Goal: Task Accomplishment & Management: Use online tool/utility

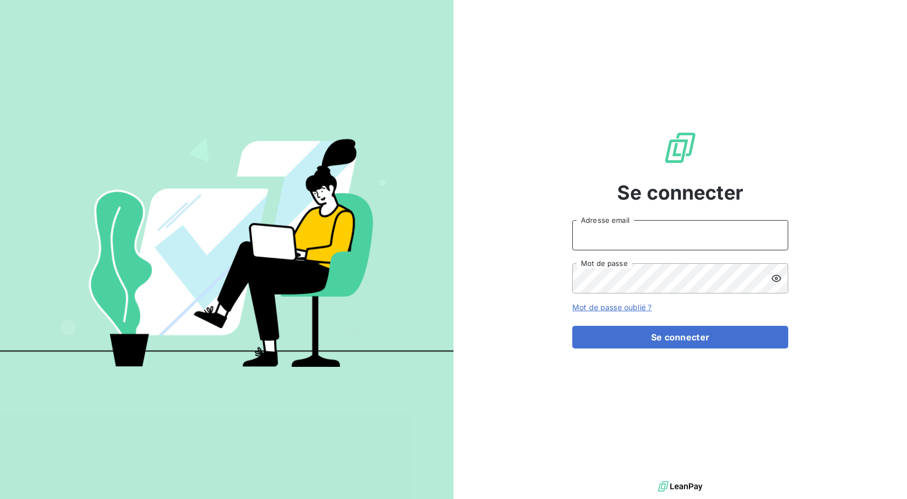
click at [649, 238] on input "Adresse email" at bounding box center [680, 235] width 216 height 30
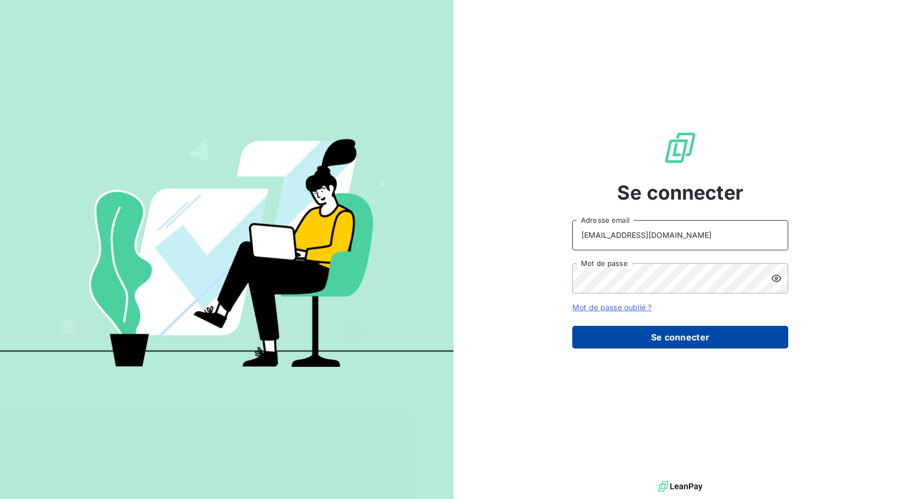
type input "[EMAIL_ADDRESS][DOMAIN_NAME]"
click at [647, 339] on button "Se connecter" at bounding box center [680, 337] width 216 height 23
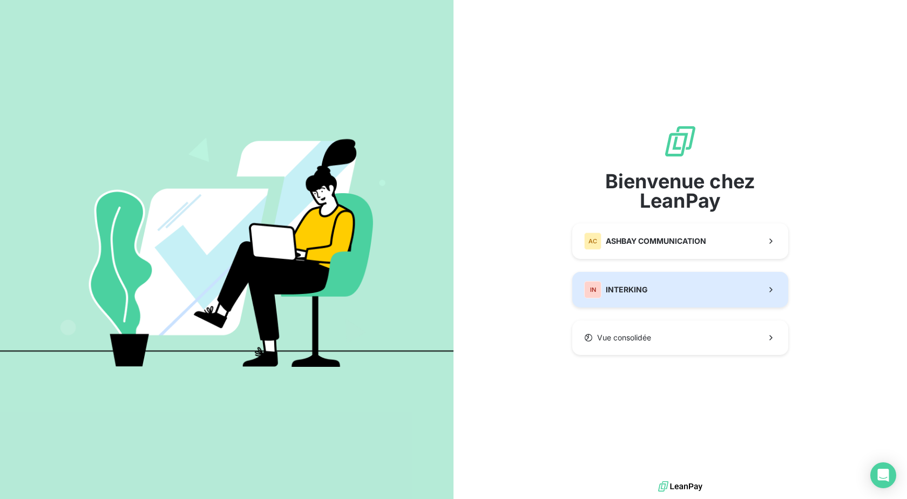
click at [634, 288] on span "INTERKING" at bounding box center [627, 289] width 42 height 11
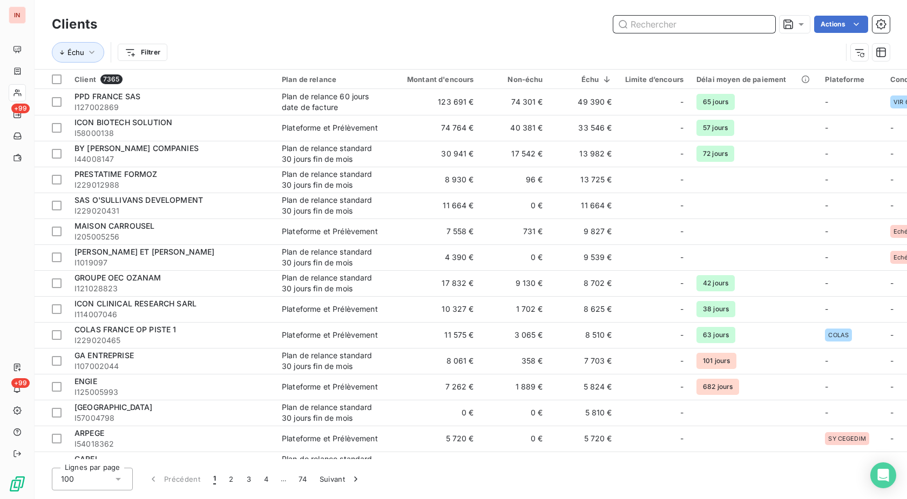
click at [682, 28] on input "text" at bounding box center [694, 24] width 162 height 17
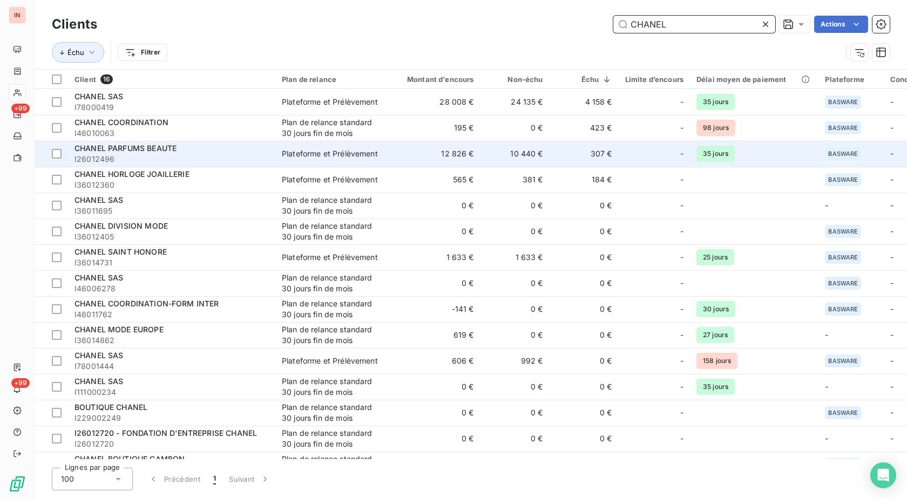
type input "CHANEL"
click at [241, 155] on span "I26012496" at bounding box center [171, 159] width 194 height 11
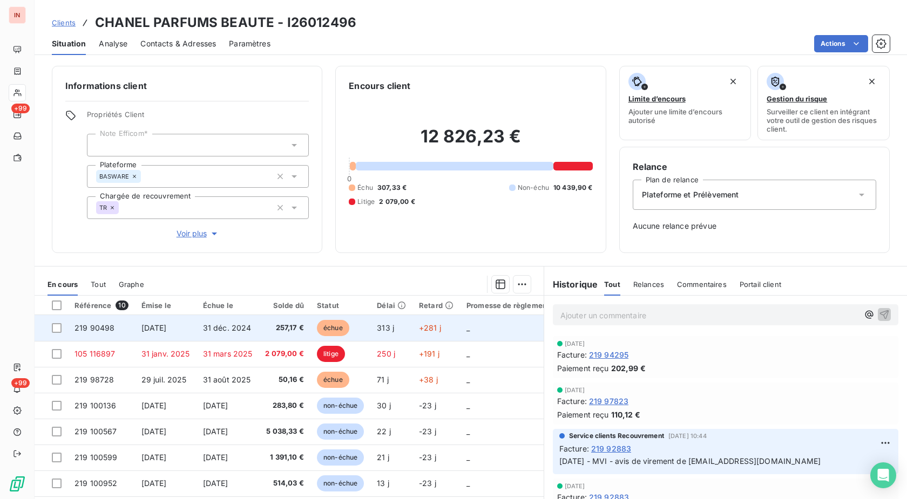
click at [315, 327] on td "échue" at bounding box center [340, 328] width 60 height 26
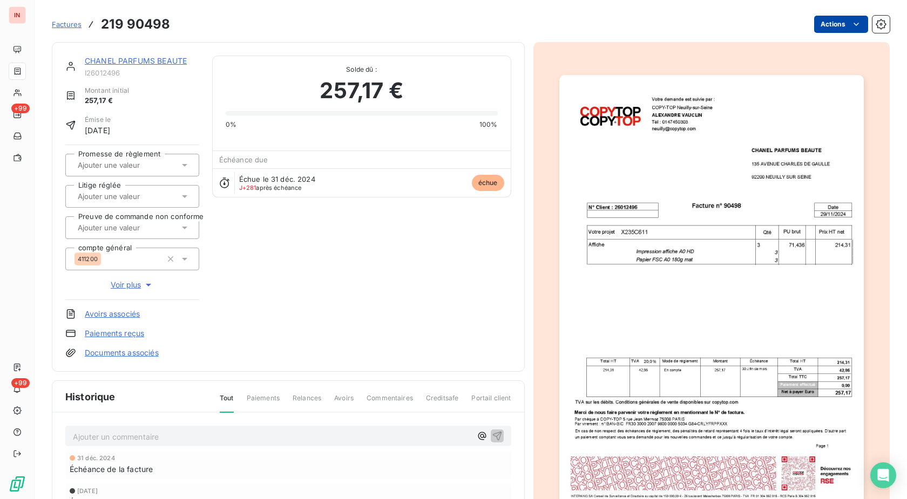
click at [829, 19] on html "IN +99 +99 Factures 219 90498 Actions CHANEL PARFUMS BEAUTE I26012496 Montant i…" at bounding box center [453, 249] width 907 height 499
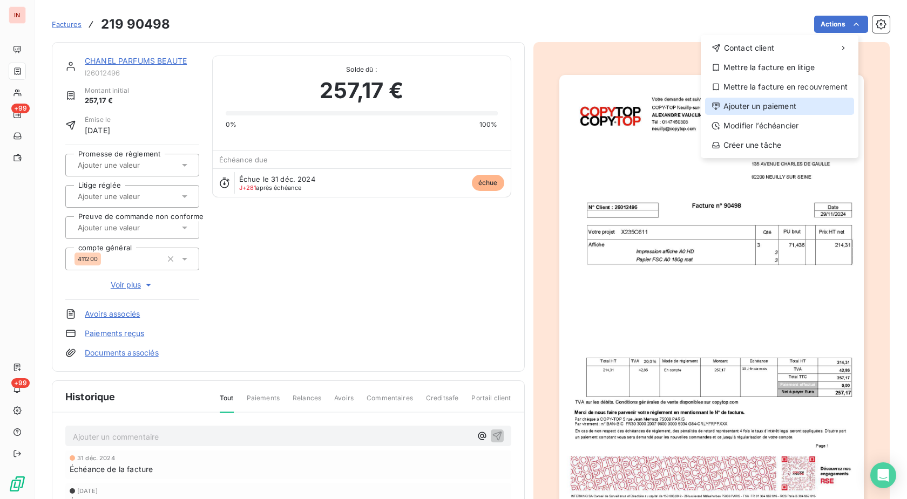
click at [755, 108] on div "Ajouter un paiement" at bounding box center [779, 106] width 149 height 17
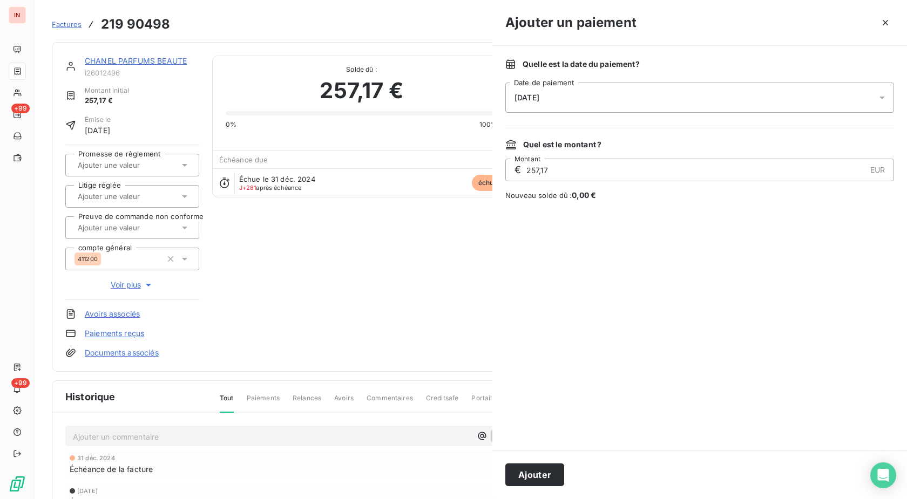
click at [633, 96] on div "[DATE]" at bounding box center [699, 98] width 389 height 30
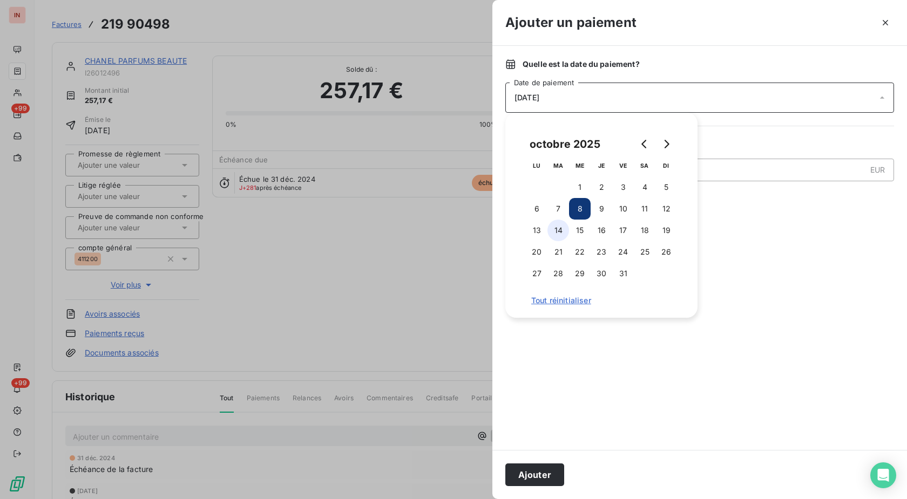
click at [562, 235] on button "14" at bounding box center [558, 231] width 22 height 22
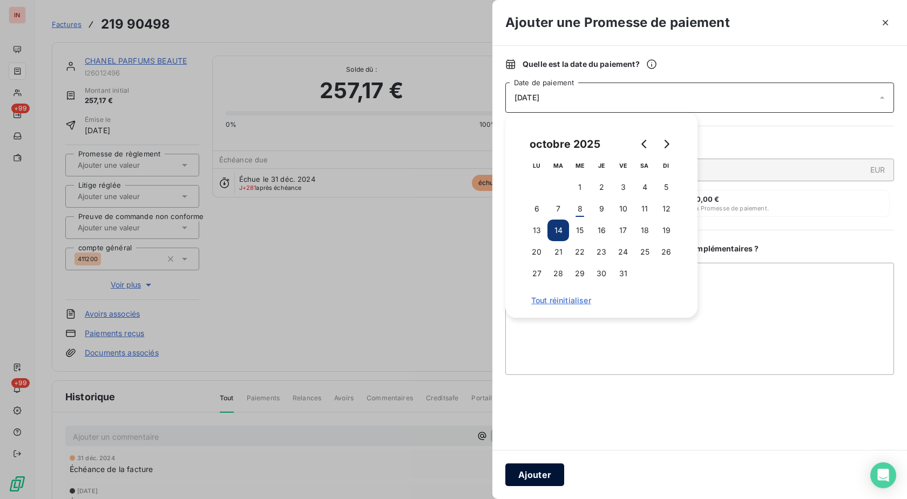
click at [533, 472] on button "Ajouter" at bounding box center [534, 475] width 59 height 23
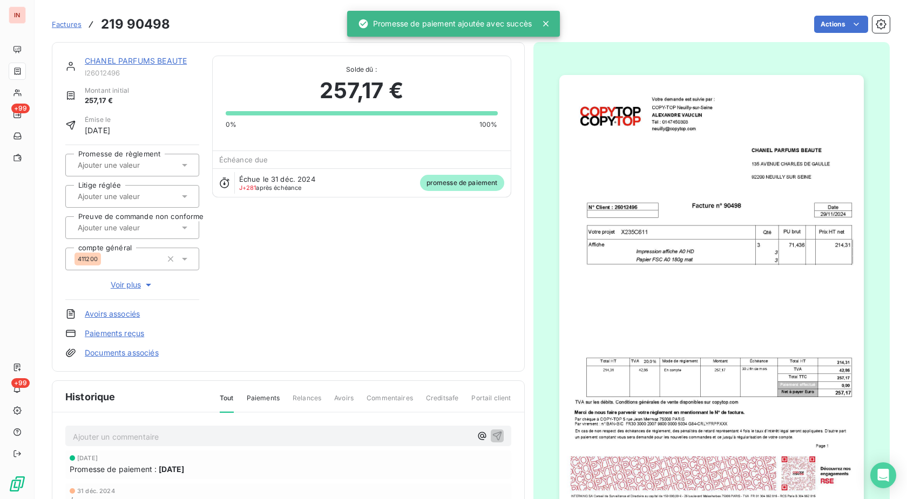
click at [157, 170] on div at bounding box center [126, 165] width 105 height 14
click at [148, 193] on div "Oui" at bounding box center [139, 193] width 104 height 17
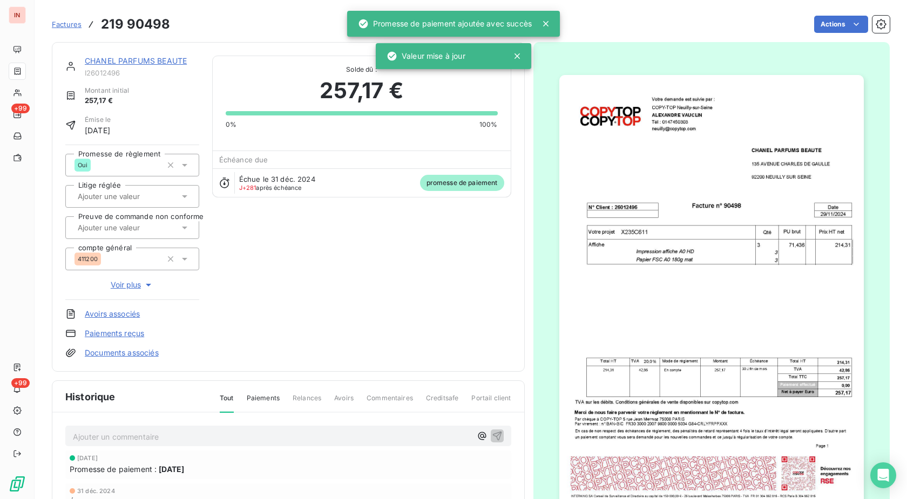
click at [156, 59] on link "CHANEL PARFUMS BEAUTE" at bounding box center [136, 60] width 102 height 9
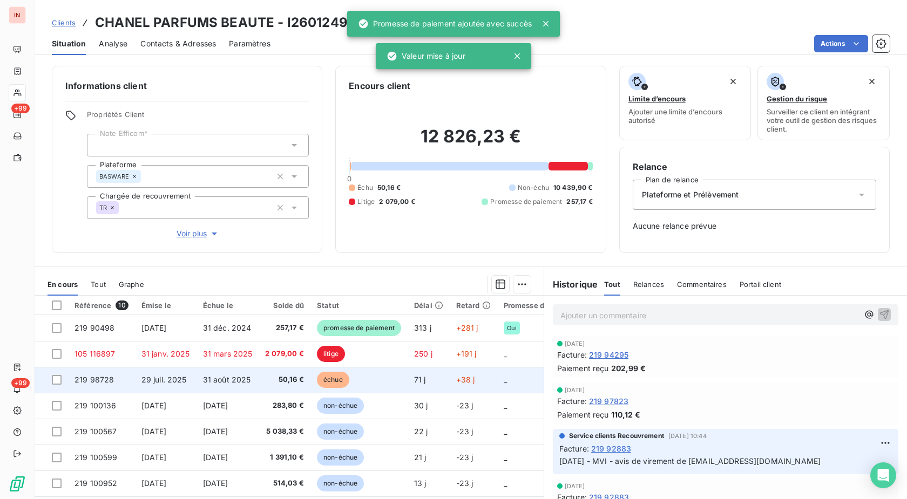
click at [320, 375] on span "échue" at bounding box center [333, 380] width 32 height 16
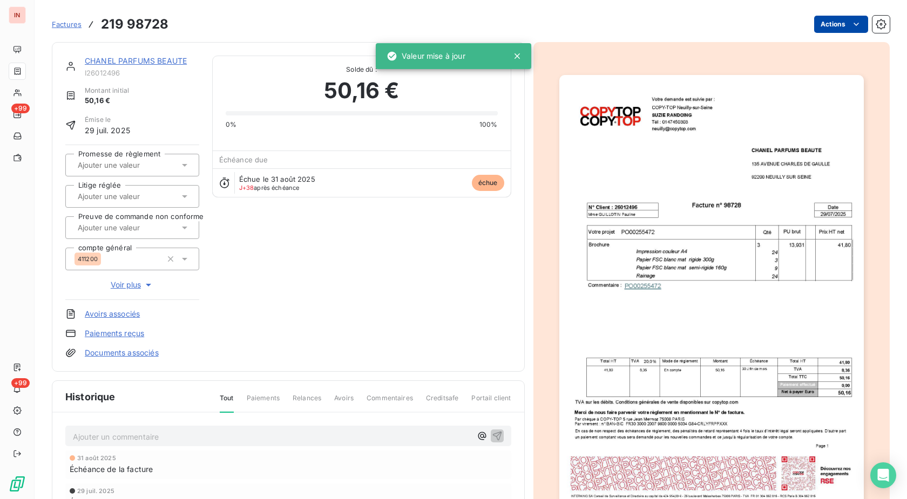
click at [825, 23] on html "IN +99 +99 Factures 219 98728 Actions CHANEL PARFUMS BEAUTE I26012496 Montant i…" at bounding box center [453, 249] width 907 height 499
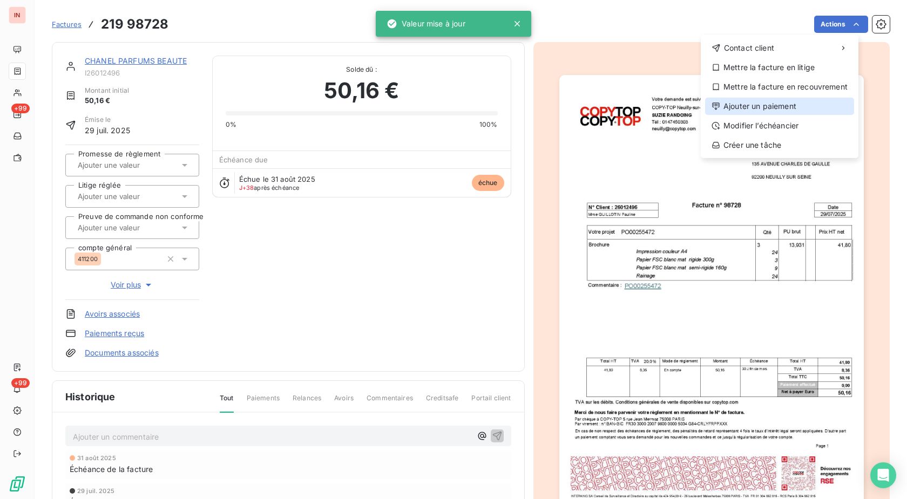
click at [777, 103] on div "Ajouter un paiement" at bounding box center [779, 106] width 149 height 17
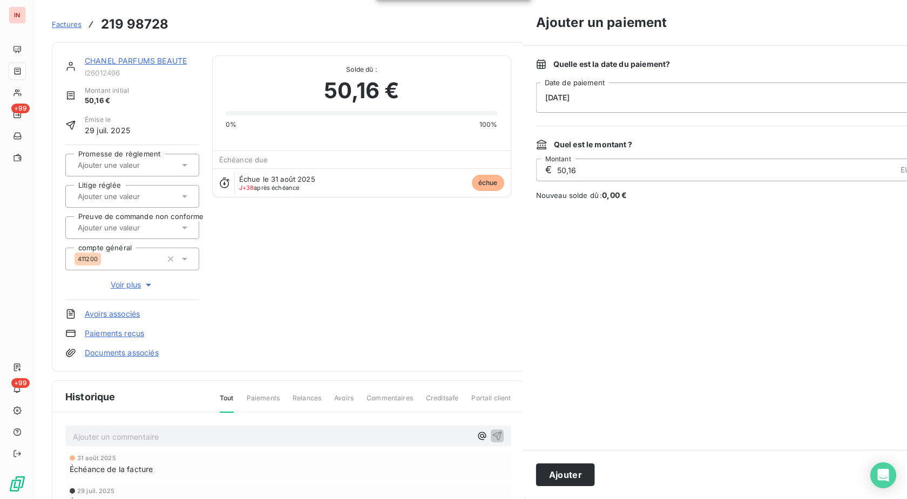
click at [684, 106] on div "[DATE]" at bounding box center [730, 98] width 389 height 30
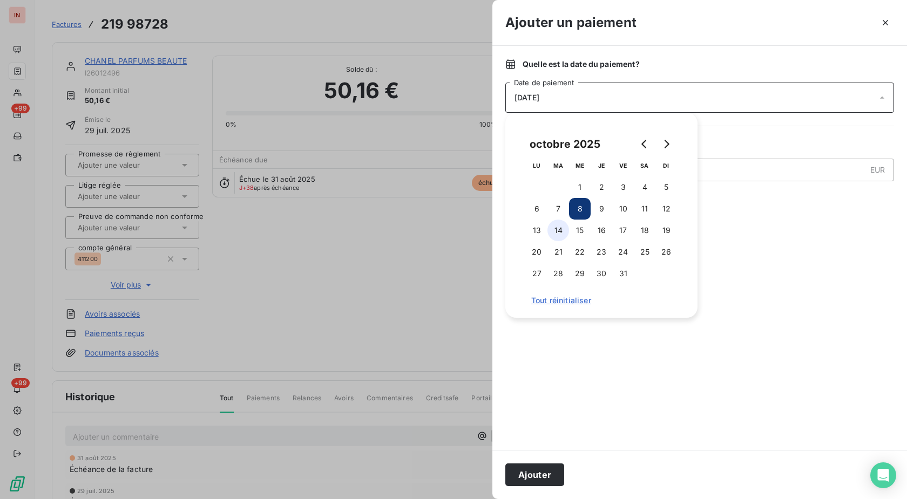
click at [560, 229] on button "14" at bounding box center [558, 231] width 22 height 22
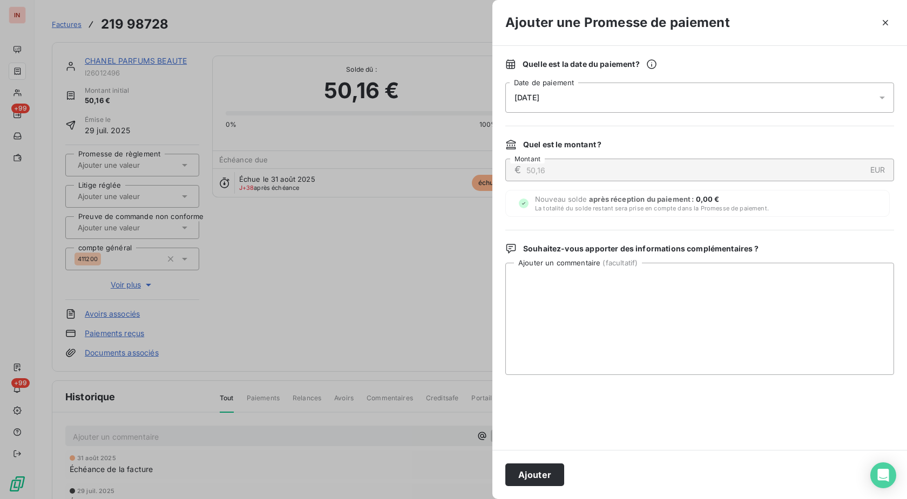
drag, startPoint x: 535, startPoint y: 469, endPoint x: 384, endPoint y: 314, distance: 216.8
click at [536, 469] on button "Ajouter" at bounding box center [534, 475] width 59 height 23
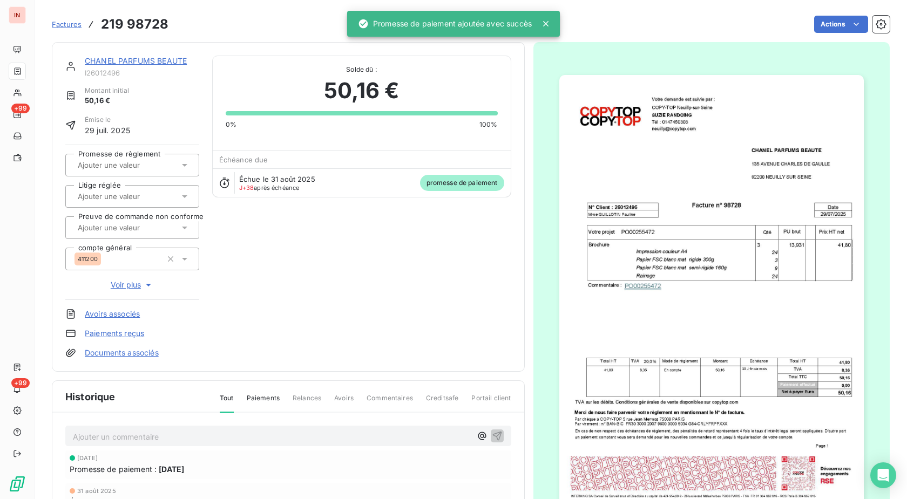
click at [125, 161] on input "text" at bounding box center [131, 165] width 108 height 10
click at [131, 188] on div "Oui" at bounding box center [139, 193] width 104 height 17
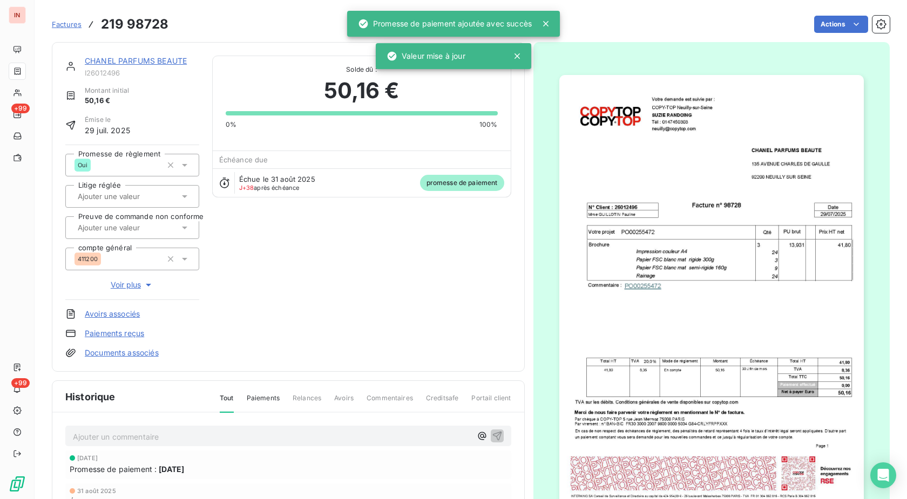
click at [145, 58] on link "CHANEL PARFUMS BEAUTE" at bounding box center [136, 60] width 102 height 9
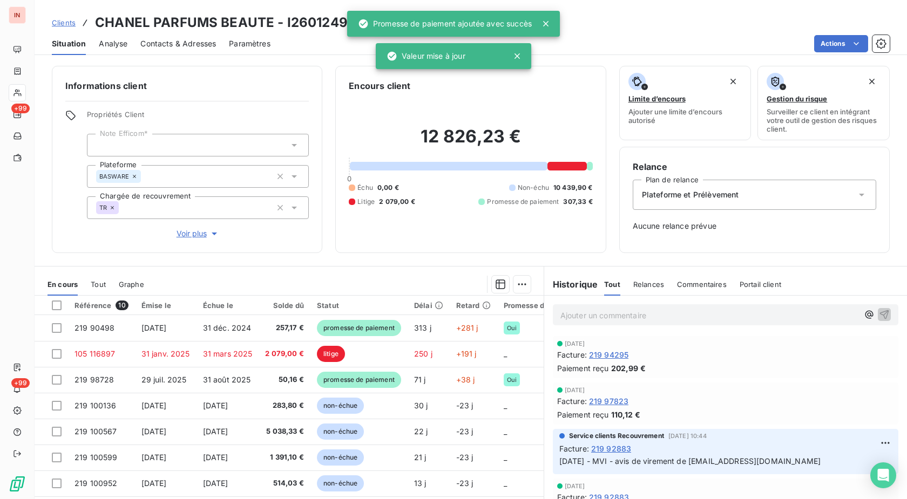
click at [601, 315] on p "Ajouter un commentaire ﻿" at bounding box center [709, 315] width 298 height 13
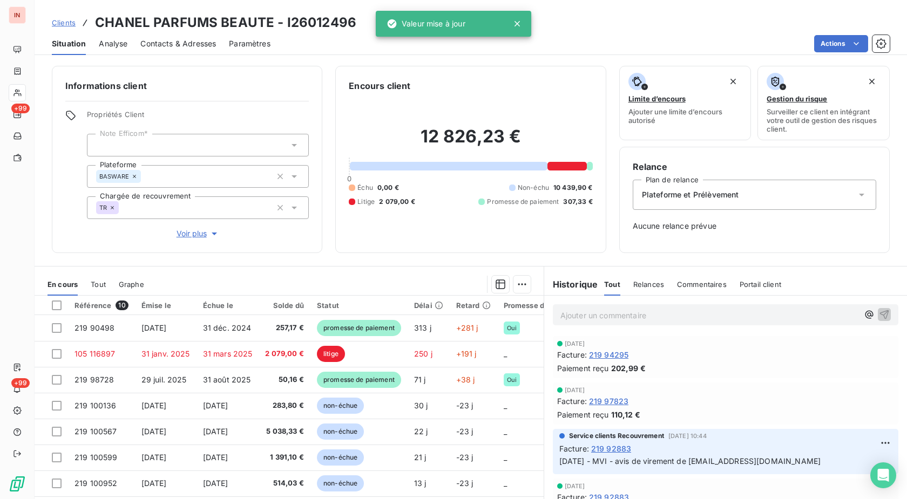
click at [732, 464] on span "[DATE] - MVI - avis de virement de [EMAIL_ADDRESS][DOMAIN_NAME]" at bounding box center [689, 461] width 261 height 9
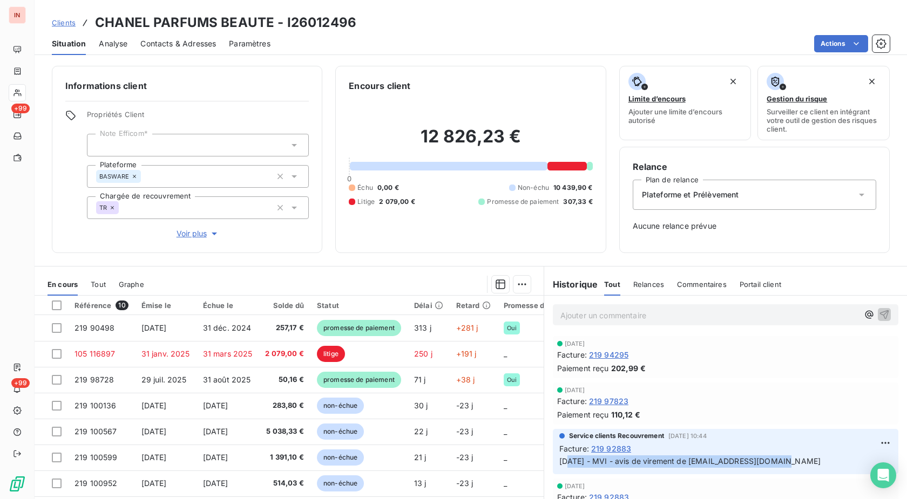
drag, startPoint x: 776, startPoint y: 464, endPoint x: 563, endPoint y: 462, distance: 213.2
click at [563, 462] on p "[DATE] - MVI - avis de virement de [EMAIL_ADDRESS][DOMAIN_NAME]" at bounding box center [725, 462] width 333 height 12
copy span "/10/2025 - MVI - avis de virement de [EMAIL_ADDRESS][DOMAIN_NAME]"
click at [596, 319] on p "Ajouter un commentaire ﻿" at bounding box center [709, 315] width 298 height 13
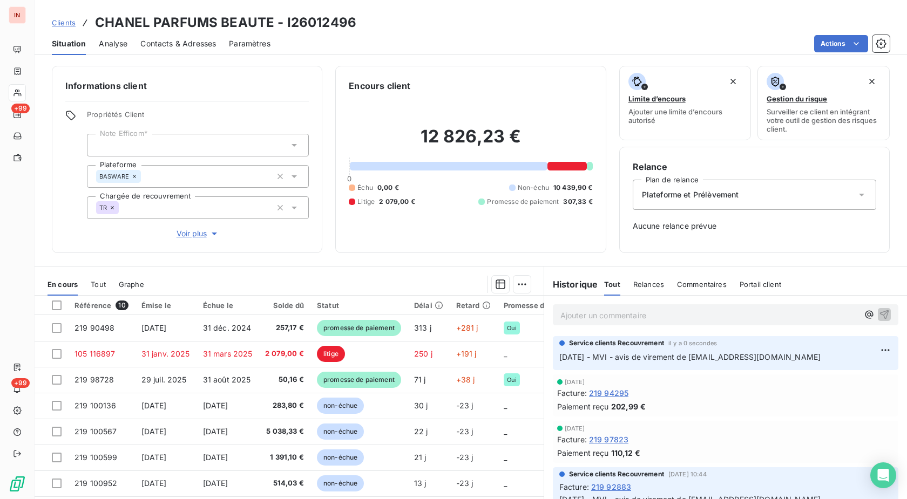
click at [685, 444] on div "Facture : 219 97823" at bounding box center [725, 439] width 337 height 11
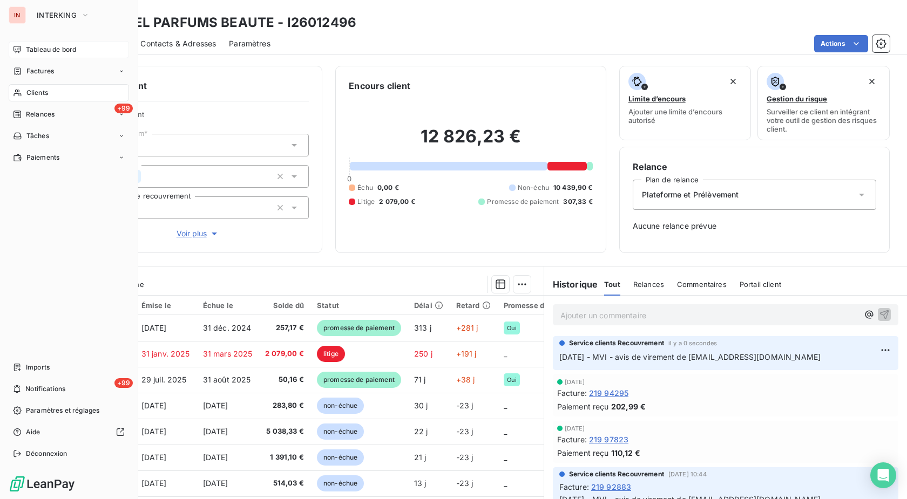
click at [19, 48] on icon at bounding box center [17, 49] width 9 height 9
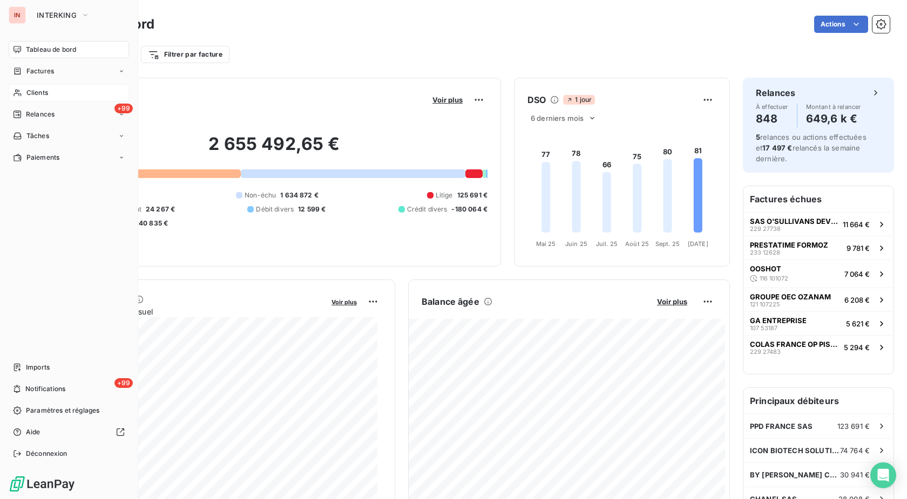
click at [22, 87] on div "Clients" at bounding box center [69, 92] width 120 height 17
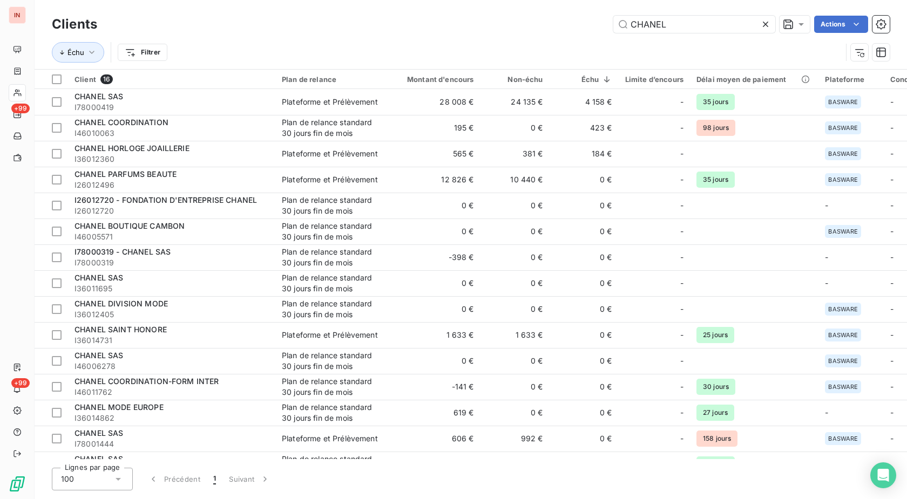
drag, startPoint x: 711, startPoint y: 26, endPoint x: 516, endPoint y: 29, distance: 196.0
click at [613, 27] on input "CHANEL" at bounding box center [694, 24] width 162 height 17
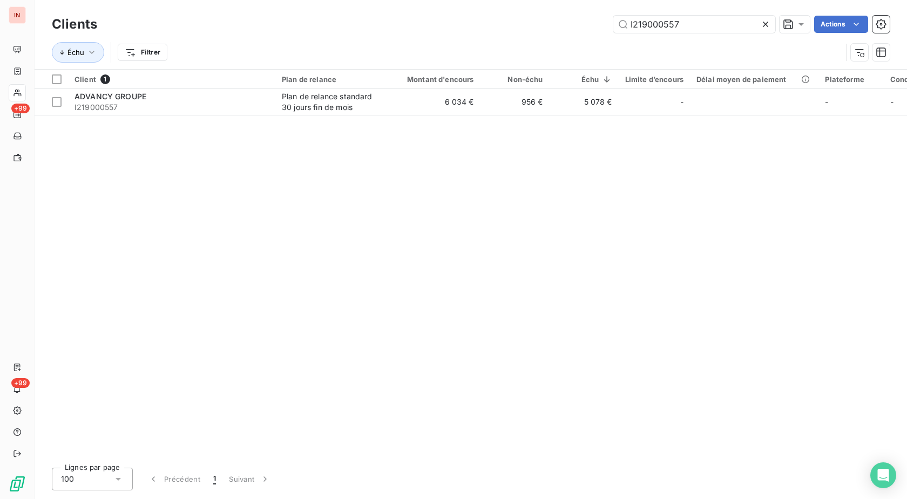
type input "I219000557"
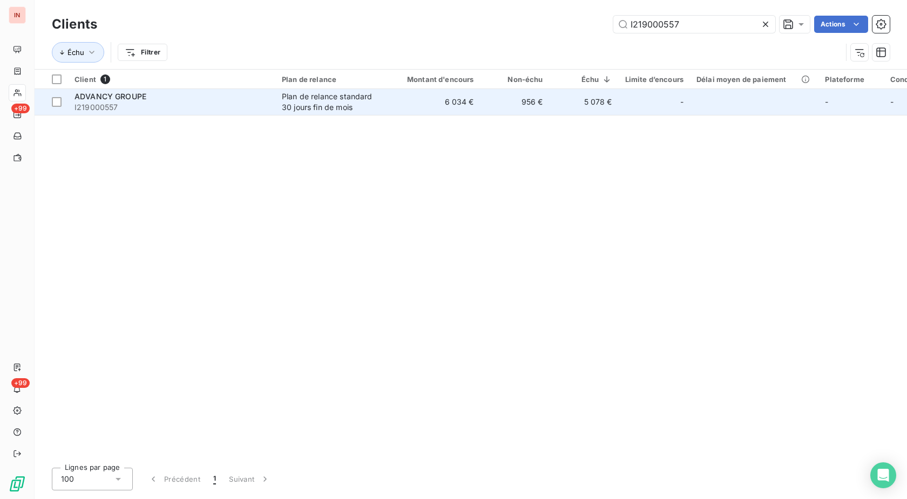
click at [487, 90] on td "956 €" at bounding box center [514, 102] width 69 height 26
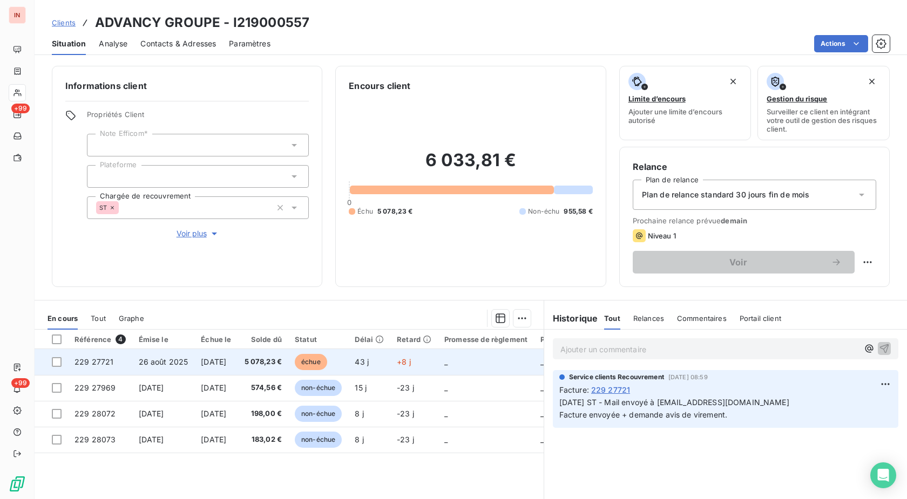
click at [417, 361] on td "+8 j" at bounding box center [414, 362] width 48 height 26
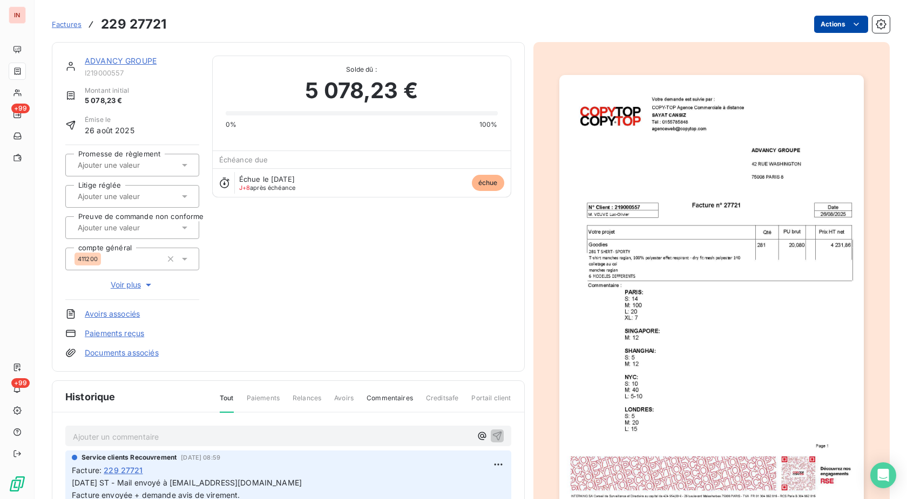
click at [837, 16] on html "IN +99 +99 Factures 229 27721 Actions ADVANCY GROUPE I219000557 Montant initial…" at bounding box center [453, 249] width 907 height 499
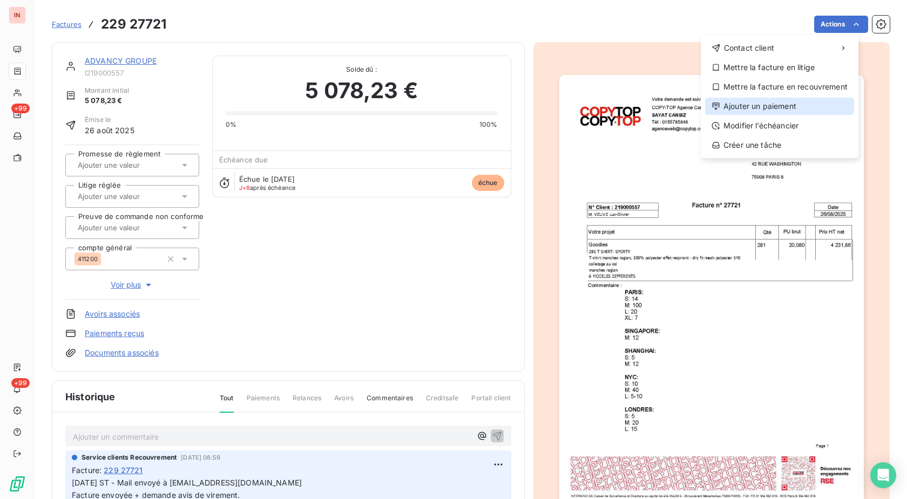
click at [771, 106] on div "Ajouter un paiement" at bounding box center [779, 106] width 149 height 17
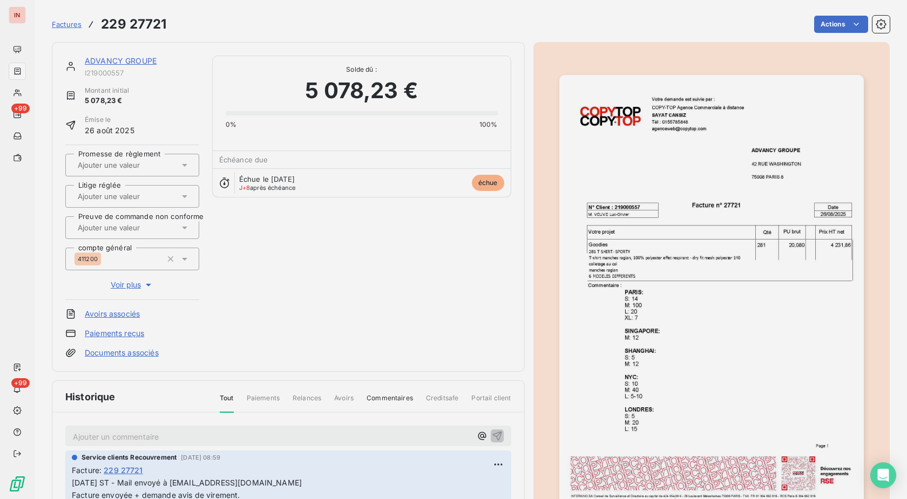
drag, startPoint x: 688, startPoint y: 103, endPoint x: 677, endPoint y: 102, distance: 10.3
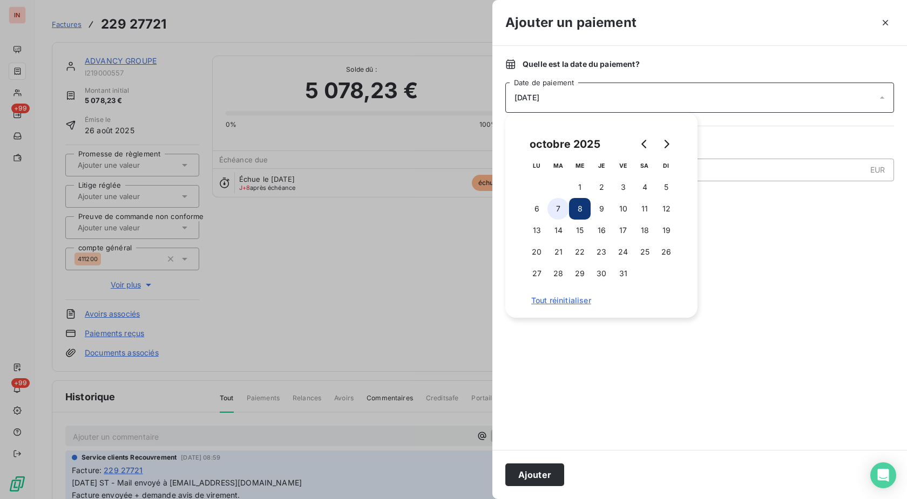
click at [562, 212] on button "7" at bounding box center [558, 209] width 22 height 22
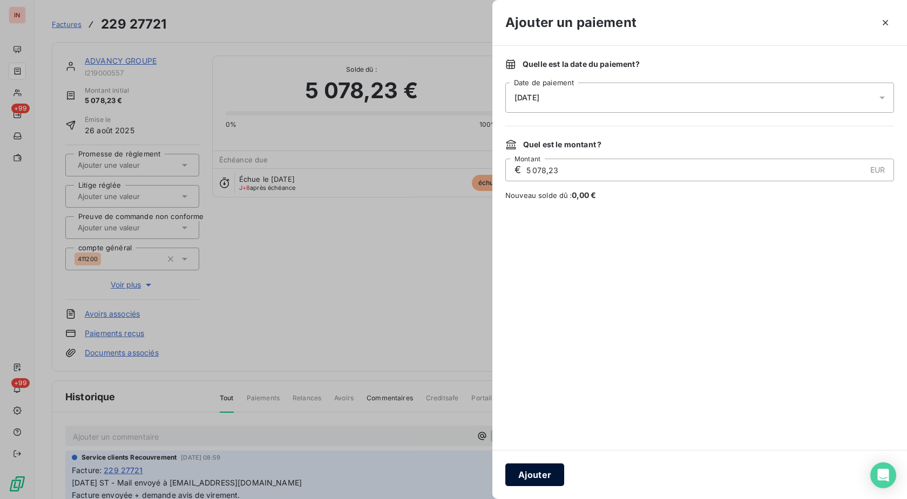
click at [547, 474] on button "Ajouter" at bounding box center [534, 475] width 59 height 23
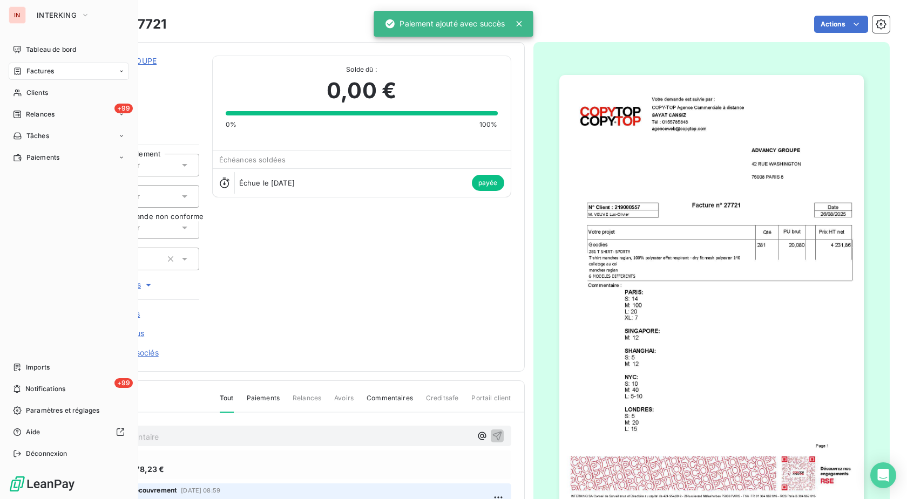
click at [4, 91] on div "IN INTERKING Tableau de bord Factures Clients +99 Relances Tâches Paiements Imp…" at bounding box center [69, 249] width 138 height 499
click at [55, 90] on div "Clients" at bounding box center [69, 92] width 120 height 17
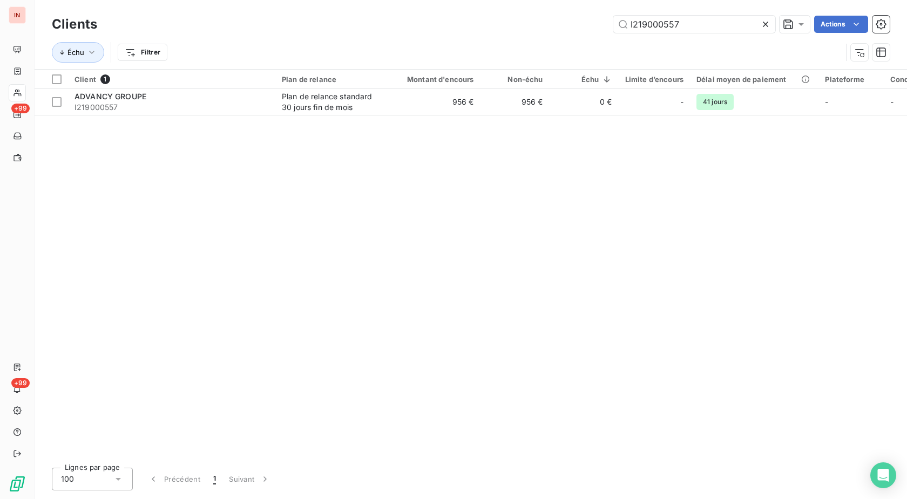
drag, startPoint x: 731, startPoint y: 20, endPoint x: 382, endPoint y: 22, distance: 348.7
click at [613, 21] on input "I219000557" at bounding box center [694, 24] width 162 height 17
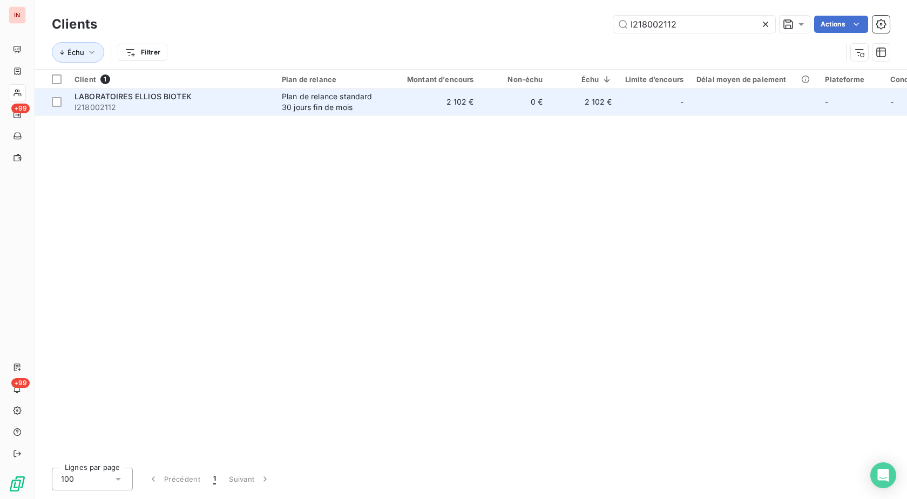
type input "I218002112"
click at [287, 102] on div "Plan de relance standard 30 jours fin de mois" at bounding box center [331, 102] width 99 height 22
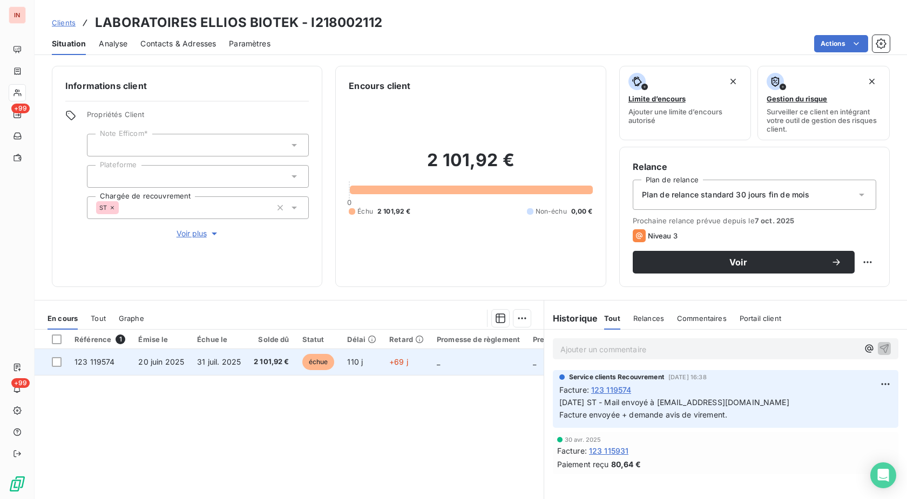
click at [318, 356] on span "échue" at bounding box center [318, 362] width 32 height 16
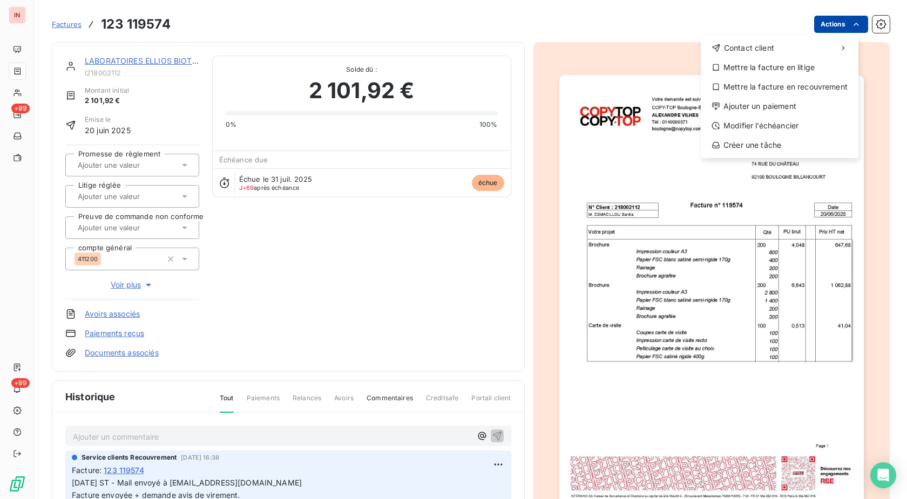
click at [831, 28] on html "IN +99 +99 Factures [PHONE_NUMBER] Actions Contact client Mettre la facture en …" at bounding box center [453, 249] width 907 height 499
click at [735, 109] on div "Ajouter un paiement" at bounding box center [779, 106] width 149 height 17
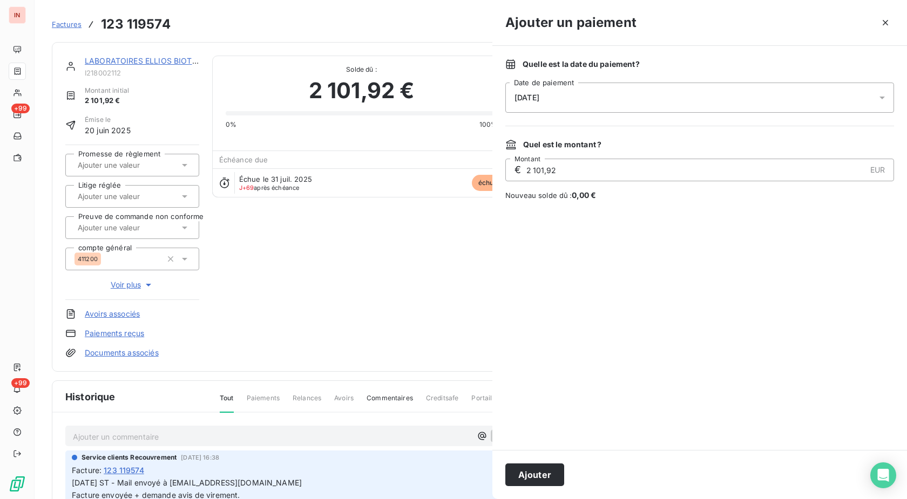
click at [662, 101] on div "[DATE]" at bounding box center [699, 98] width 389 height 30
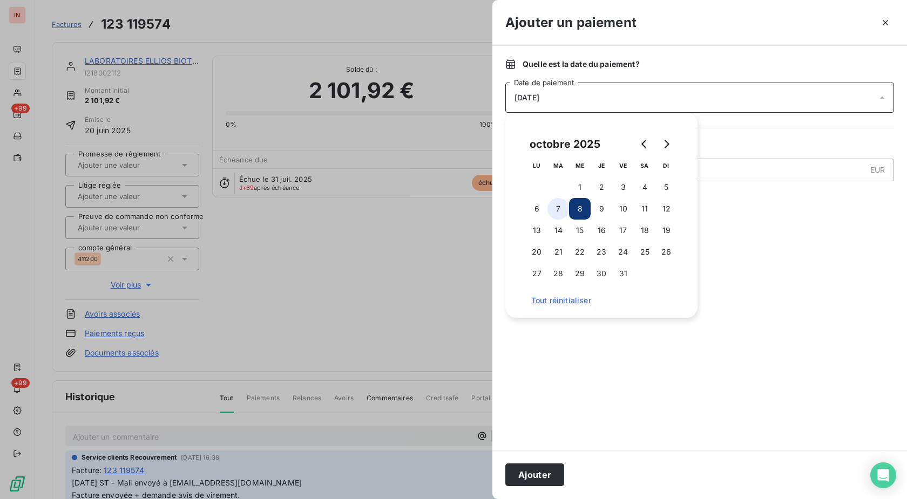
click at [555, 211] on button "7" at bounding box center [558, 209] width 22 height 22
click at [533, 478] on button "Ajouter" at bounding box center [534, 475] width 59 height 23
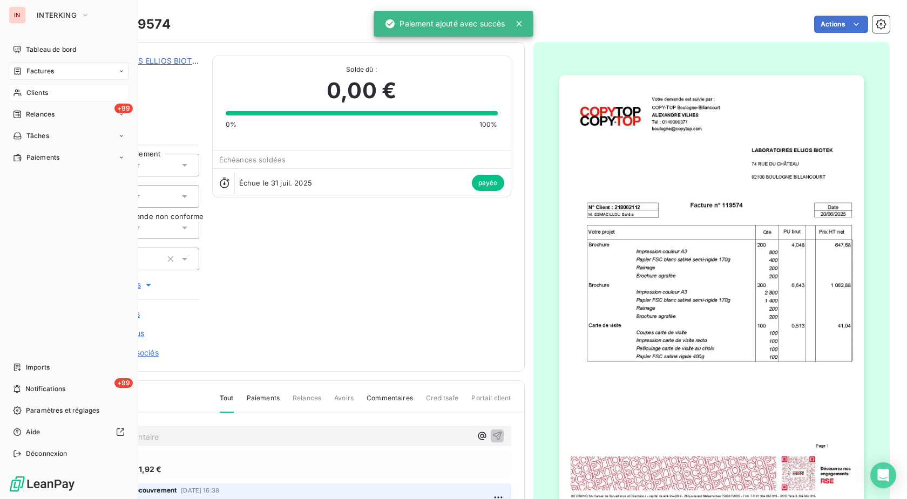
click at [22, 93] on div "Clients" at bounding box center [69, 92] width 120 height 17
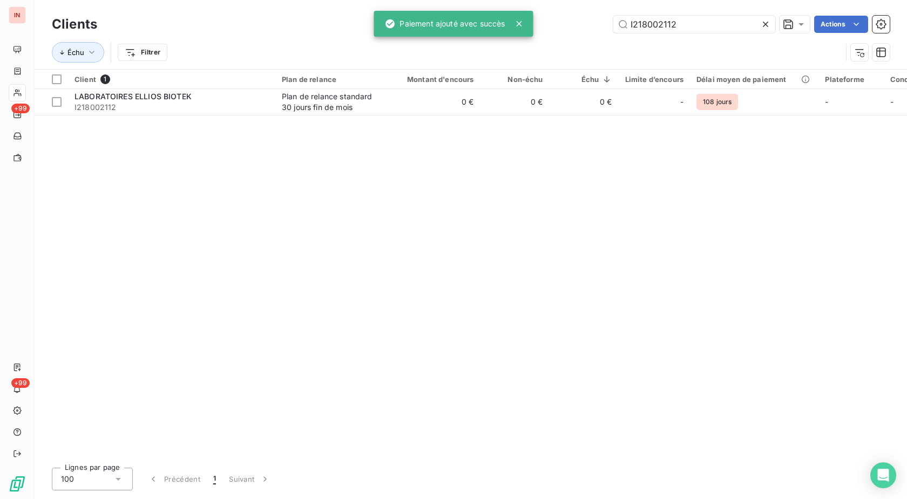
drag, startPoint x: 709, startPoint y: 26, endPoint x: 508, endPoint y: 22, distance: 200.9
click at [613, 22] on input "I218002112" at bounding box center [694, 24] width 162 height 17
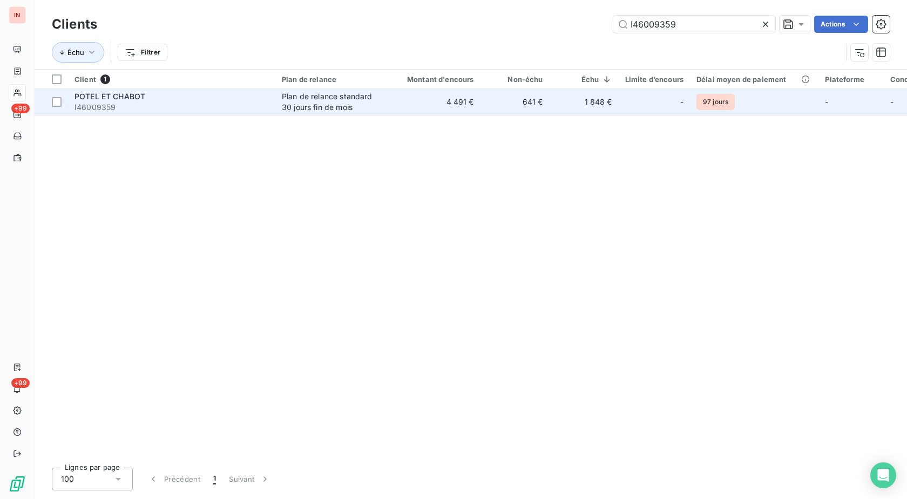
type input "I46009359"
click at [383, 107] on td "Plan de relance standard 30 jours fin de mois" at bounding box center [331, 102] width 112 height 26
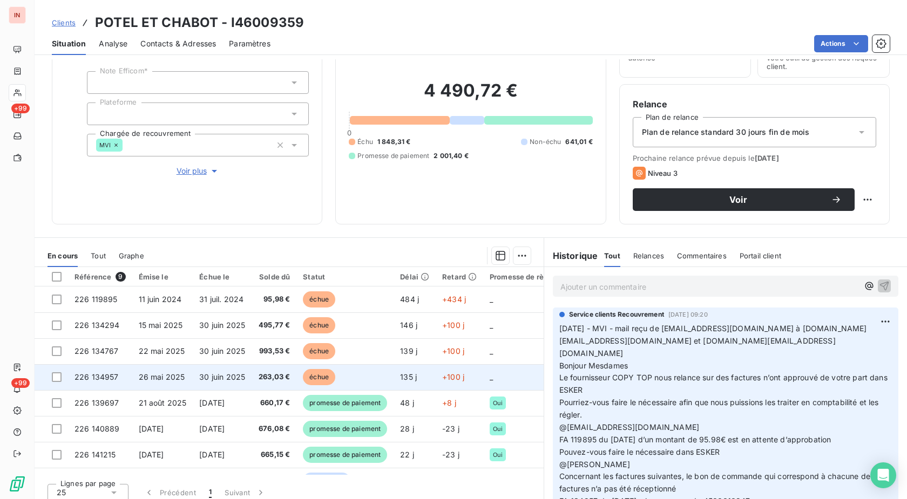
scroll to position [71, 0]
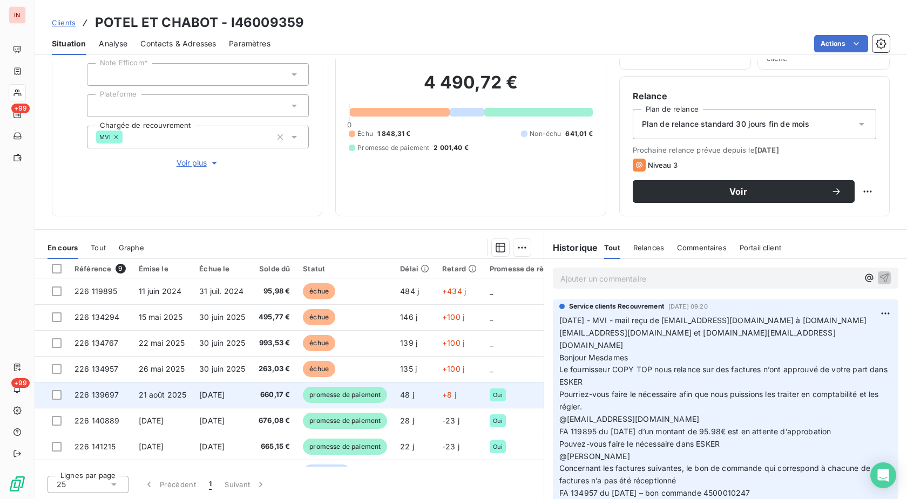
click at [394, 398] on td "promesse de paiement" at bounding box center [344, 395] width 97 height 26
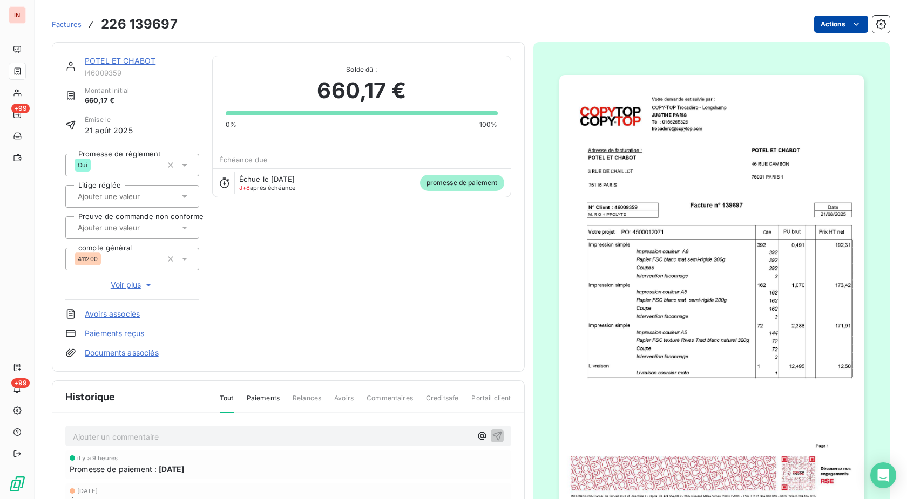
click at [837, 25] on html "IN +99 +99 Factures 226 139697 Actions POTEL ET CHABOT I46009359 Montant initia…" at bounding box center [453, 249] width 907 height 499
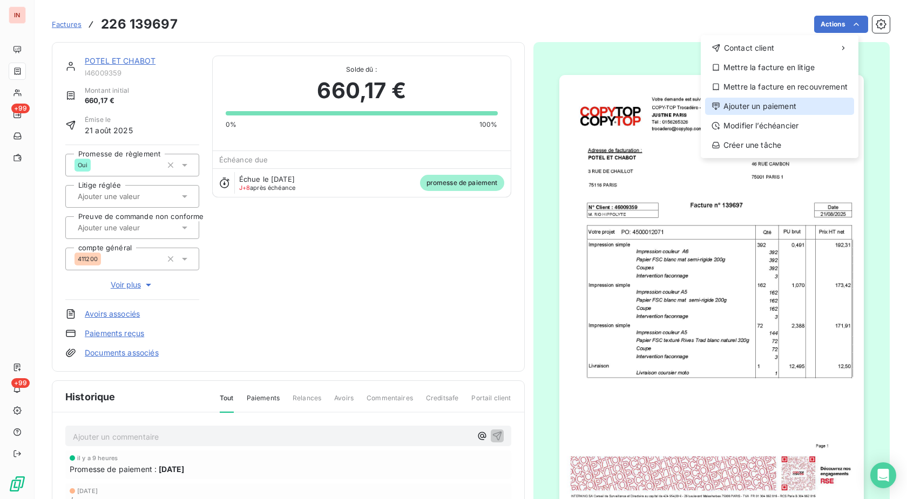
click at [787, 107] on div "Ajouter un paiement" at bounding box center [779, 106] width 149 height 17
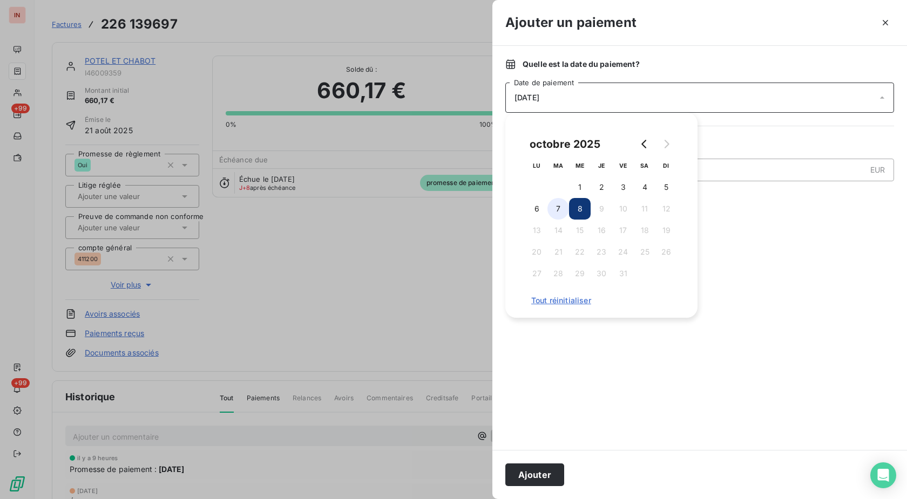
click at [552, 208] on button "7" at bounding box center [558, 209] width 22 height 22
click at [546, 467] on button "Ajouter" at bounding box center [534, 475] width 59 height 23
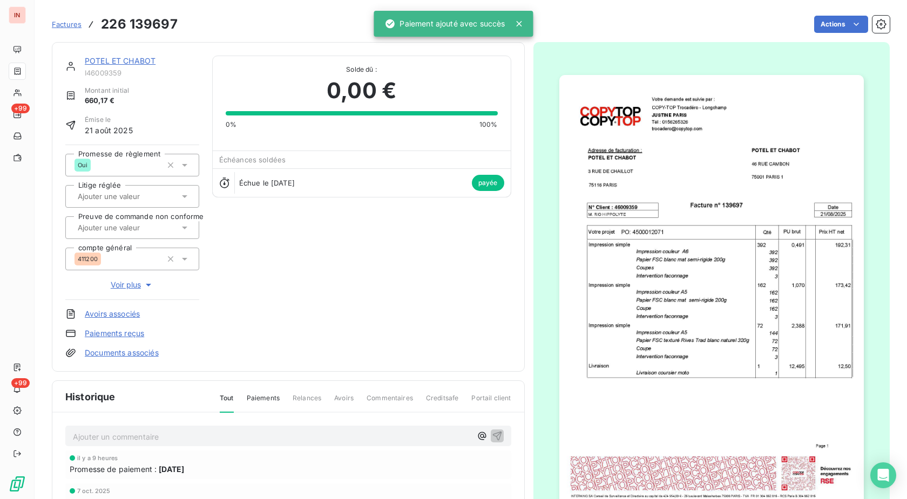
click at [122, 59] on link "POTEL ET CHABOT" at bounding box center [120, 60] width 71 height 9
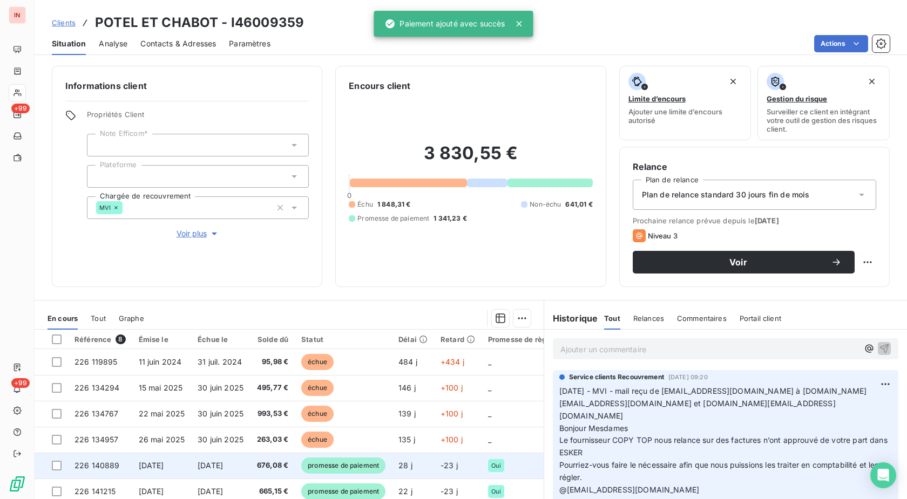
click at [446, 471] on td "-23 j" at bounding box center [458, 466] width 48 height 26
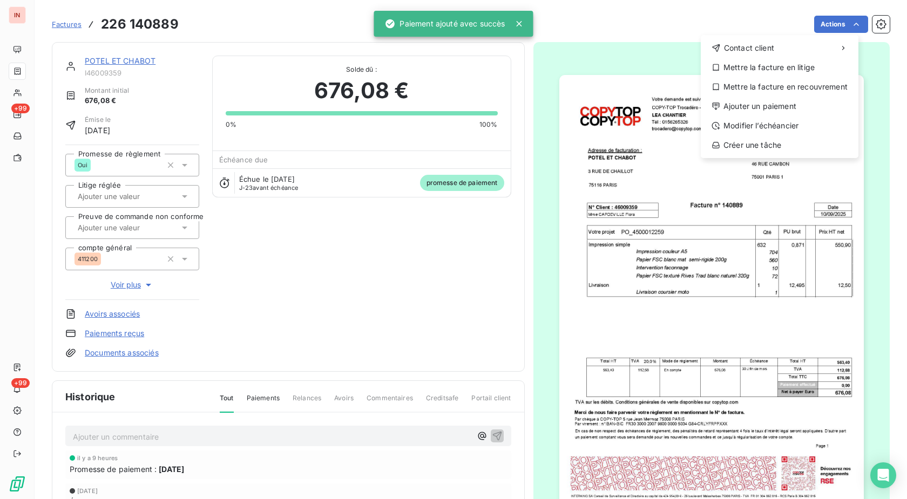
click at [851, 26] on html "IN +99 +99 Factures [PHONE_NUMBER] Actions Contact client Mettre la facture en …" at bounding box center [453, 249] width 907 height 499
click at [778, 106] on div "Ajouter un paiement" at bounding box center [779, 106] width 149 height 17
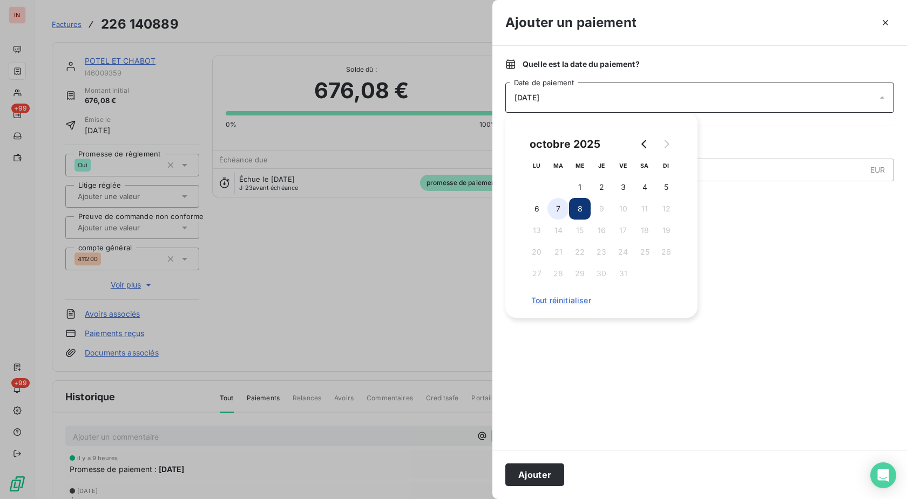
click at [557, 213] on button "7" at bounding box center [558, 209] width 22 height 22
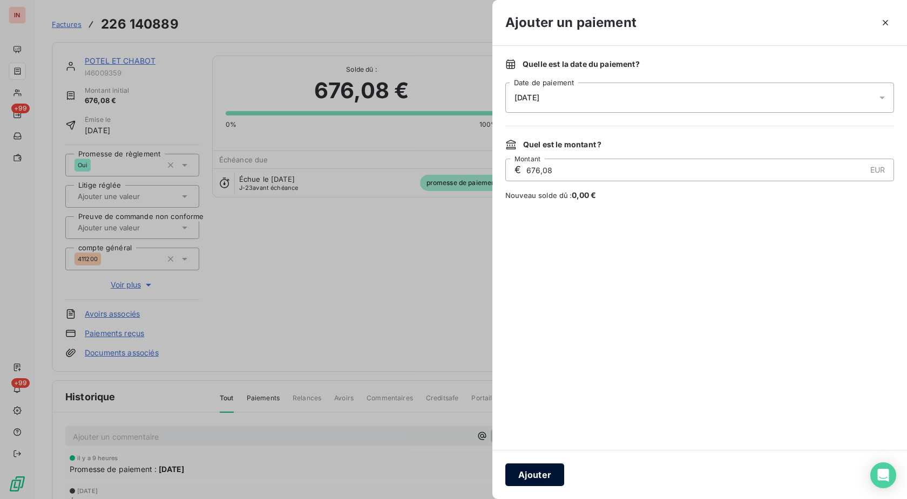
click at [527, 482] on button "Ajouter" at bounding box center [534, 475] width 59 height 23
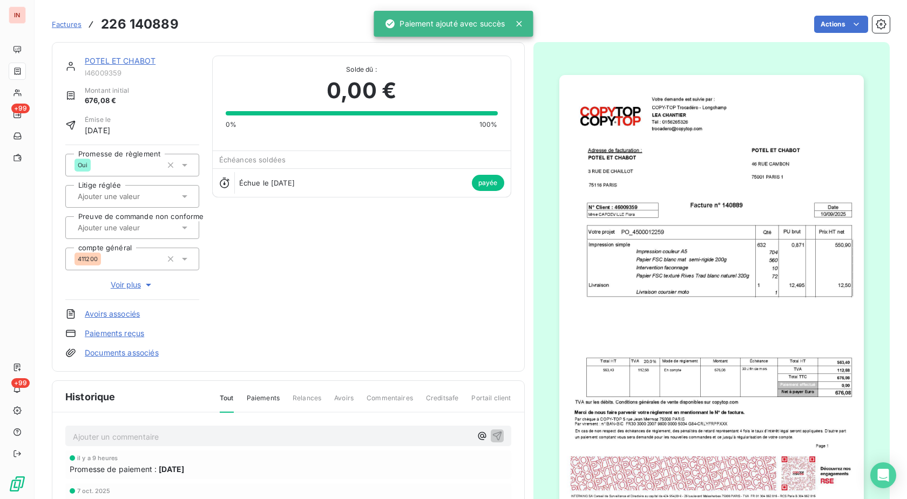
click at [138, 60] on link "POTEL ET CHABOT" at bounding box center [120, 60] width 71 height 9
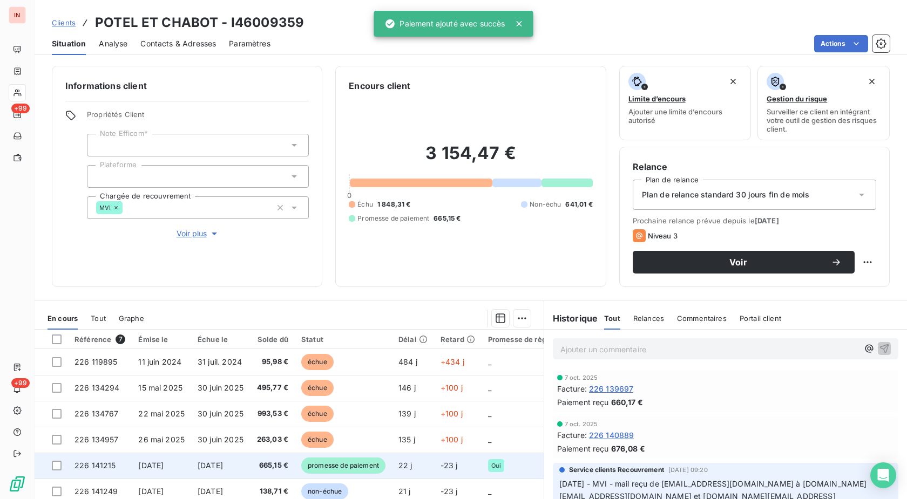
click at [412, 467] on span "22 j" at bounding box center [405, 465] width 14 height 9
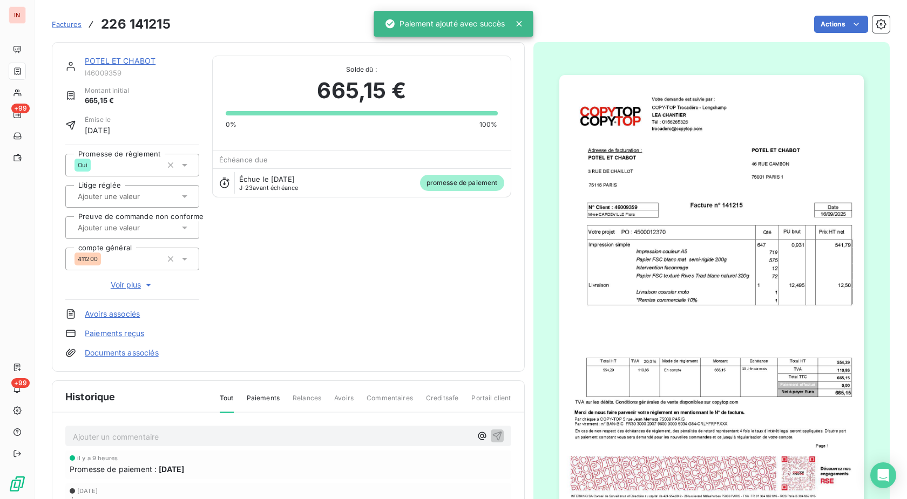
click at [829, 23] on html "IN +99 +99 Factures 226 141215 Actions POTEL ET CHABOT I46009359 Montant initia…" at bounding box center [453, 249] width 907 height 499
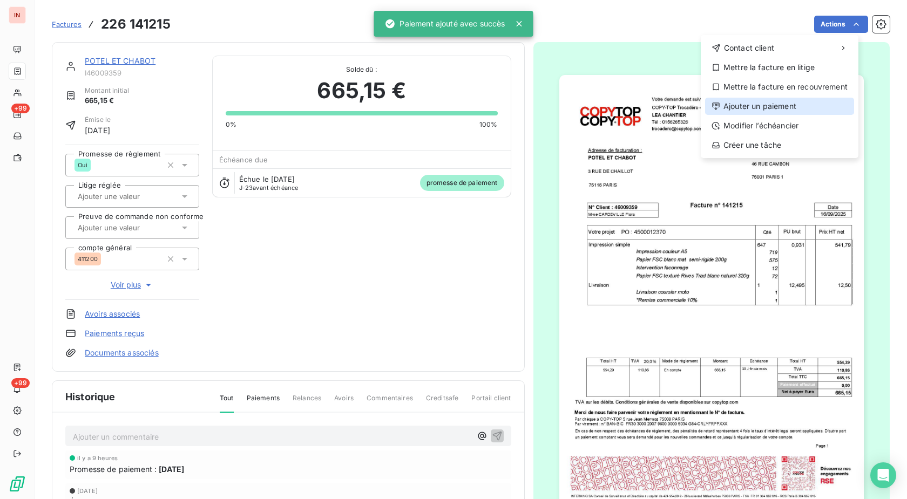
click at [771, 108] on div "Ajouter un paiement" at bounding box center [779, 106] width 149 height 17
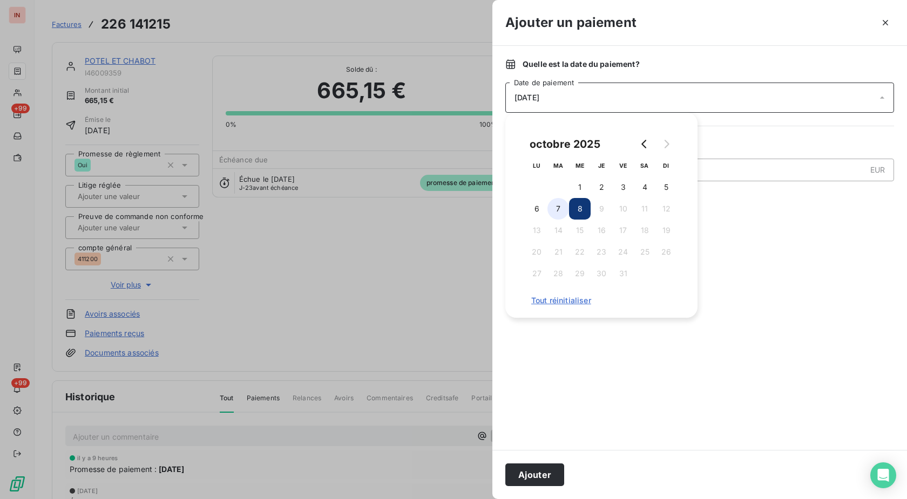
click at [562, 211] on button "7" at bounding box center [558, 209] width 22 height 22
click at [553, 478] on button "Ajouter" at bounding box center [534, 475] width 59 height 23
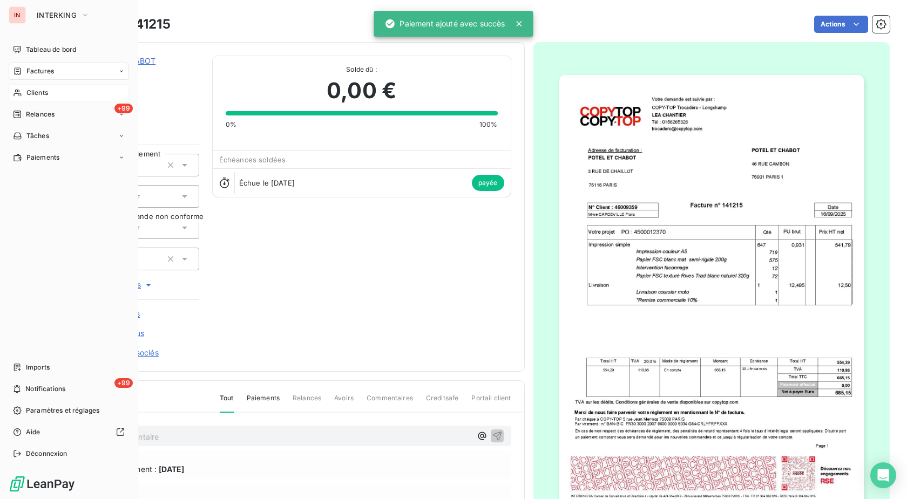
click at [25, 92] on div "Clients" at bounding box center [69, 92] width 120 height 17
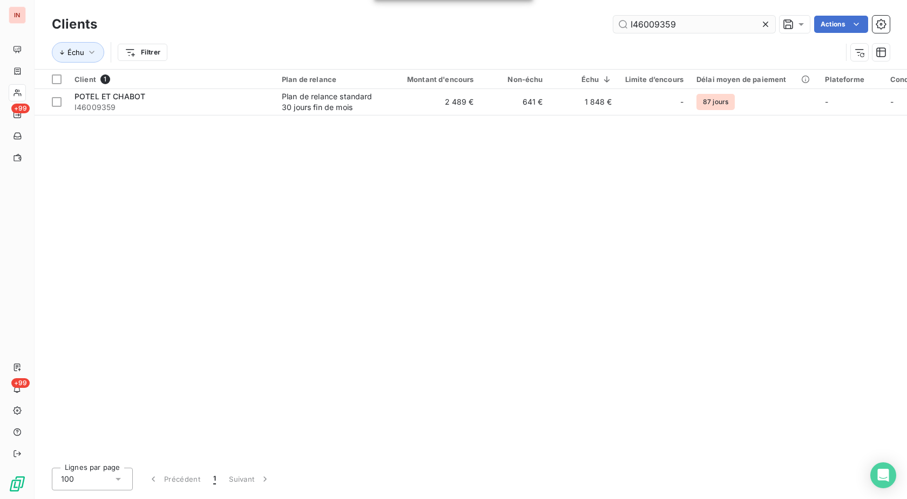
drag, startPoint x: 689, startPoint y: 18, endPoint x: 468, endPoint y: 24, distance: 220.9
click at [613, 24] on input "I46009359" at bounding box center [694, 24] width 162 height 17
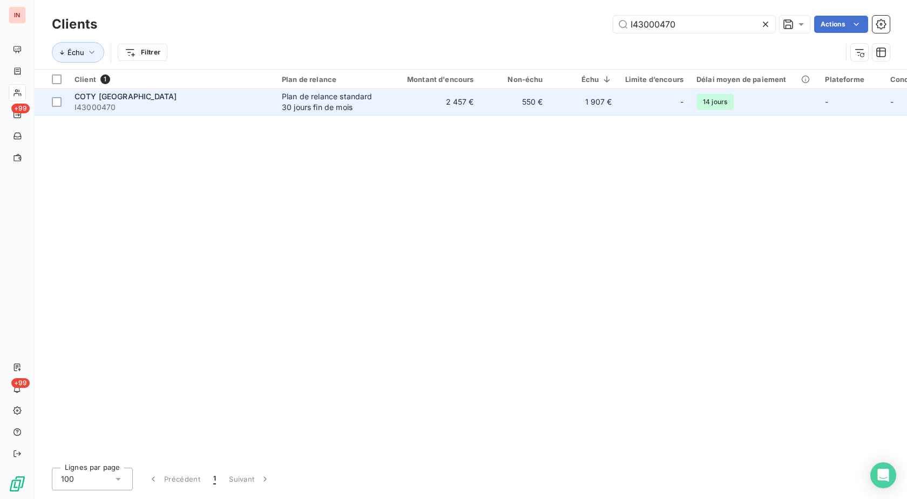
type input "I43000470"
click at [446, 109] on td "2 457 €" at bounding box center [434, 102] width 93 height 26
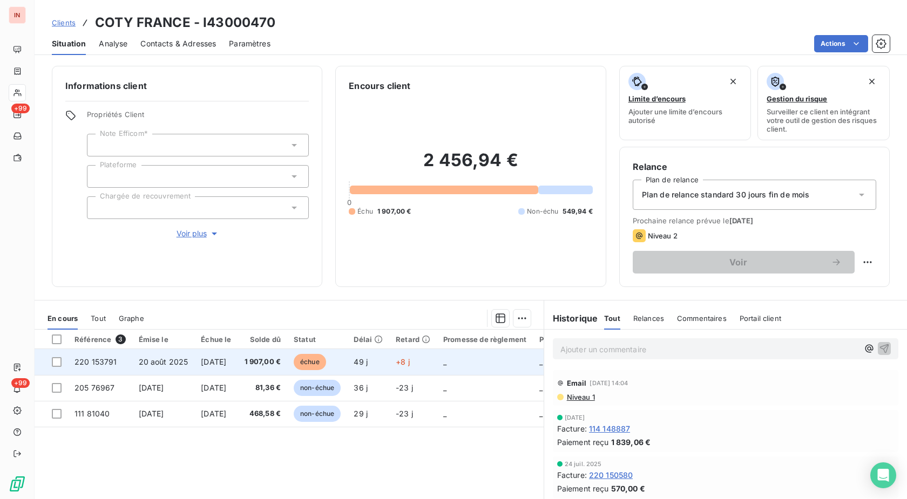
click at [410, 362] on span "+8 j" at bounding box center [403, 361] width 14 height 9
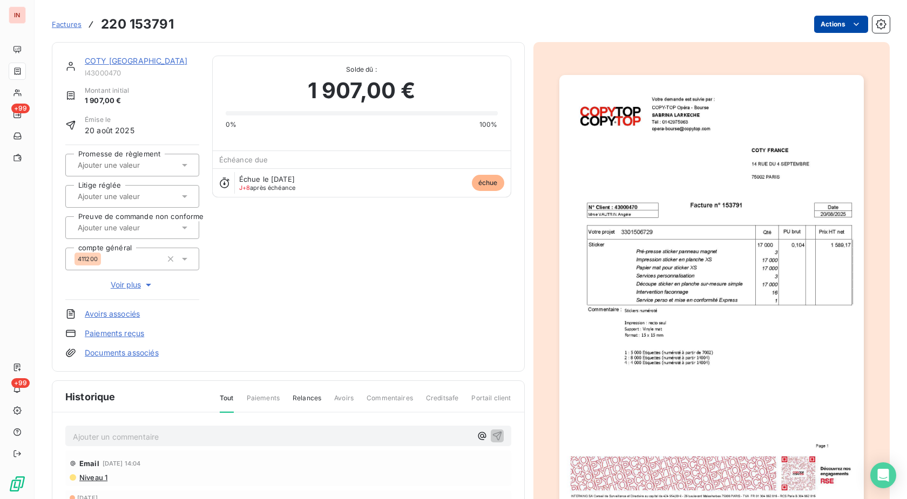
click at [832, 28] on html "IN +99 +99 Factures 220 153791 Actions COTY [GEOGRAPHIC_DATA] I43000470 Montant…" at bounding box center [453, 249] width 907 height 499
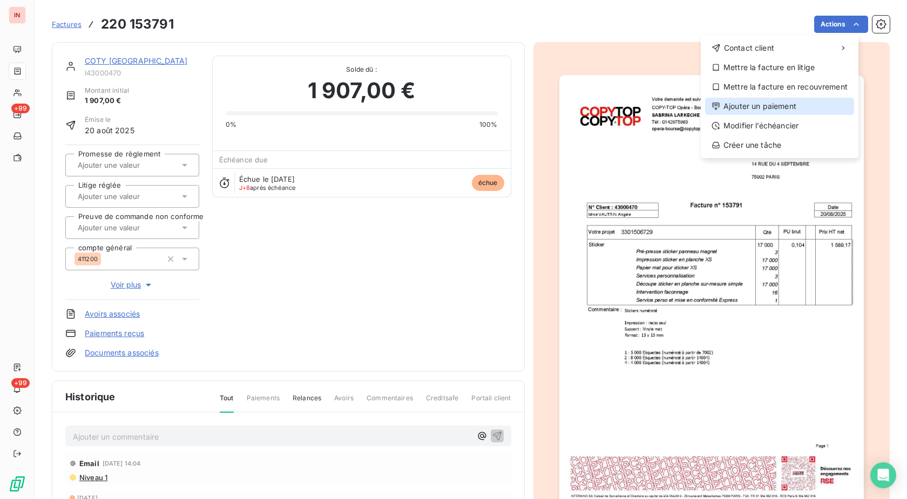
click at [789, 108] on div "Ajouter un paiement" at bounding box center [779, 106] width 149 height 17
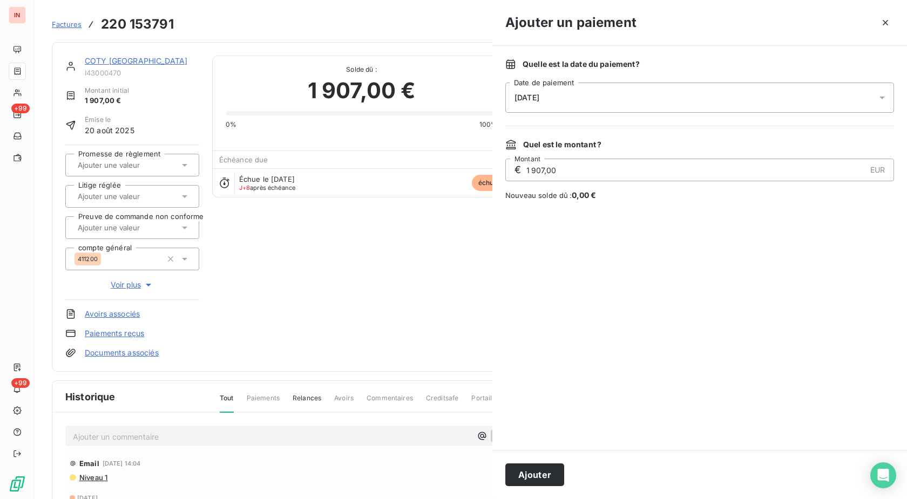
click at [657, 96] on div "[DATE]" at bounding box center [699, 98] width 389 height 30
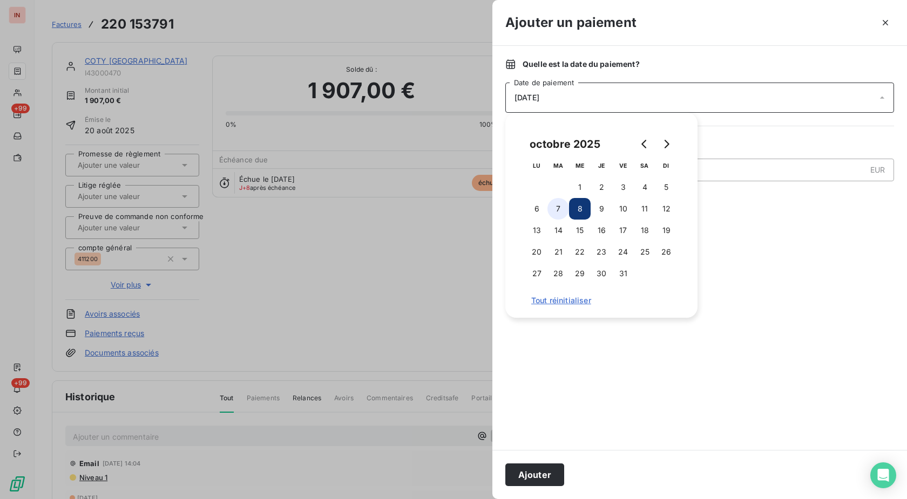
click at [562, 212] on button "7" at bounding box center [558, 209] width 22 height 22
click at [549, 472] on button "Ajouter" at bounding box center [534, 475] width 59 height 23
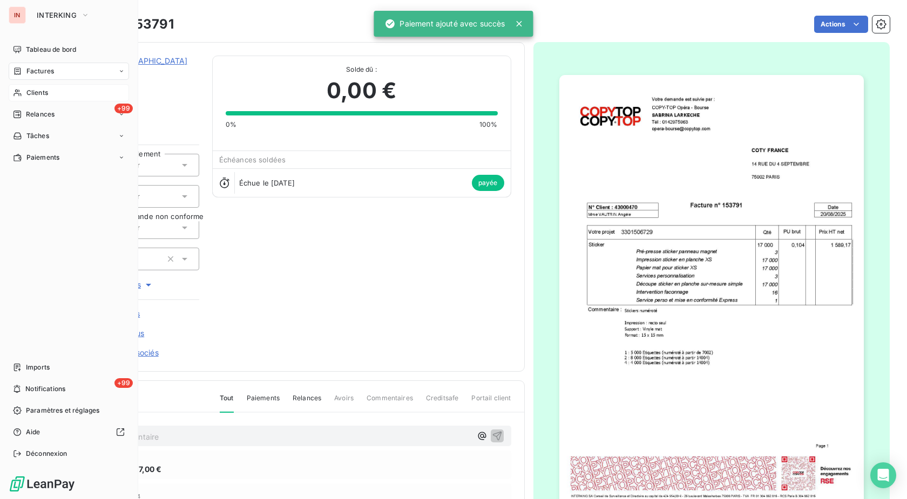
drag, startPoint x: 24, startPoint y: 92, endPoint x: 50, endPoint y: 92, distance: 26.5
click at [24, 92] on div "Clients" at bounding box center [69, 92] width 120 height 17
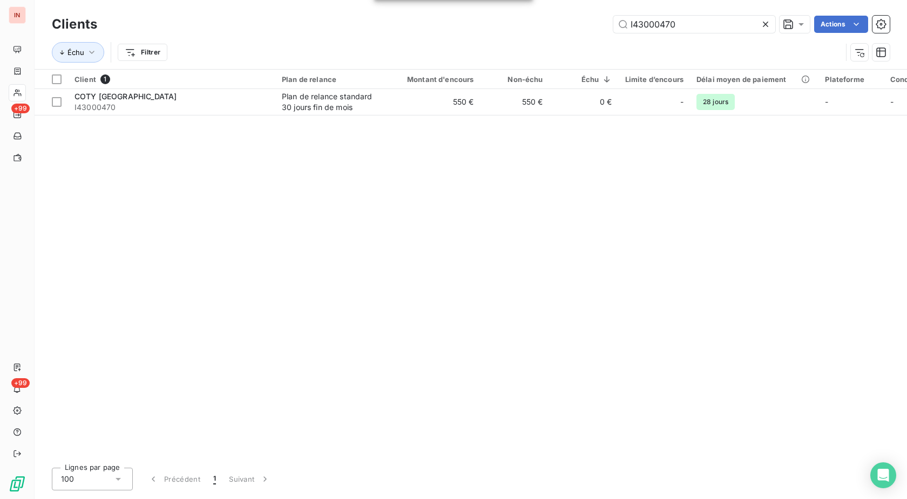
drag, startPoint x: 697, startPoint y: 20, endPoint x: 525, endPoint y: 23, distance: 171.7
click at [613, 22] on input "I43000470" at bounding box center [694, 24] width 162 height 17
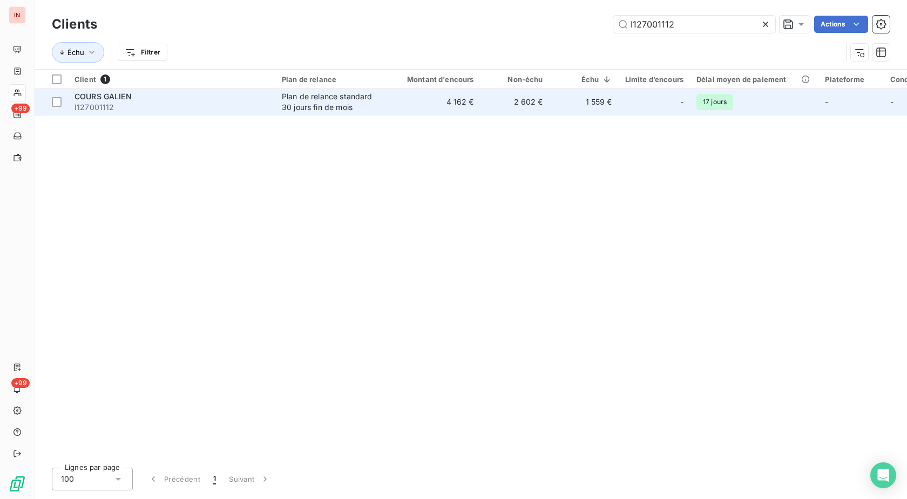
type input "I127001112"
click at [398, 105] on td "4 162 €" at bounding box center [434, 102] width 93 height 26
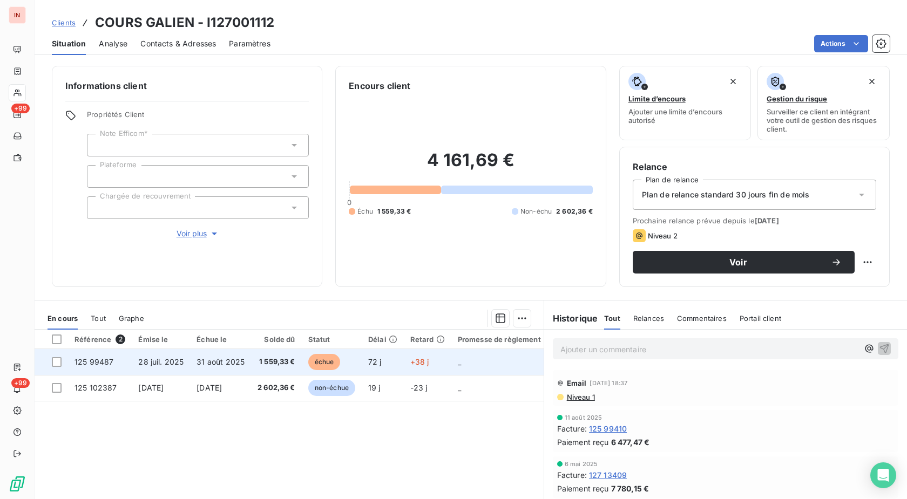
click at [393, 361] on td "72 j" at bounding box center [383, 362] width 42 height 26
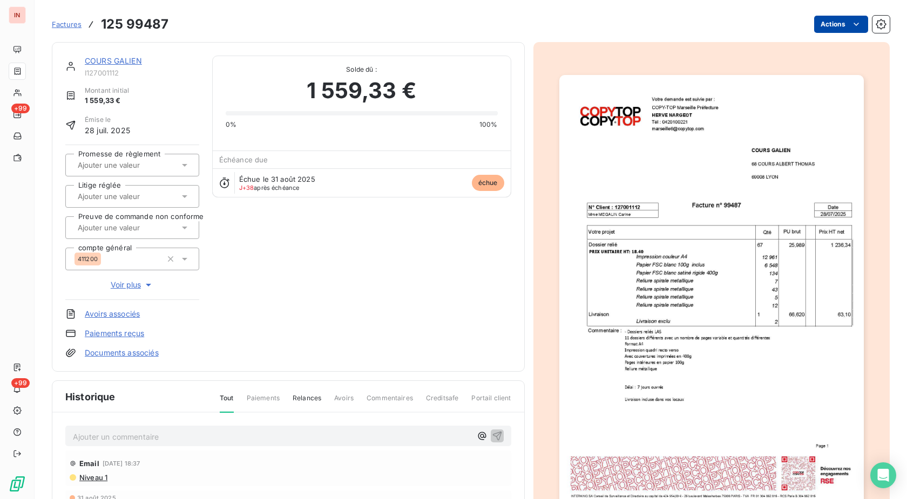
click at [833, 24] on html "IN +99 +99 Factures 125 99487 Actions COURS GALIEN I127001112 Montant initial 1…" at bounding box center [453, 249] width 907 height 499
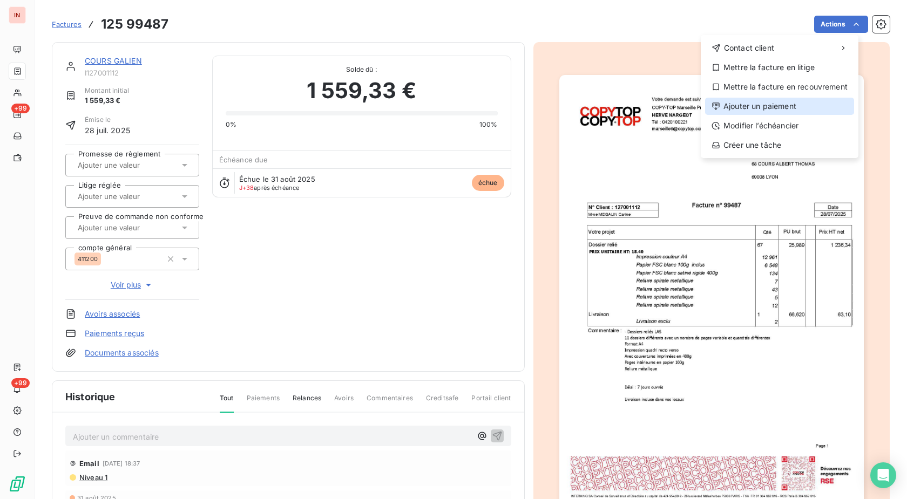
click at [773, 110] on div "Ajouter un paiement" at bounding box center [779, 106] width 149 height 17
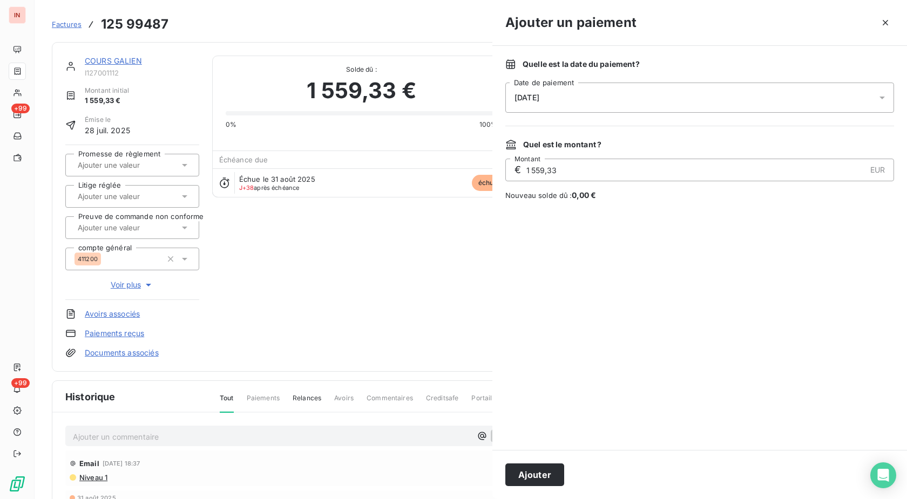
click at [674, 105] on div "[DATE]" at bounding box center [699, 98] width 389 height 30
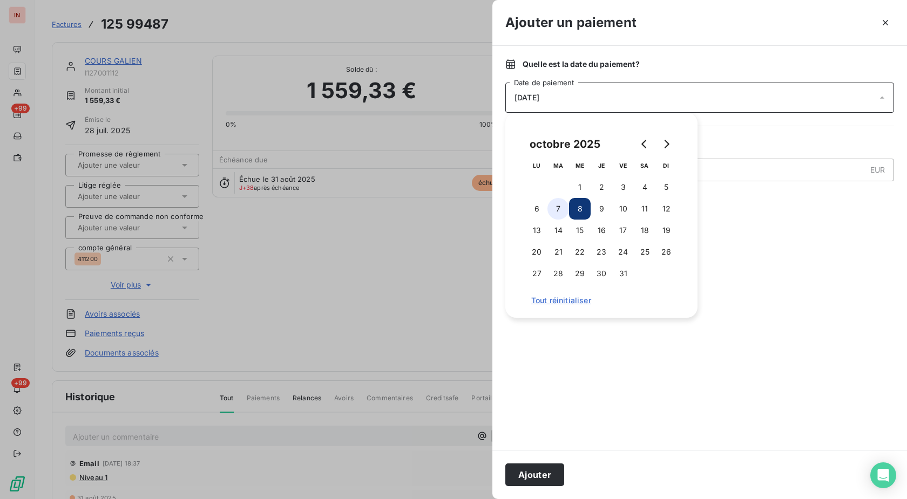
click at [557, 213] on button "7" at bounding box center [558, 209] width 22 height 22
click at [544, 473] on button "Ajouter" at bounding box center [534, 475] width 59 height 23
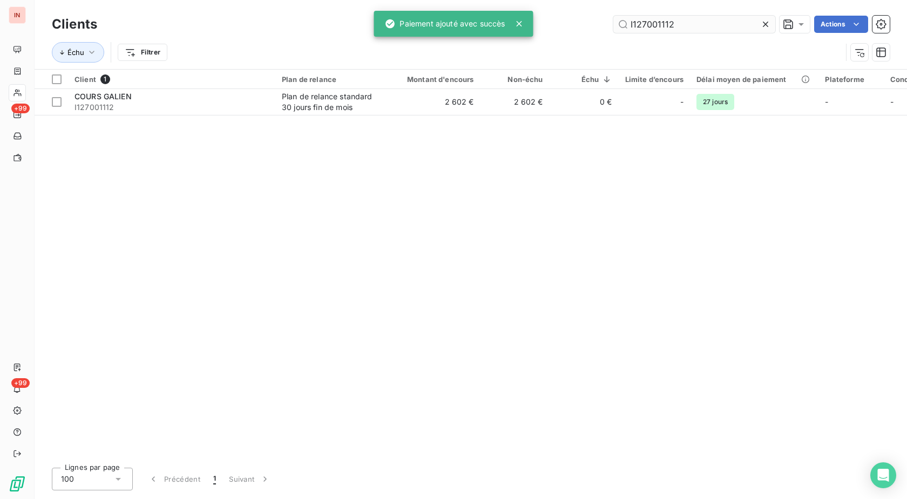
drag, startPoint x: 695, startPoint y: 26, endPoint x: 488, endPoint y: 21, distance: 207.4
click at [613, 21] on input "I127001112" at bounding box center [694, 24] width 162 height 17
type input "I1010987"
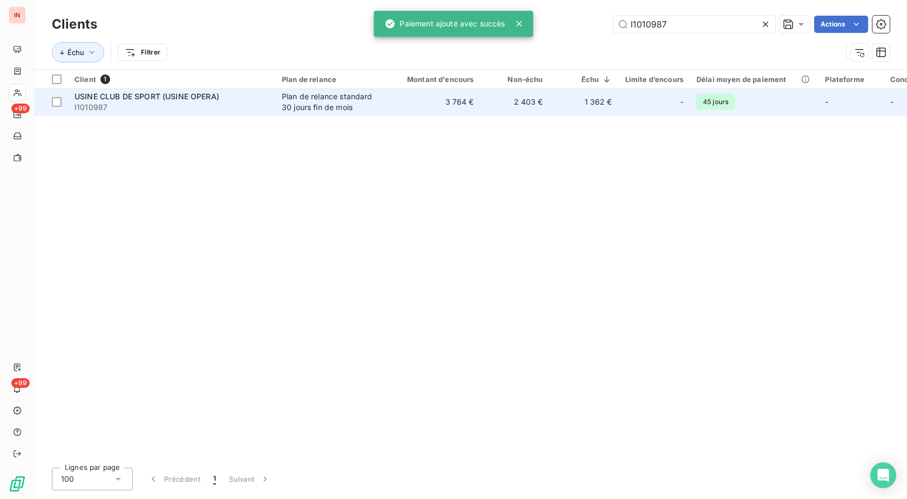
click at [513, 106] on td "2 403 €" at bounding box center [514, 102] width 69 height 26
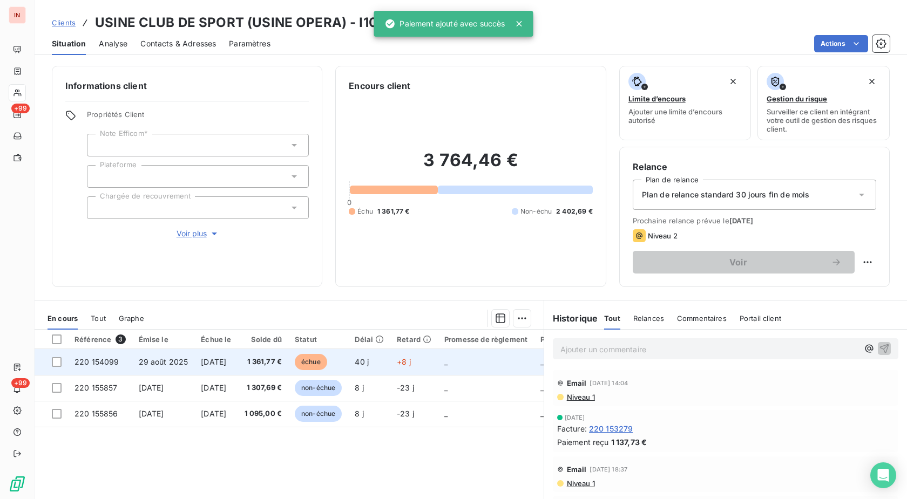
click at [438, 358] on td "+8 j" at bounding box center [414, 362] width 48 height 26
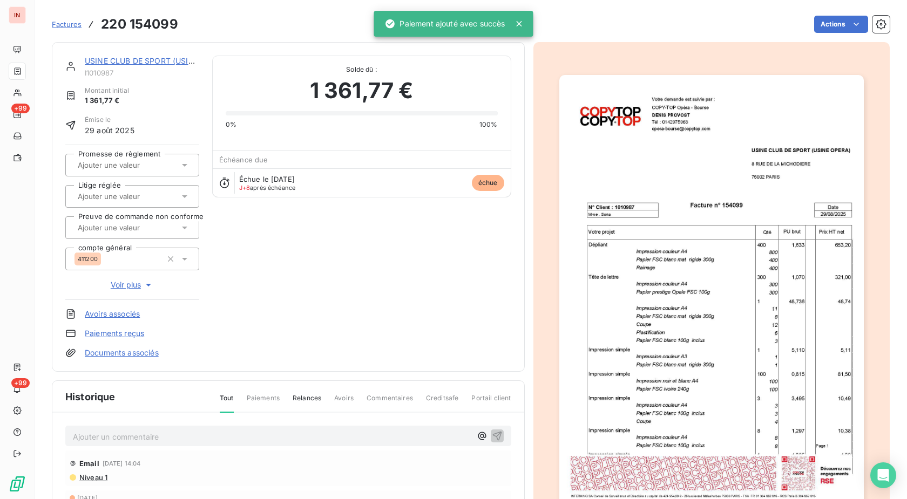
click at [818, 27] on html "IN +99 +99 Factures 220 154099 Actions USINE CLUB DE SPORT (USINE OPERA) I10109…" at bounding box center [453, 249] width 907 height 499
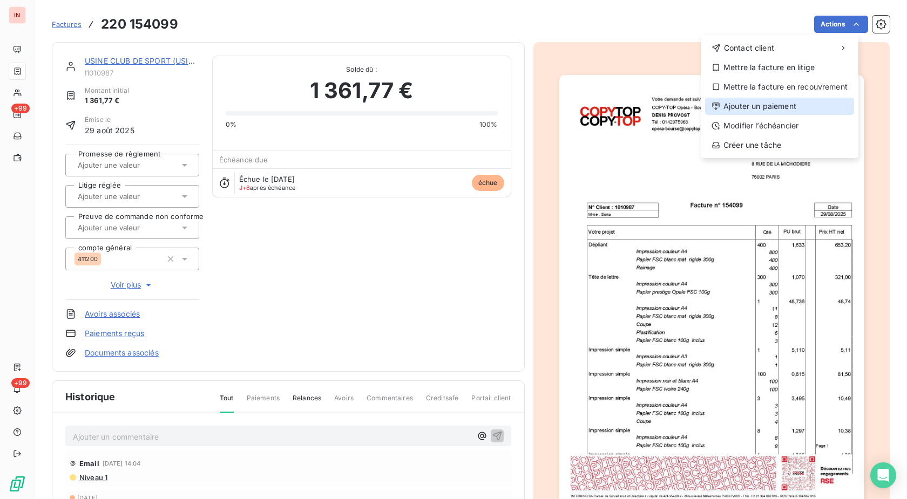
click at [768, 107] on div "Ajouter un paiement" at bounding box center [779, 106] width 149 height 17
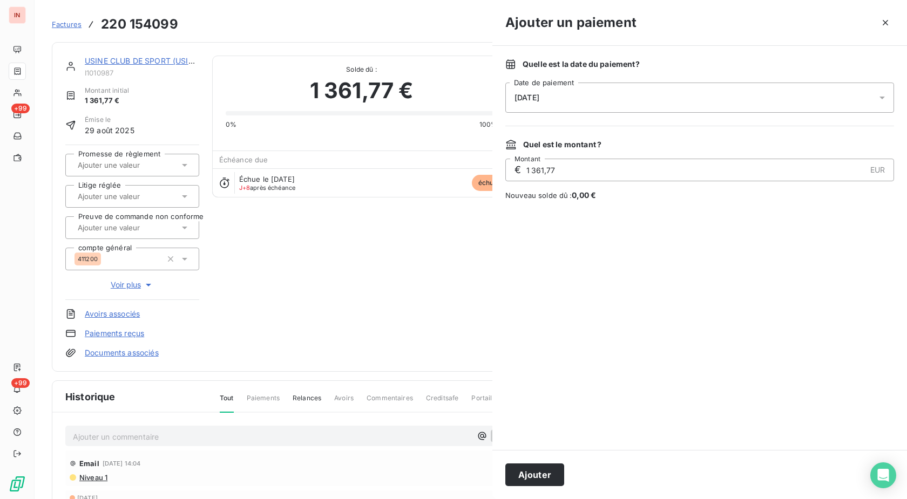
click at [651, 108] on div "[DATE]" at bounding box center [699, 98] width 389 height 30
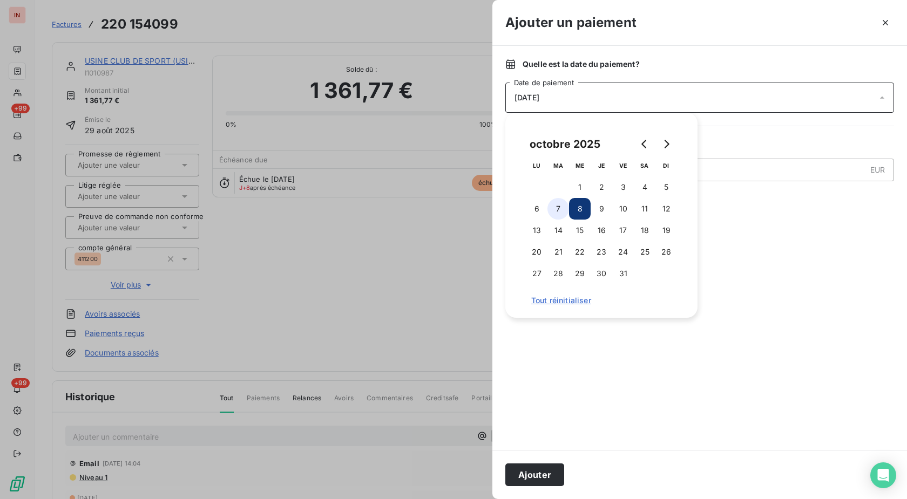
click at [564, 205] on button "7" at bounding box center [558, 209] width 22 height 22
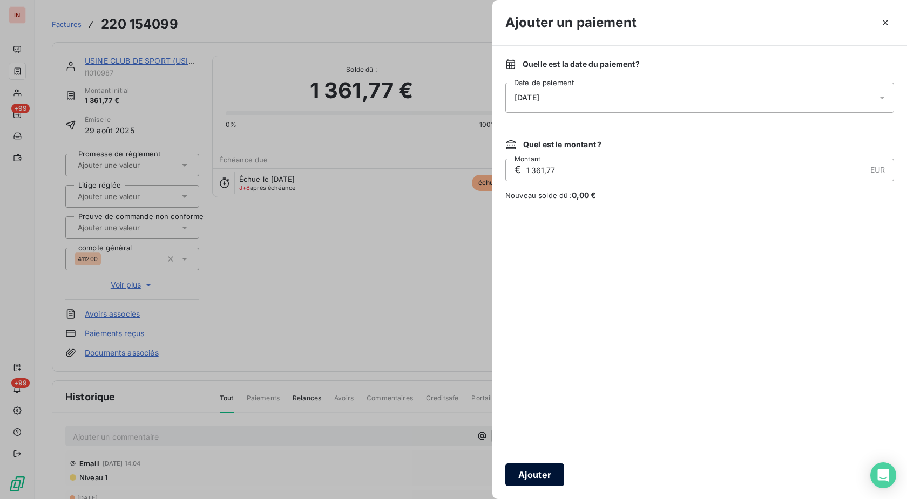
click at [539, 472] on button "Ajouter" at bounding box center [534, 475] width 59 height 23
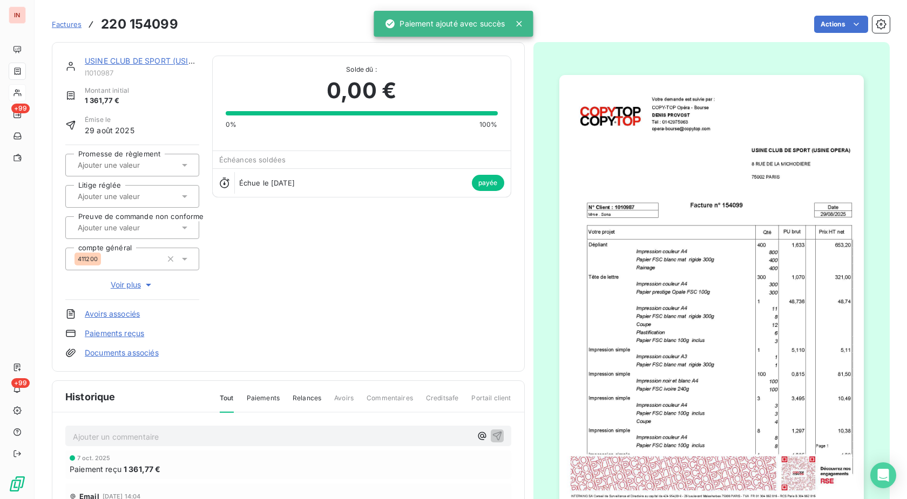
click at [20, 93] on icon at bounding box center [17, 93] width 9 height 9
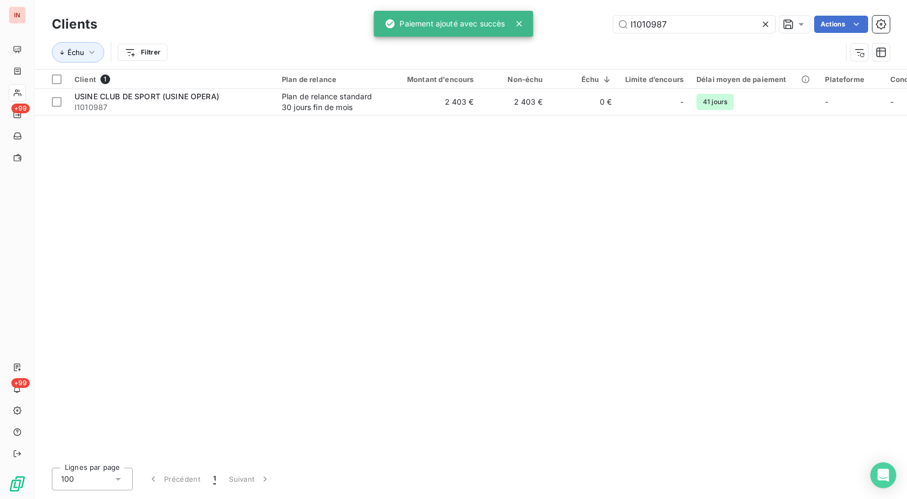
drag, startPoint x: 700, startPoint y: 29, endPoint x: 540, endPoint y: 32, distance: 160.4
click at [613, 30] on input "I1010987" at bounding box center [694, 24] width 162 height 17
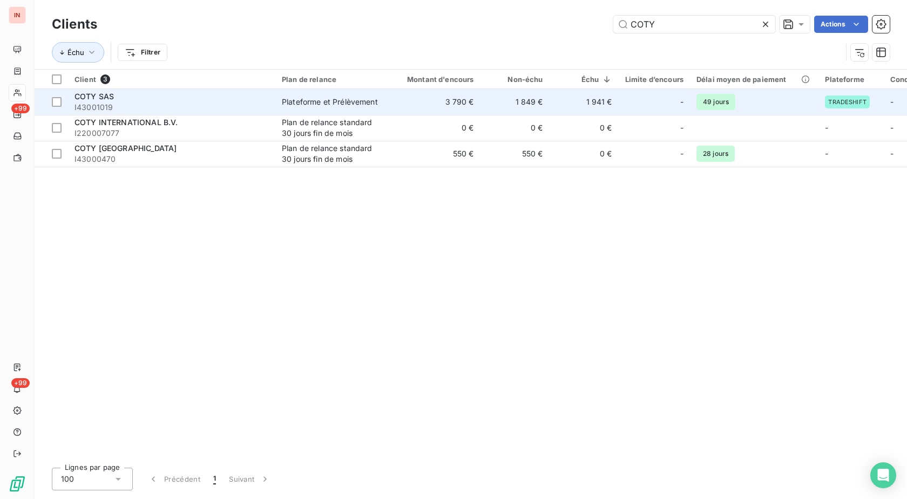
type input "COTY"
click at [522, 103] on td "1 849 €" at bounding box center [514, 102] width 69 height 26
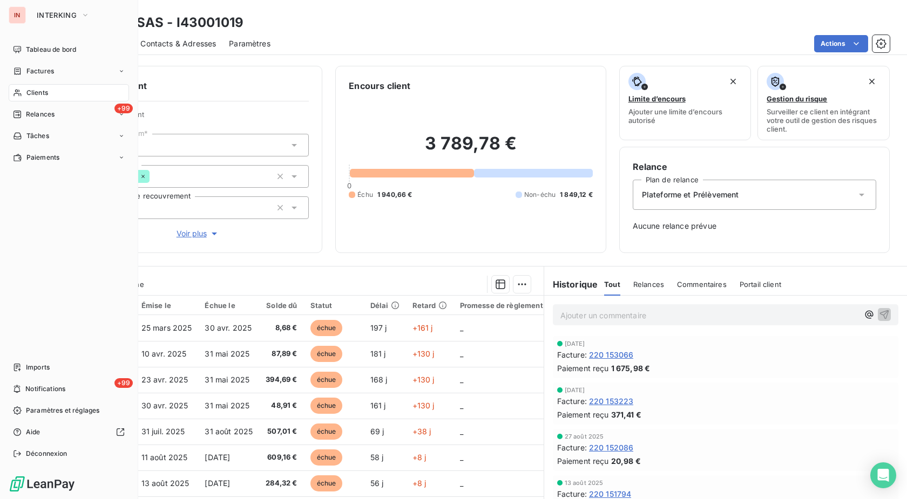
click at [21, 91] on icon at bounding box center [17, 93] width 9 height 9
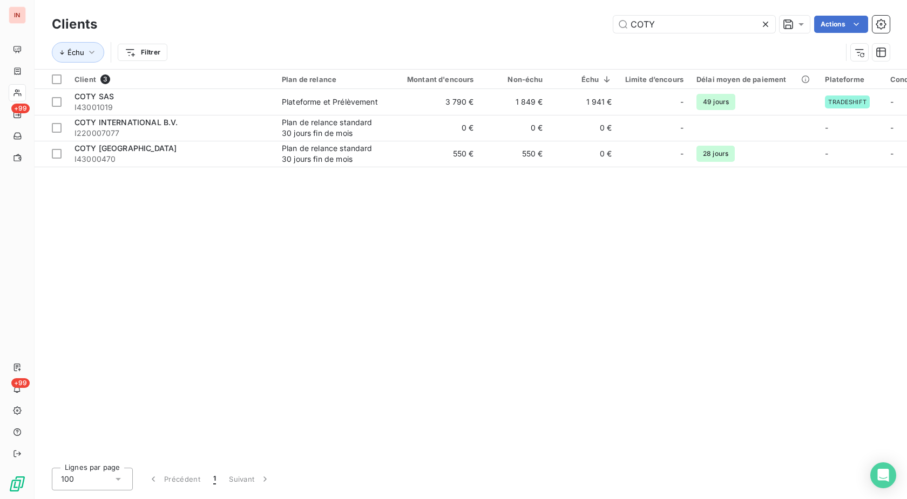
drag, startPoint x: 704, startPoint y: 24, endPoint x: 486, endPoint y: 27, distance: 218.6
click at [613, 25] on input "COTY" at bounding box center [694, 24] width 162 height 17
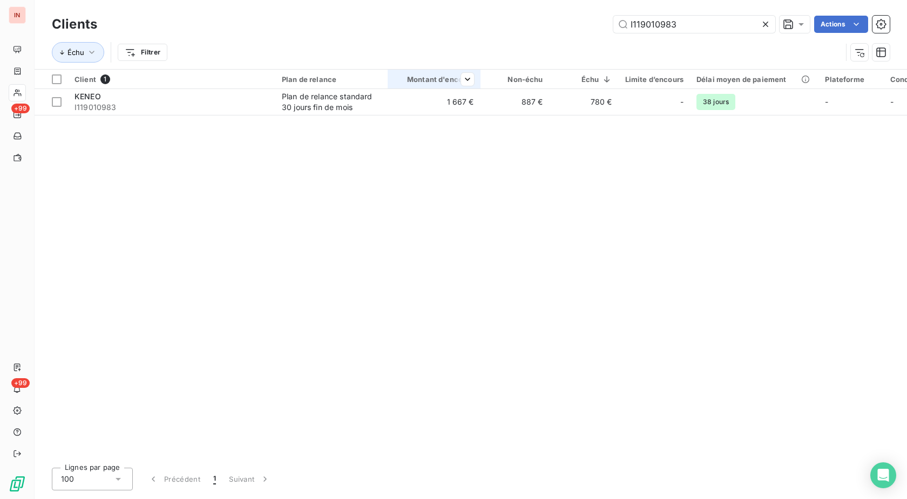
type input "I119010983"
click at [466, 101] on td "1 667 €" at bounding box center [434, 102] width 93 height 26
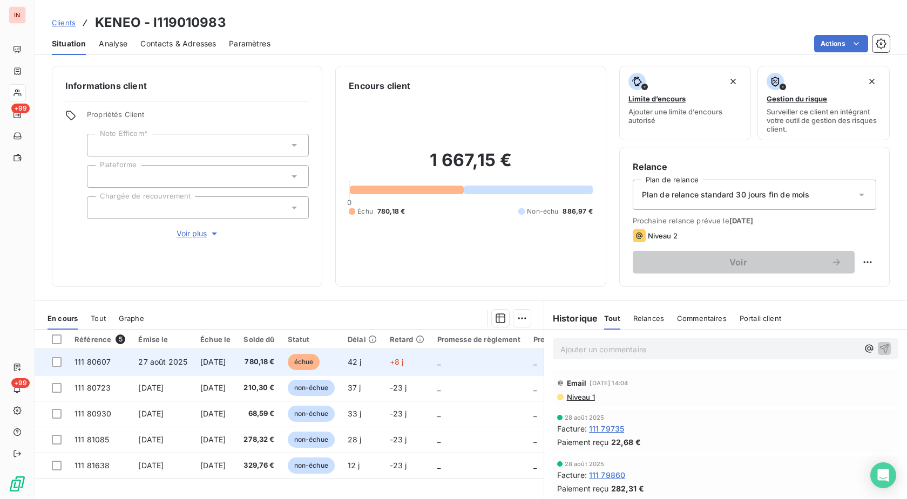
click at [404, 362] on span "+8 j" at bounding box center [397, 361] width 14 height 9
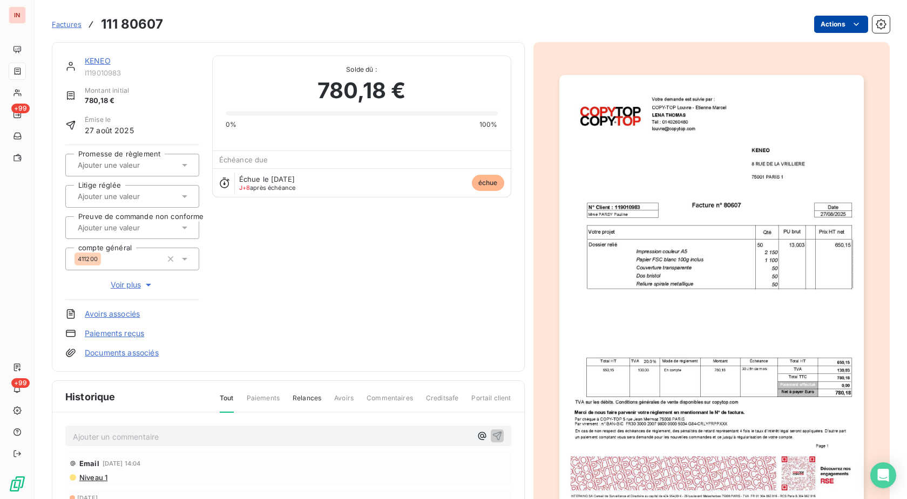
click at [828, 25] on html "IN +99 +99 Factures 111 80607 Actions KENEO I119010983 Montant initial 780,18 €…" at bounding box center [453, 249] width 907 height 499
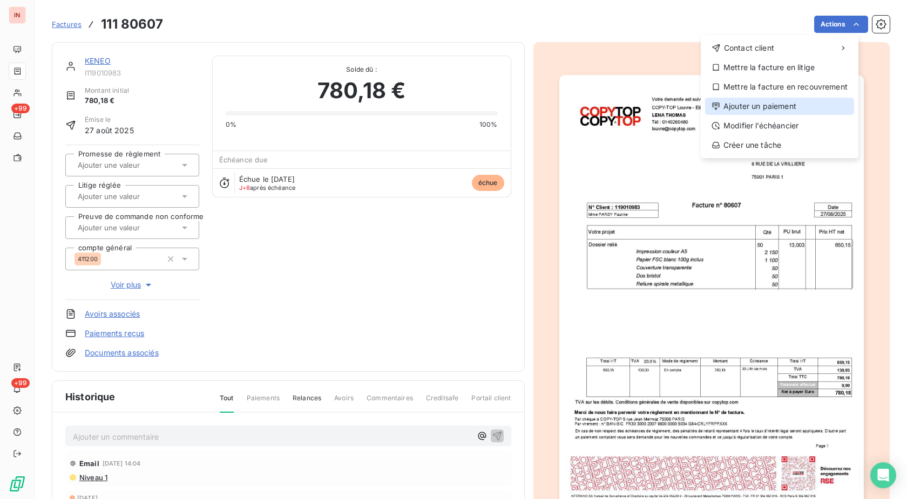
click at [763, 108] on div "Ajouter un paiement" at bounding box center [779, 106] width 149 height 17
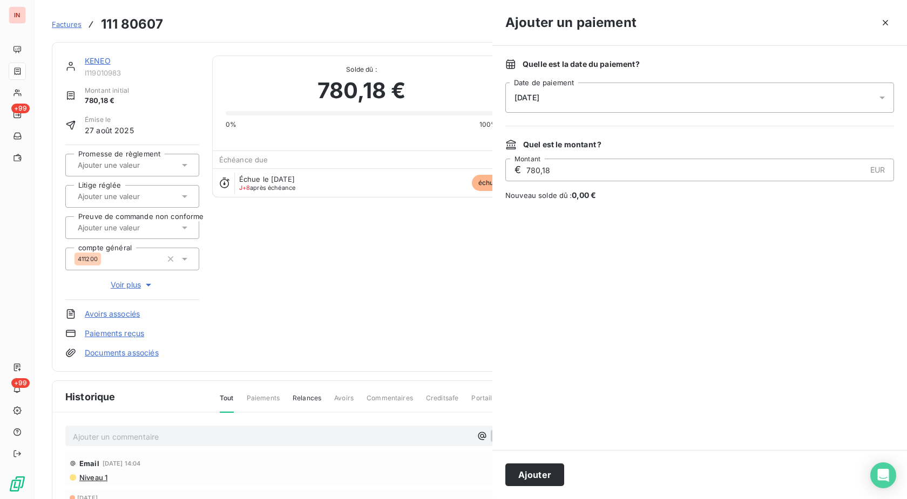
drag, startPoint x: 676, startPoint y: 99, endPoint x: 663, endPoint y: 108, distance: 15.4
click at [675, 99] on div "[DATE]" at bounding box center [699, 98] width 389 height 30
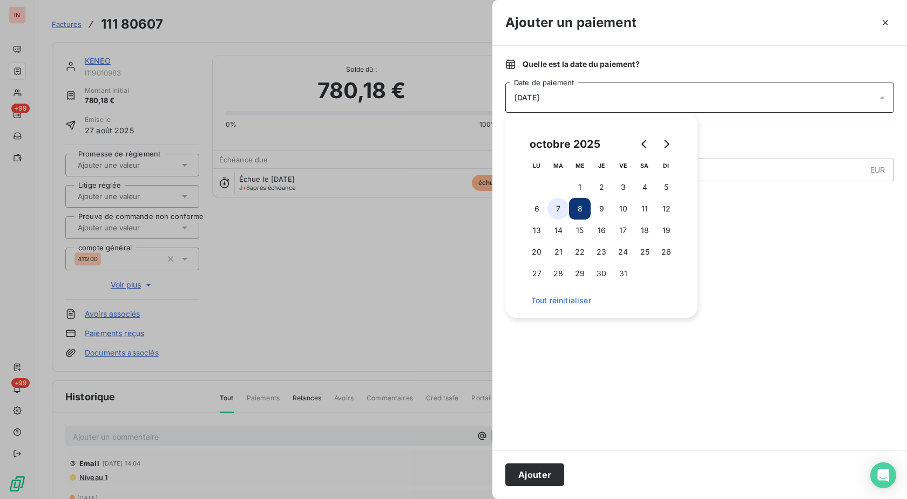
click at [560, 210] on button "7" at bounding box center [558, 209] width 22 height 22
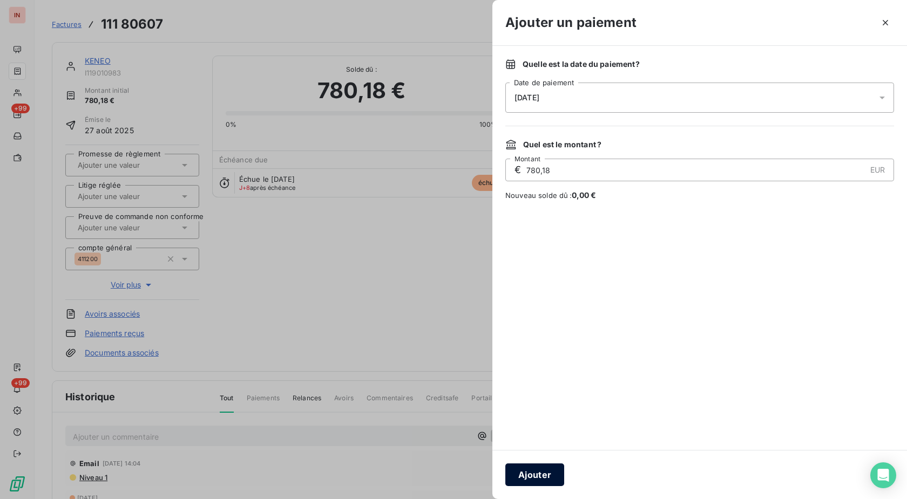
click at [544, 476] on button "Ajouter" at bounding box center [534, 475] width 59 height 23
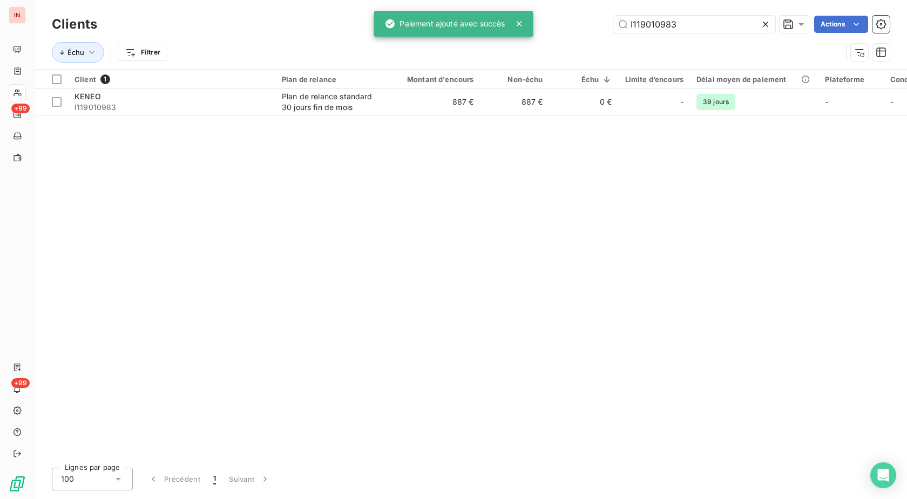
drag, startPoint x: 700, startPoint y: 26, endPoint x: 490, endPoint y: 20, distance: 210.1
click at [613, 19] on input "I119010983" at bounding box center [694, 24] width 162 height 17
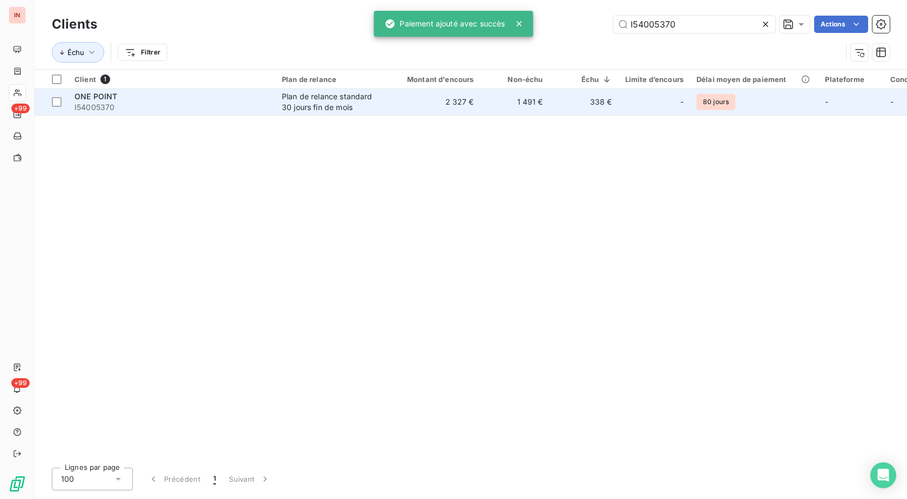
type input "I54005370"
click at [452, 109] on td "2 327 €" at bounding box center [434, 102] width 93 height 26
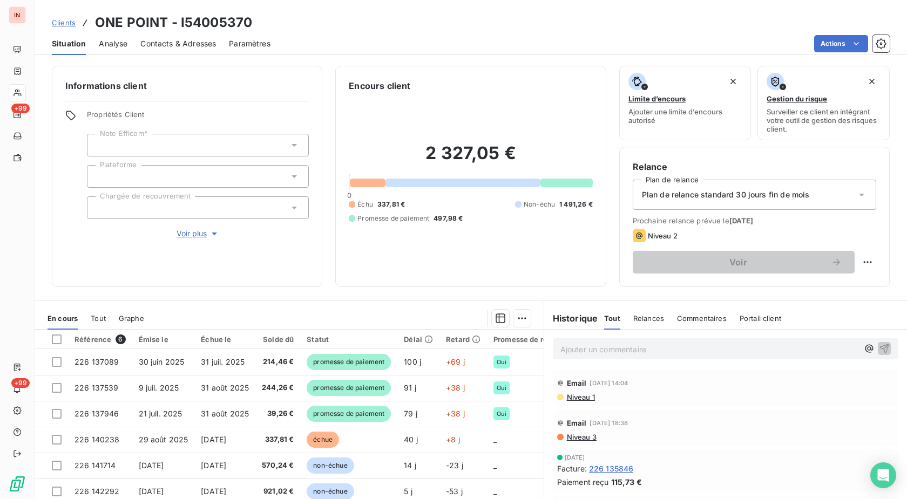
drag, startPoint x: 398, startPoint y: 358, endPoint x: 417, endPoint y: 349, distance: 20.5
click at [397, 358] on td "promesse de paiement" at bounding box center [348, 362] width 97 height 26
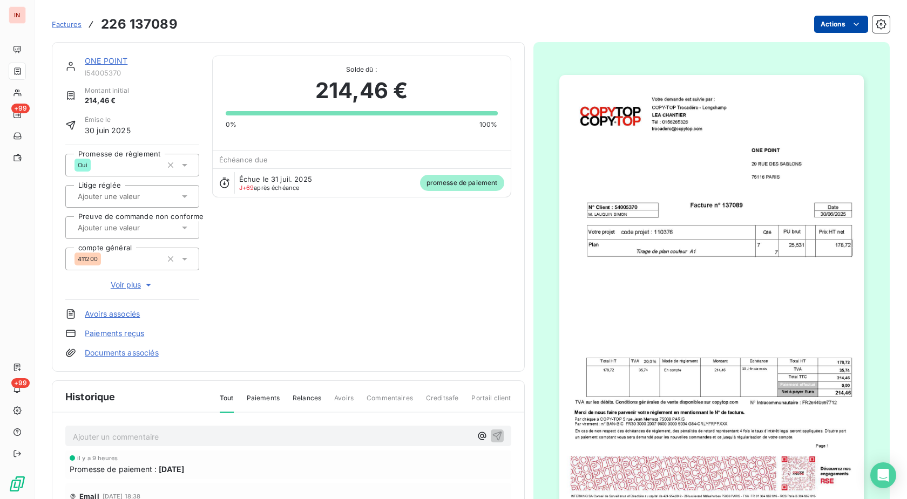
click at [838, 27] on html "IN +99 +99 Factures 226 137089 Actions ONE POINT I54005370 Montant initial 214,…" at bounding box center [453, 249] width 907 height 499
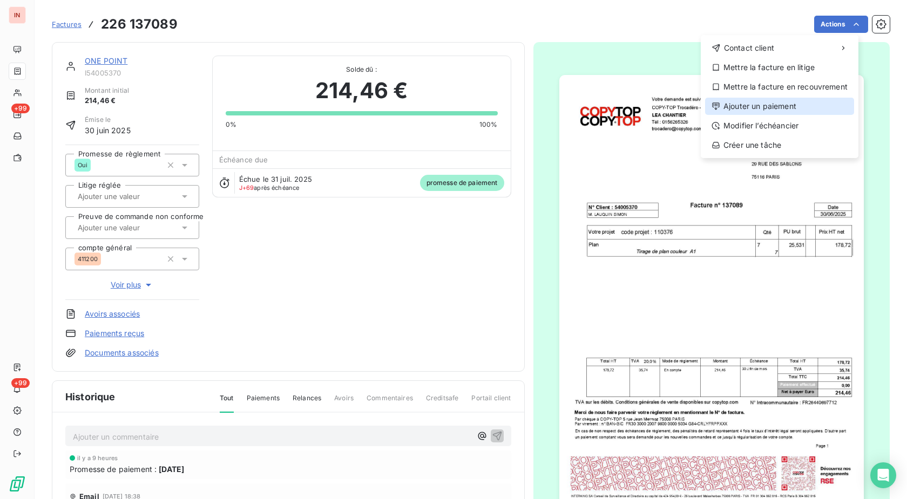
click at [761, 113] on div "Ajouter un paiement" at bounding box center [779, 106] width 149 height 17
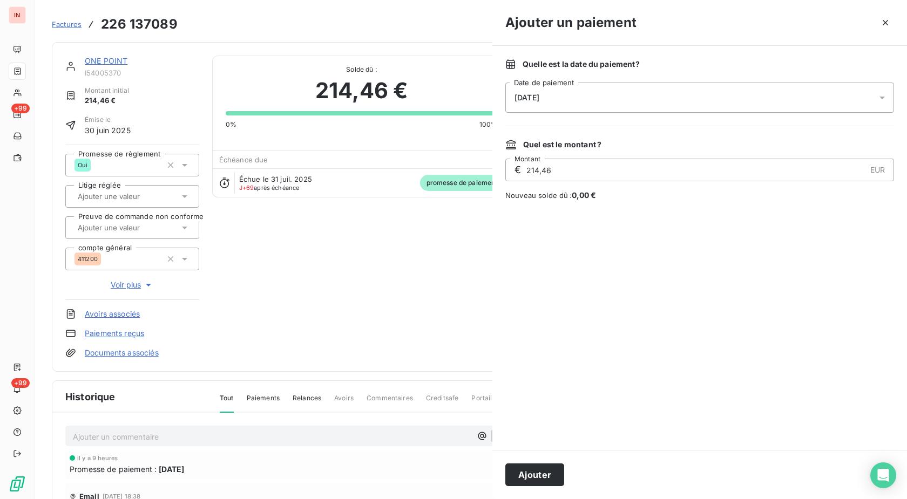
click at [680, 94] on div "[DATE]" at bounding box center [699, 98] width 389 height 30
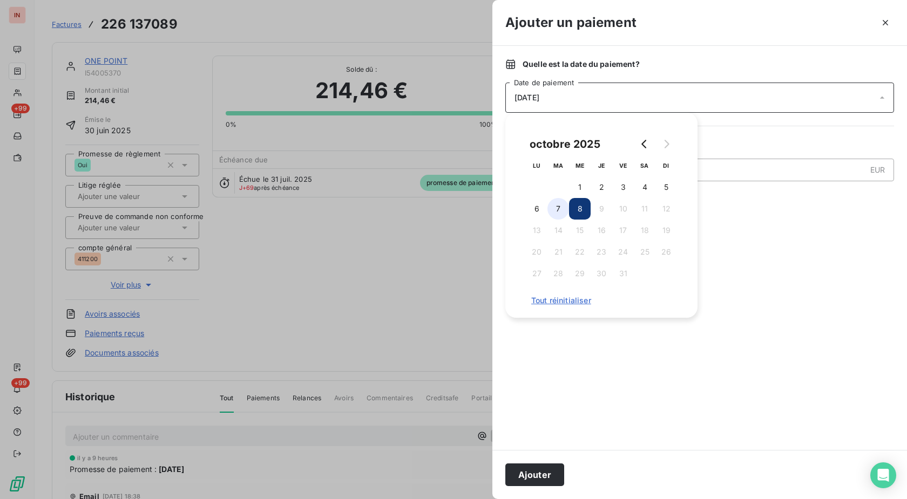
click at [555, 207] on button "7" at bounding box center [558, 209] width 22 height 22
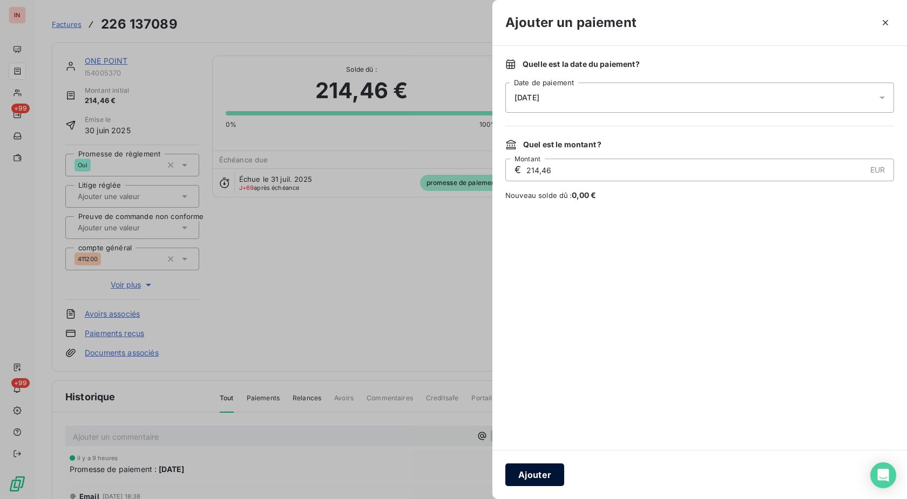
click at [541, 467] on button "Ajouter" at bounding box center [534, 475] width 59 height 23
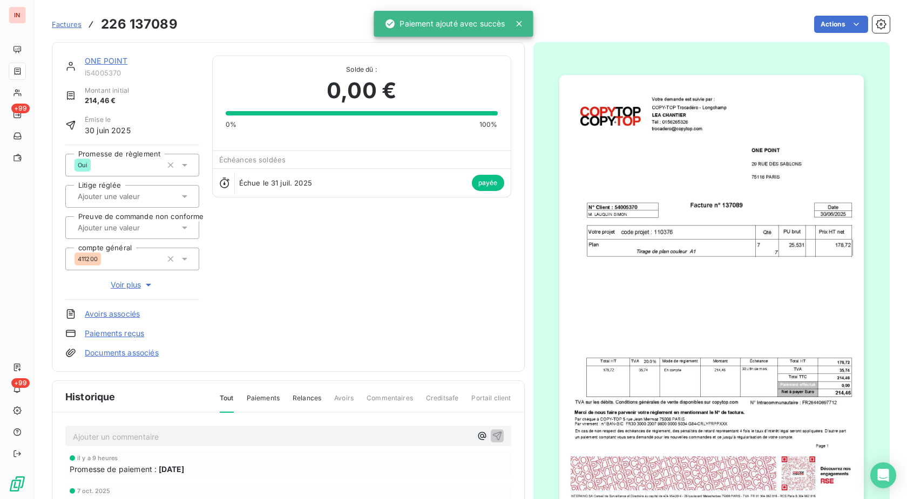
click at [114, 59] on link "ONE POINT" at bounding box center [106, 60] width 43 height 9
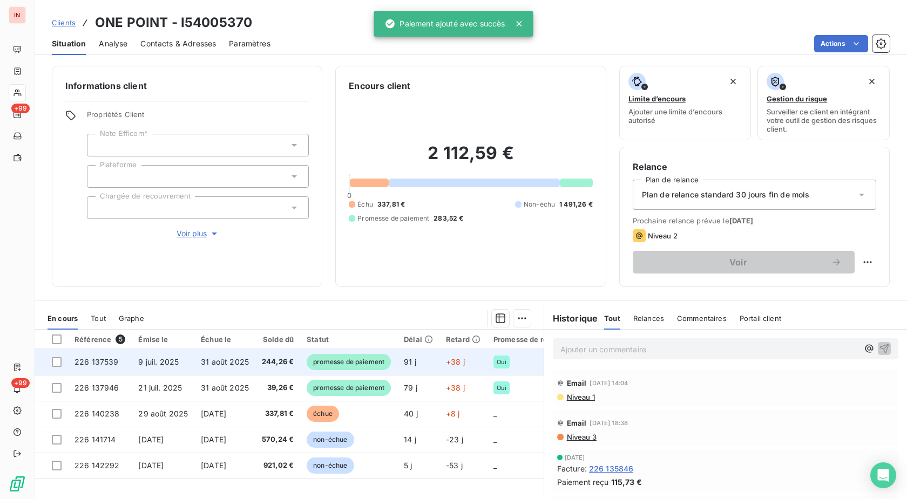
click at [397, 365] on td "promesse de paiement" at bounding box center [348, 362] width 97 height 26
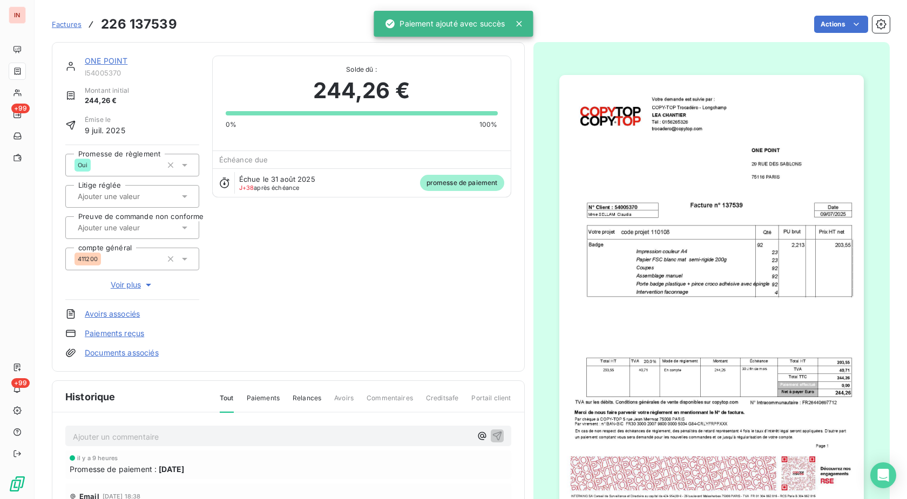
click at [829, 24] on html "IN +99 +99 Factures 226 137539 Actions ONE POINT I54005370 Montant initial 244,…" at bounding box center [453, 249] width 907 height 499
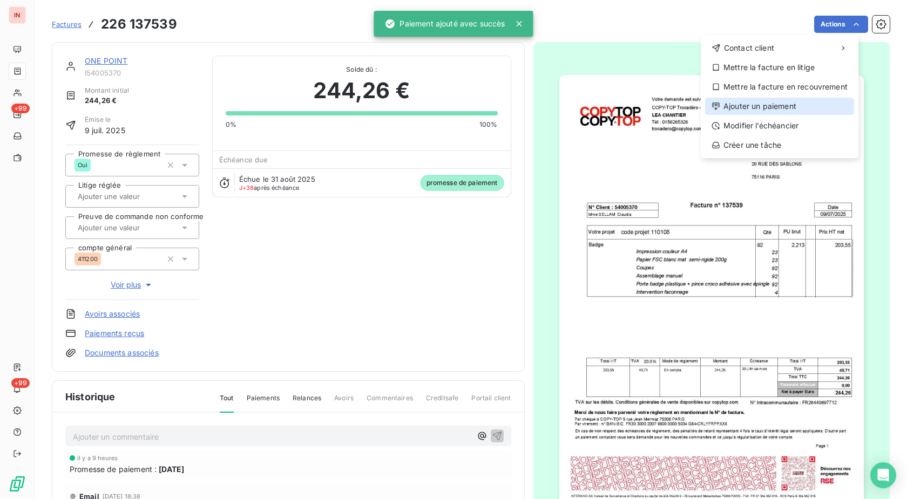
click at [769, 110] on div "Ajouter un paiement" at bounding box center [779, 106] width 149 height 17
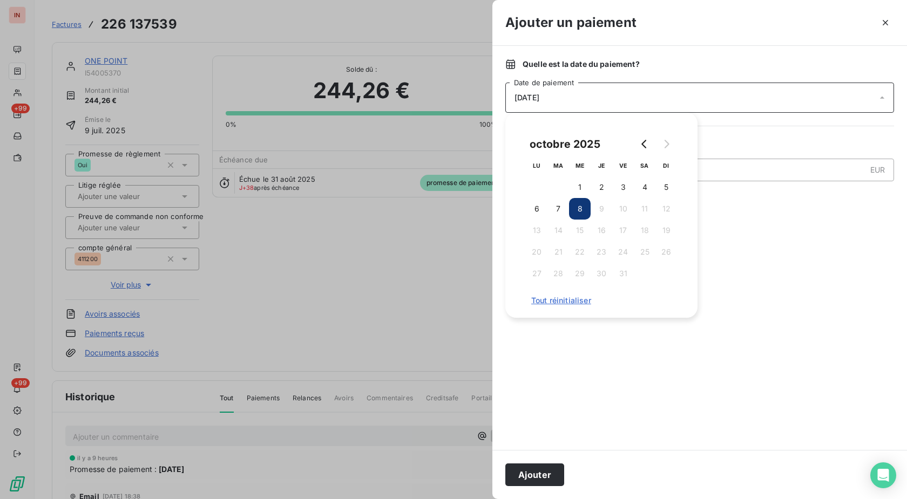
click at [557, 208] on button "7" at bounding box center [558, 209] width 22 height 22
click at [546, 471] on button "Ajouter" at bounding box center [534, 475] width 59 height 23
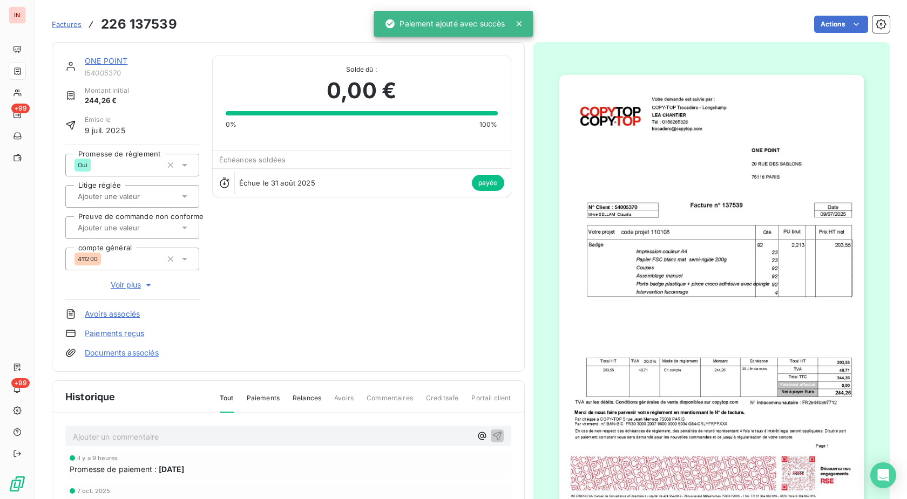
click at [100, 62] on link "ONE POINT" at bounding box center [106, 60] width 43 height 9
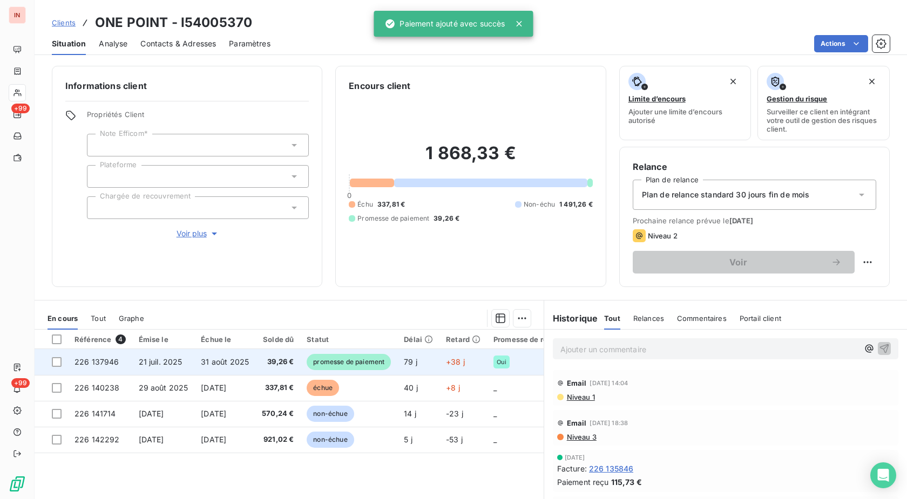
click at [368, 361] on span "promesse de paiement" at bounding box center [349, 362] width 84 height 16
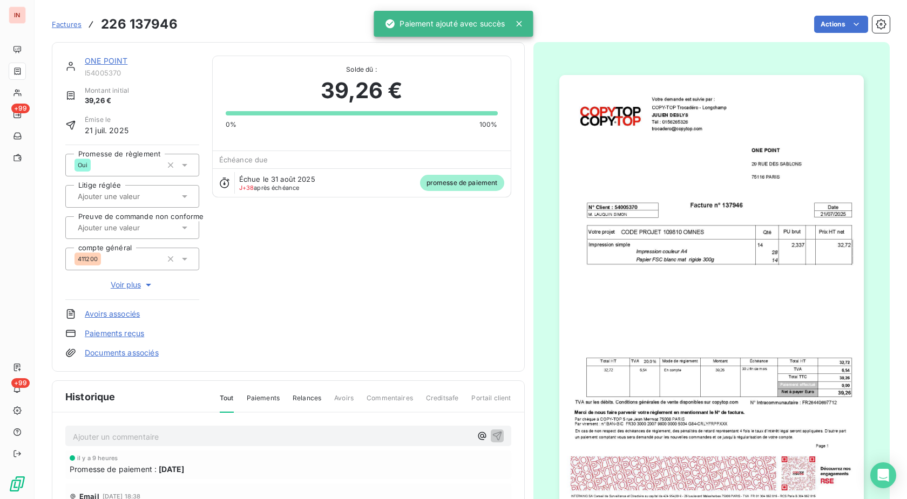
click at [837, 24] on html "IN +99 +99 Factures 226 137946 Actions ONE POINT I54005370 Montant initial 39,2…" at bounding box center [453, 249] width 907 height 499
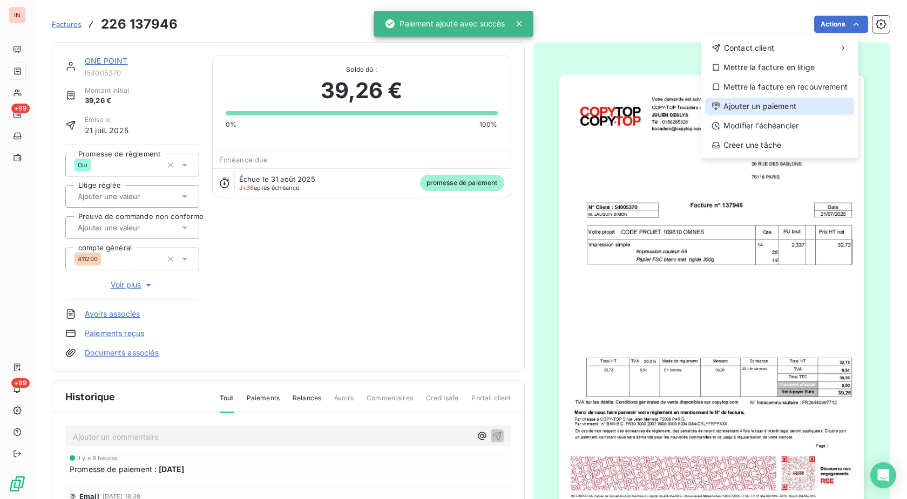
click at [759, 104] on div "Ajouter un paiement" at bounding box center [779, 106] width 149 height 17
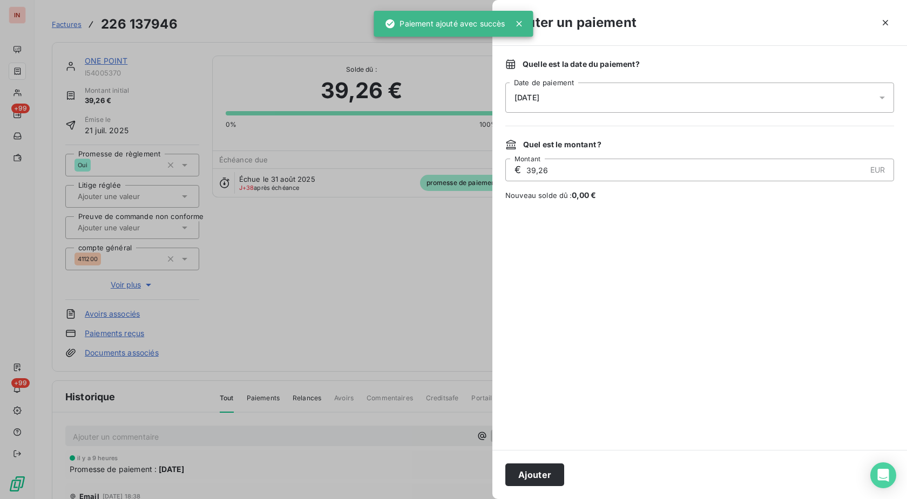
click at [643, 108] on div "[DATE]" at bounding box center [699, 98] width 389 height 30
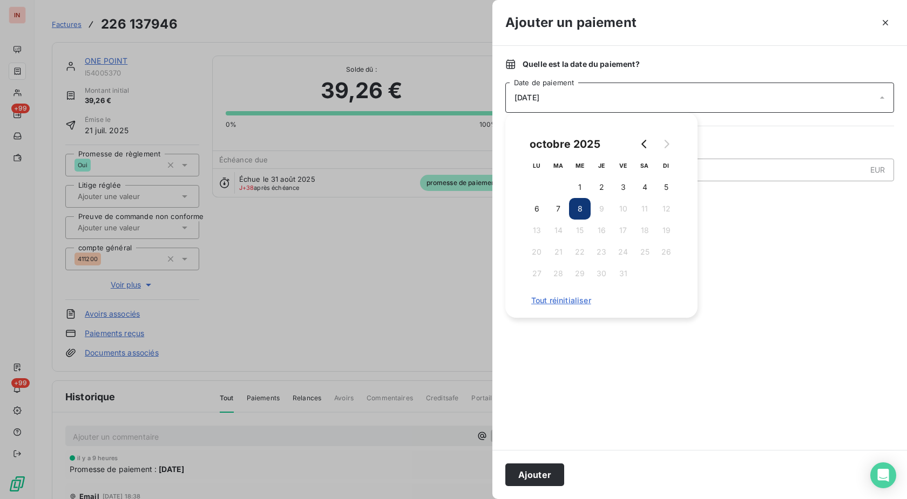
drag, startPoint x: 560, startPoint y: 207, endPoint x: 603, endPoint y: 430, distance: 226.6
click at [559, 209] on button "7" at bounding box center [558, 209] width 22 height 22
drag, startPoint x: 542, startPoint y: 472, endPoint x: 582, endPoint y: 404, distance: 79.2
click at [542, 472] on button "Ajouter" at bounding box center [534, 475] width 59 height 23
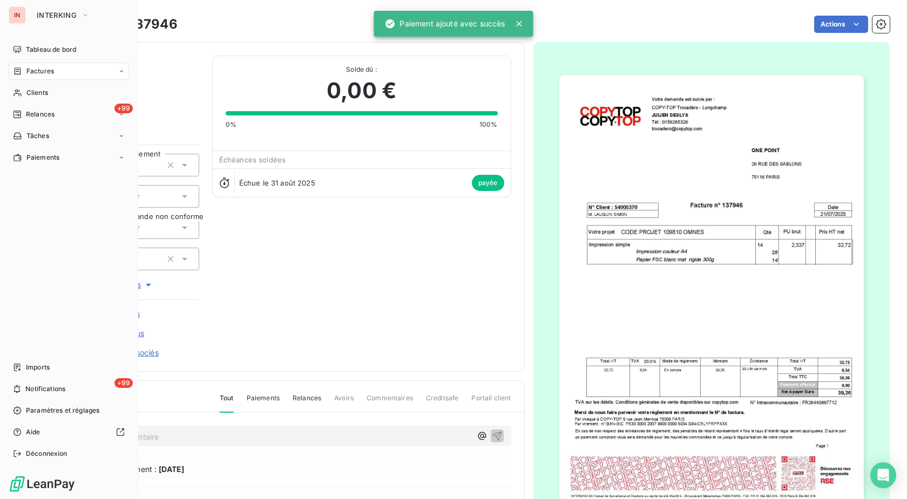
click at [28, 98] on div "Clients" at bounding box center [69, 92] width 120 height 17
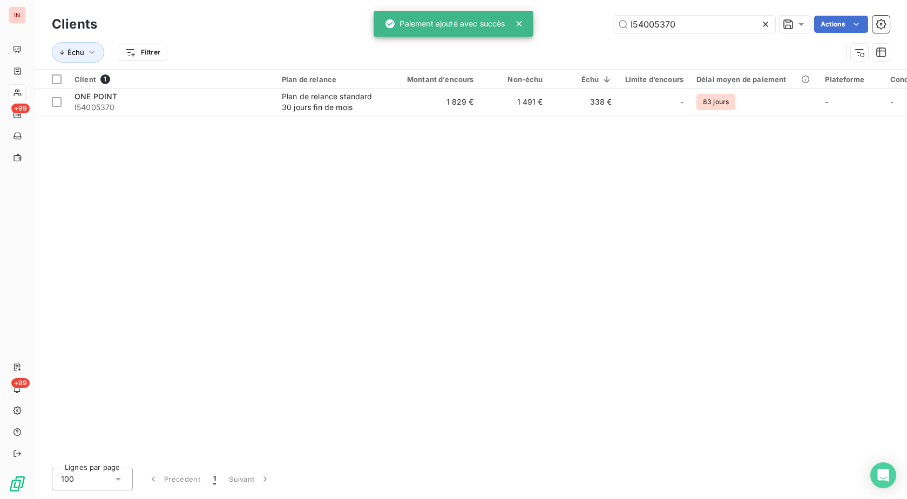
drag, startPoint x: 699, startPoint y: 24, endPoint x: 383, endPoint y: 5, distance: 315.8
click at [613, 16] on input "I54005370" at bounding box center [694, 24] width 162 height 17
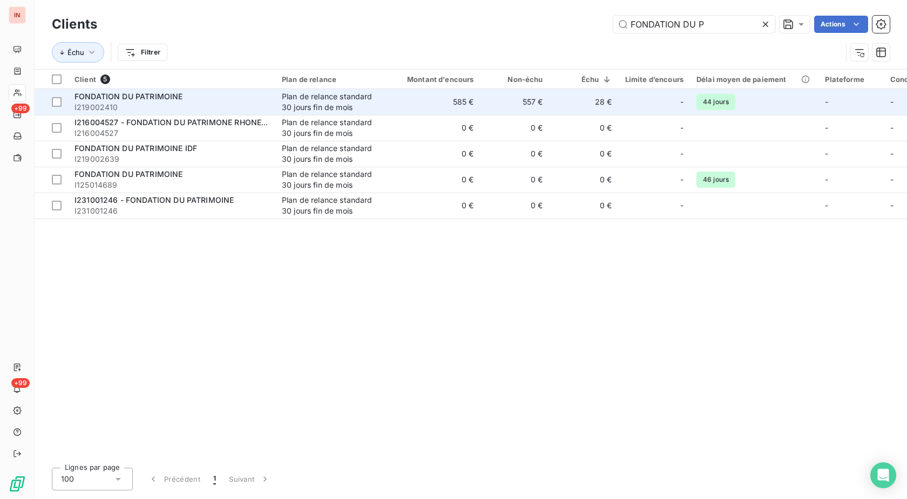
type input "FONDATION DU P"
click at [347, 91] on div "Plan de relance standard 30 jours fin de mois" at bounding box center [331, 102] width 99 height 22
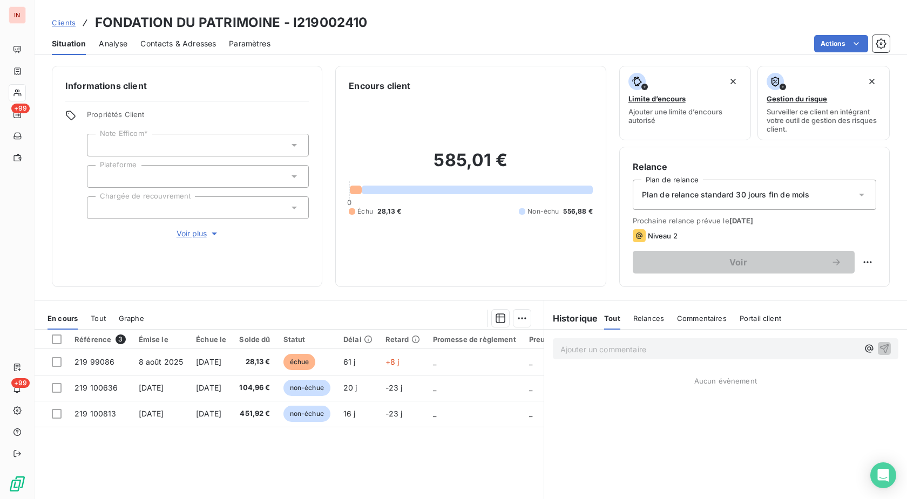
click at [312, 23] on h3 "FONDATION DU PATRIMOINE - I219002410" at bounding box center [231, 22] width 272 height 19
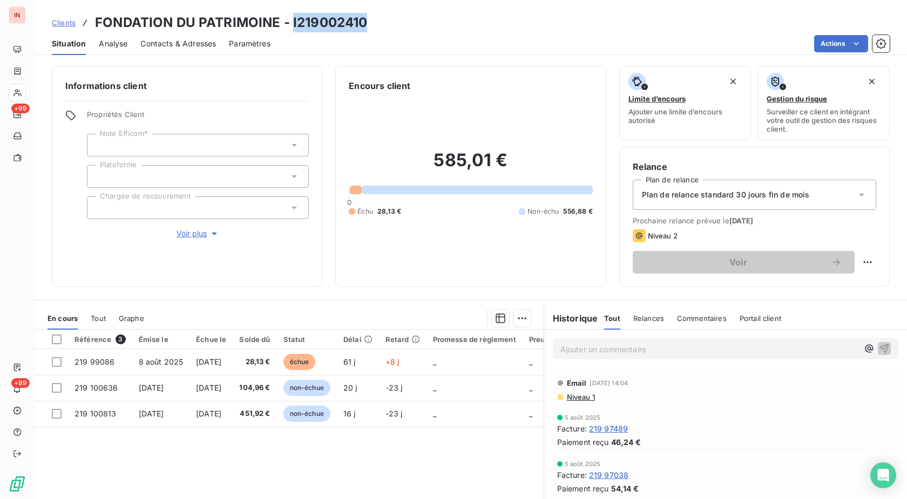
copy h3 "I219002410"
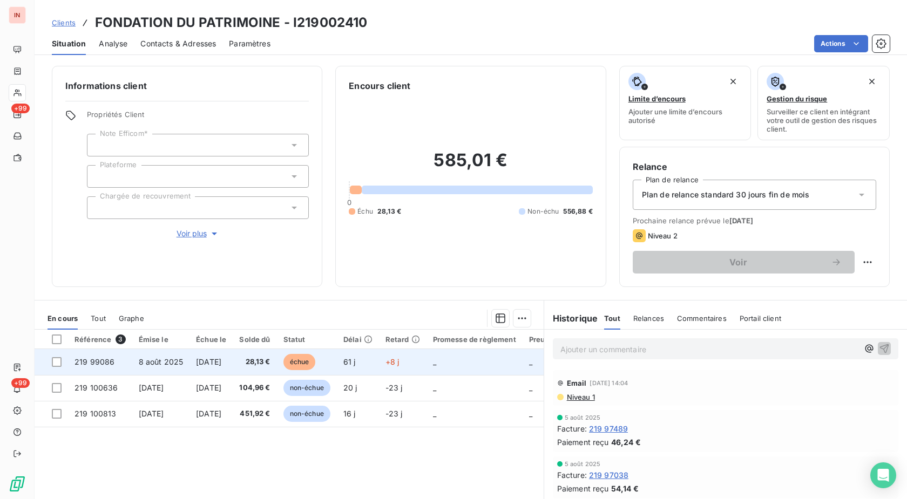
click at [399, 363] on span "+8 j" at bounding box center [392, 361] width 14 height 9
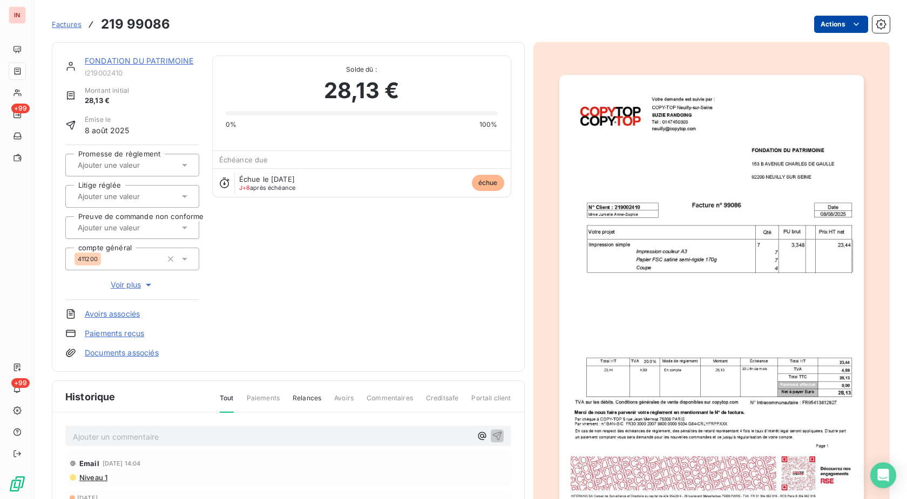
click at [828, 26] on html "IN +99 +99 Factures 219 99086 Actions FONDATION DU PATRIMOINE I219002410 Montan…" at bounding box center [453, 249] width 907 height 499
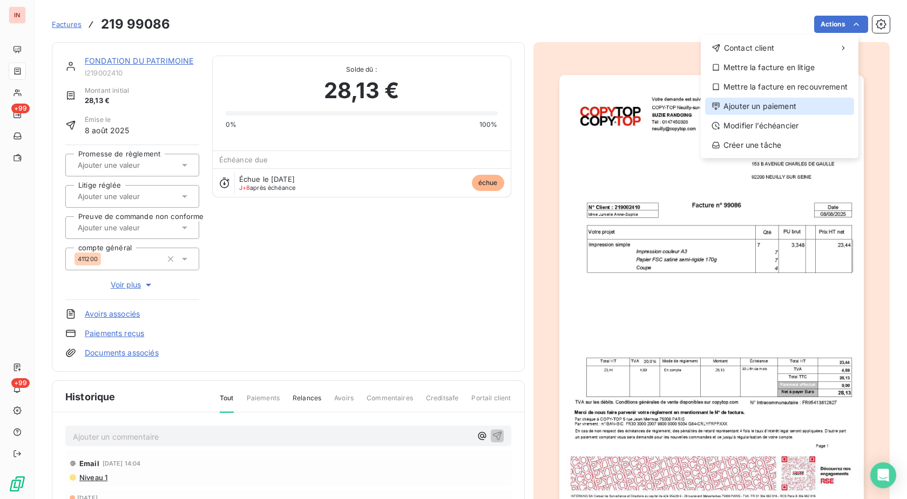
click at [755, 110] on div "Ajouter un paiement" at bounding box center [779, 106] width 149 height 17
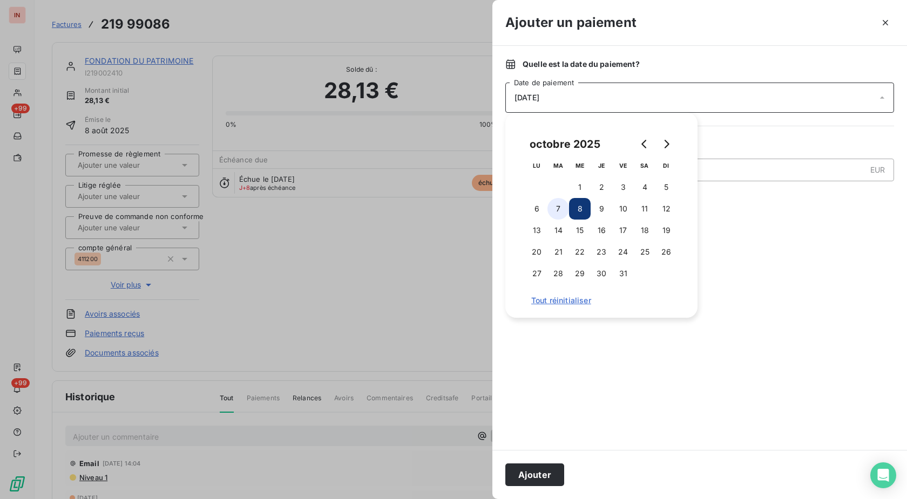
click at [564, 207] on button "7" at bounding box center [558, 209] width 22 height 22
click at [535, 473] on button "Ajouter" at bounding box center [534, 475] width 59 height 23
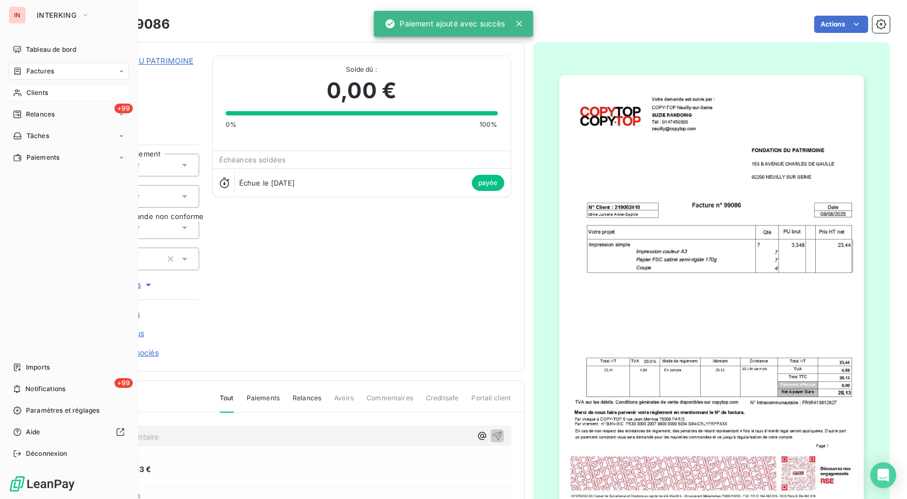
click at [23, 92] on div "Clients" at bounding box center [69, 92] width 120 height 17
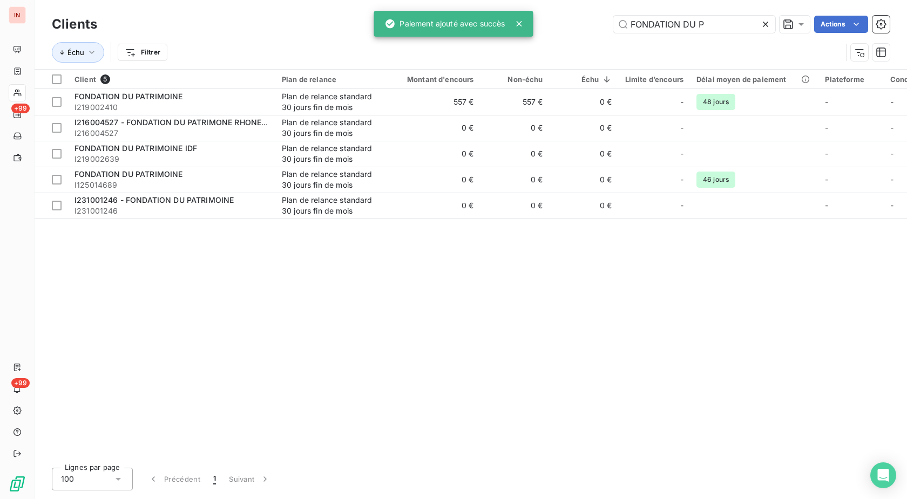
drag, startPoint x: 718, startPoint y: 15, endPoint x: 572, endPoint y: 17, distance: 145.8
click at [572, 17] on div "Clients FONDATION DU P Actions" at bounding box center [471, 24] width 838 height 23
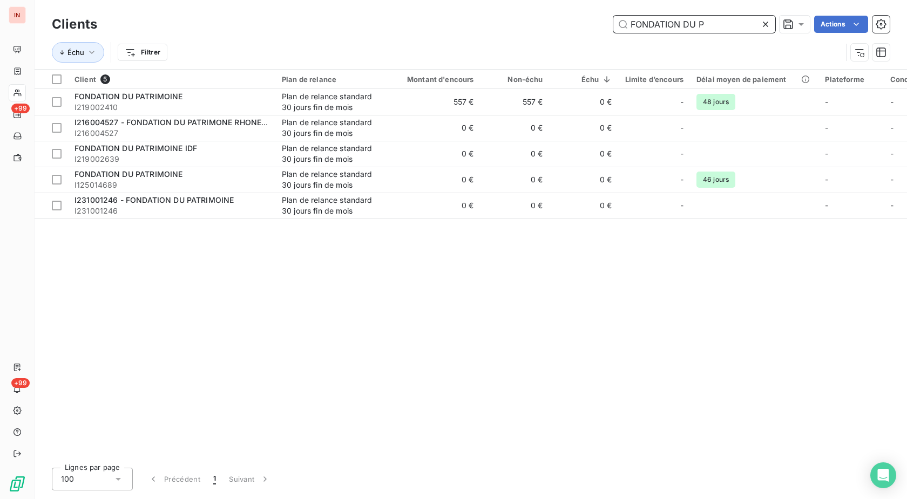
drag, startPoint x: 716, startPoint y: 22, endPoint x: 516, endPoint y: 30, distance: 199.9
click at [613, 30] on input "FONDATION DU P" at bounding box center [694, 24] width 162 height 17
paste input "I111002493"
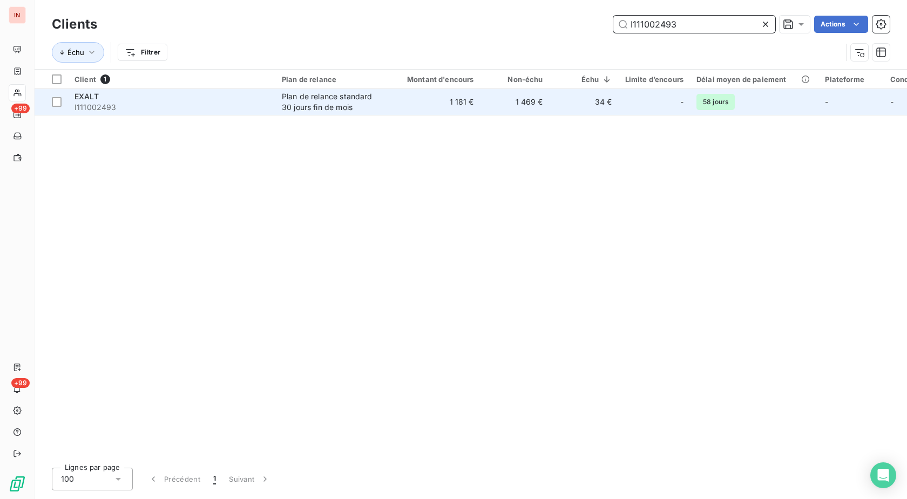
type input "I111002493"
click at [405, 106] on td "1 181 €" at bounding box center [434, 102] width 93 height 26
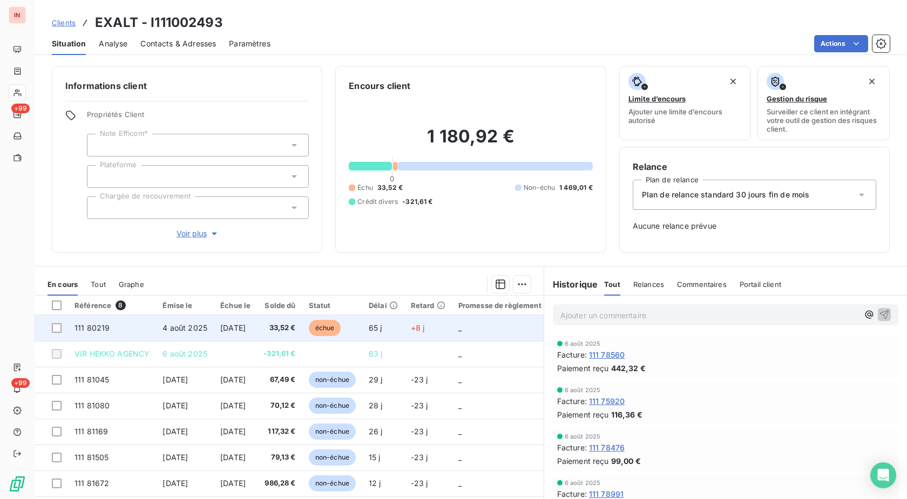
click at [362, 334] on td "échue" at bounding box center [332, 328] width 60 height 26
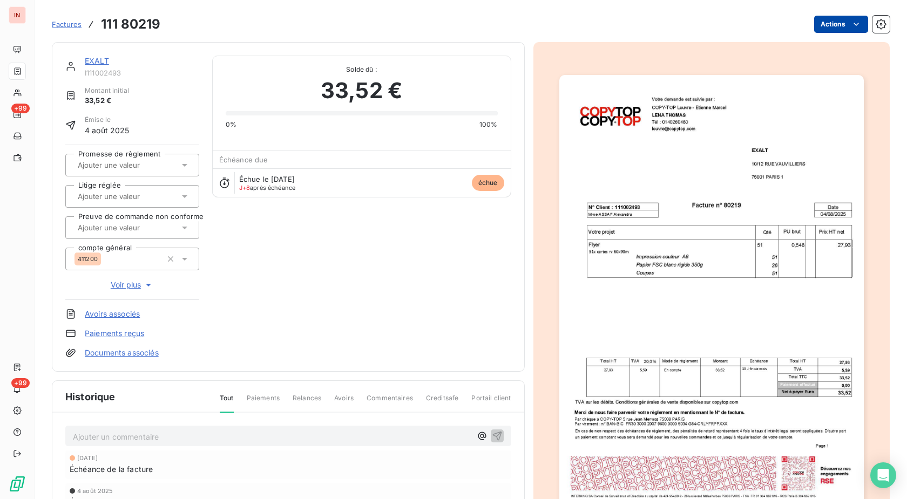
click at [835, 25] on html "IN +99 +99 Factures 111 80219 Actions EXALT I111002493 Montant initial 33,52 € …" at bounding box center [453, 249] width 907 height 499
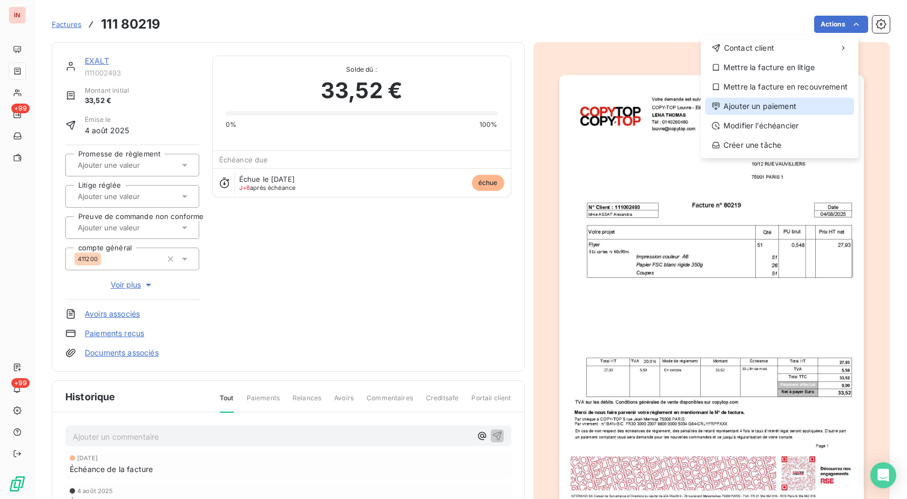
click at [742, 99] on div "Ajouter un paiement" at bounding box center [779, 106] width 149 height 17
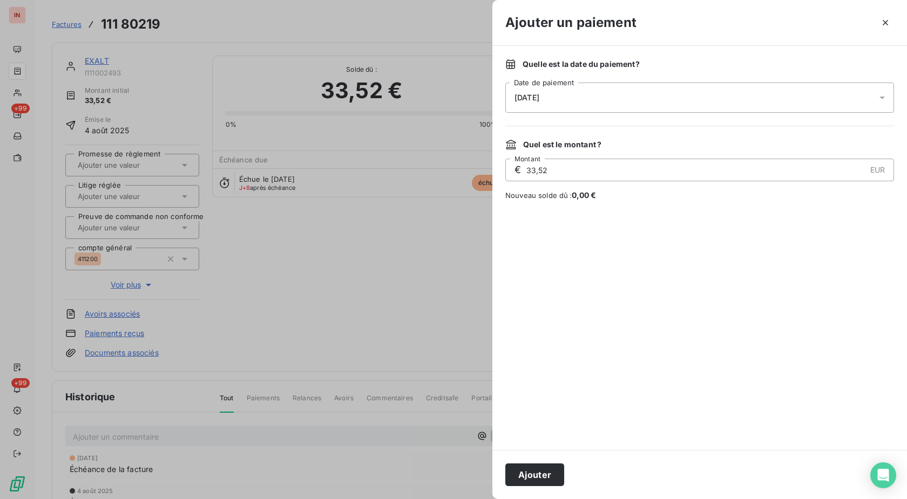
click at [660, 92] on div "[DATE]" at bounding box center [699, 98] width 389 height 30
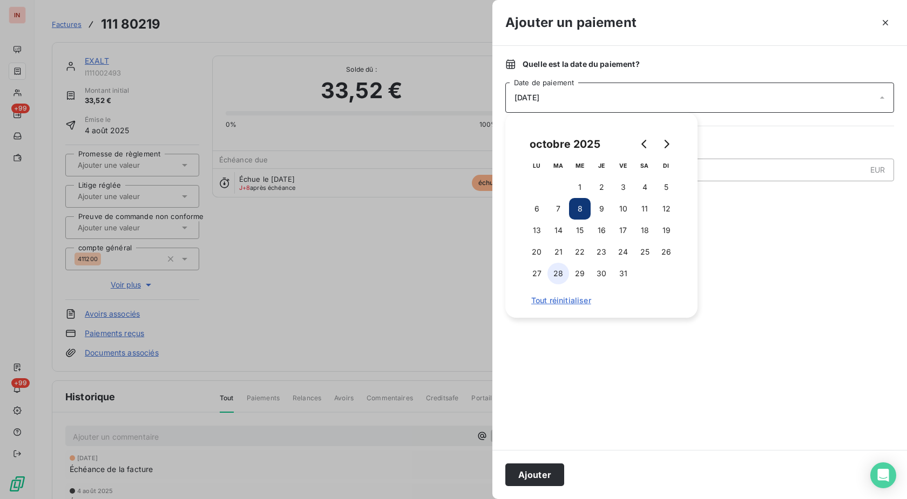
click at [559, 208] on button "7" at bounding box center [558, 209] width 22 height 22
click at [550, 473] on button "Ajouter" at bounding box center [534, 475] width 59 height 23
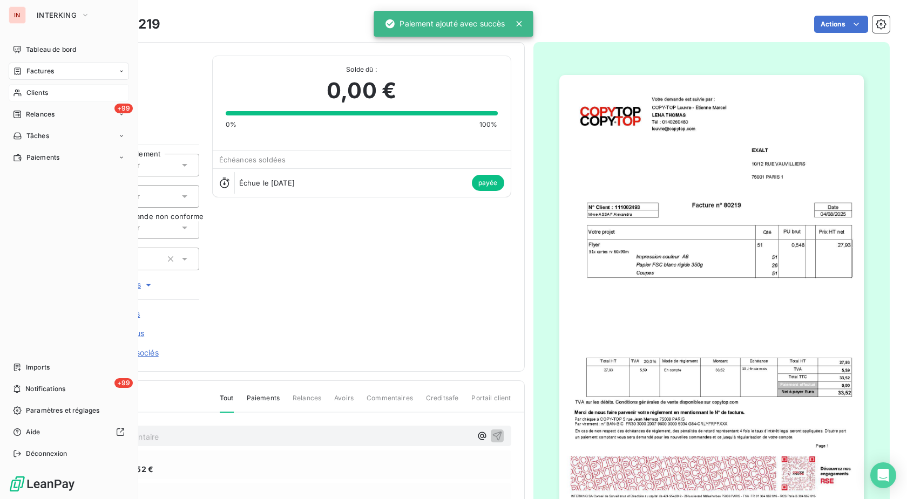
click at [26, 95] on div "Clients" at bounding box center [69, 92] width 120 height 17
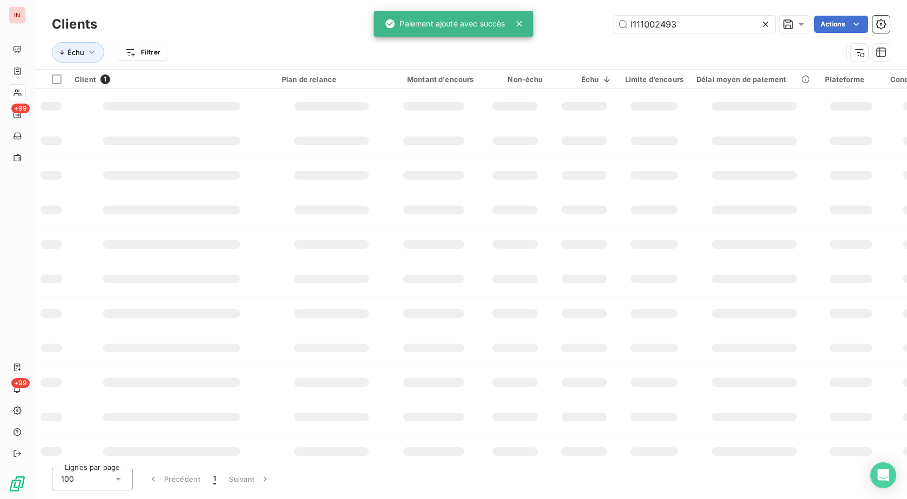
drag, startPoint x: 690, startPoint y: 23, endPoint x: 551, endPoint y: 28, distance: 139.4
click at [613, 25] on input "I111002493" at bounding box center [694, 24] width 162 height 17
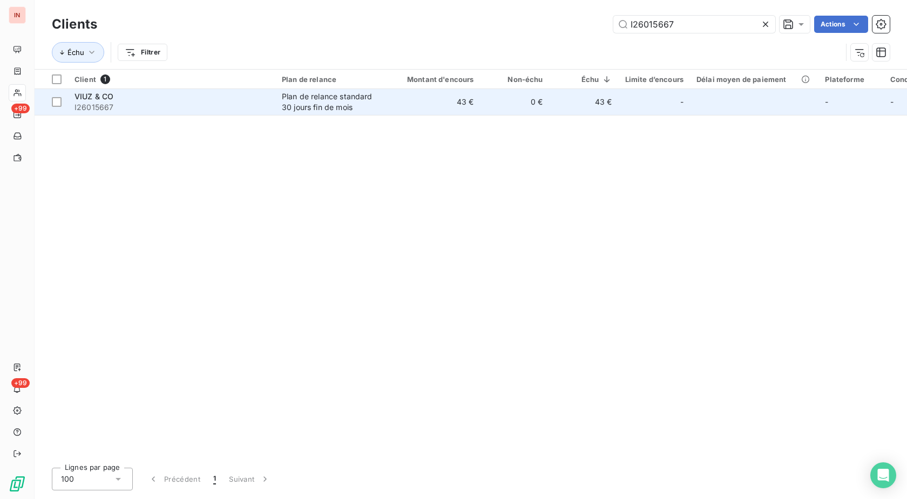
type input "I26015667"
click at [518, 105] on td "0 €" at bounding box center [514, 102] width 69 height 26
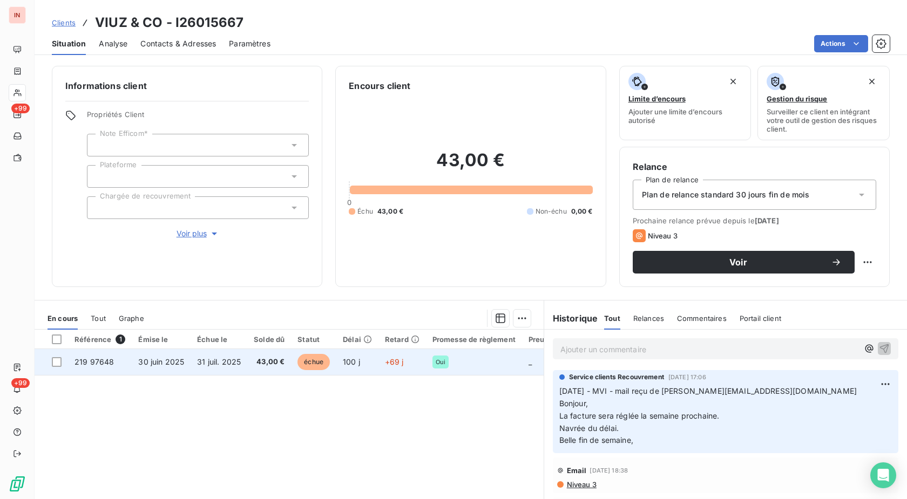
click at [381, 366] on td "+69 j" at bounding box center [402, 362] width 48 height 26
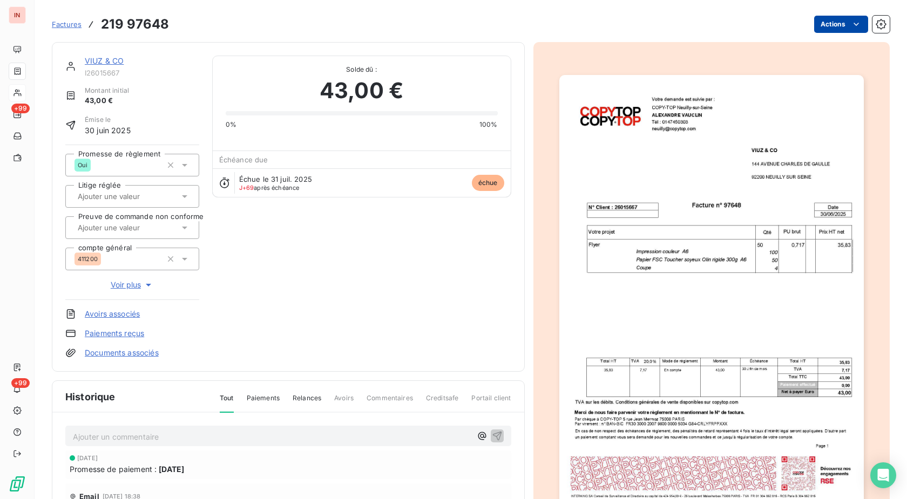
click at [828, 24] on html "IN +99 +99 Factures 219 97648 Actions VIUZ & CO I26015667 Montant initial 43,00…" at bounding box center [453, 249] width 907 height 499
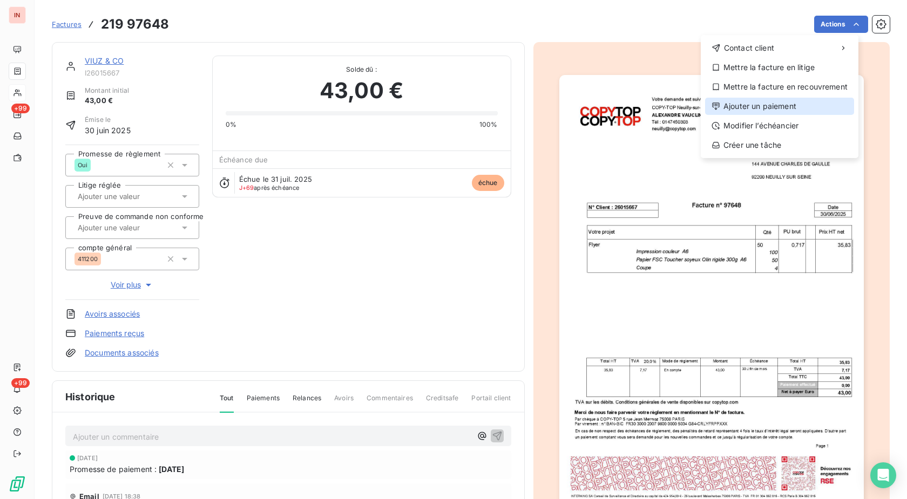
click at [776, 107] on div "Ajouter un paiement" at bounding box center [779, 106] width 149 height 17
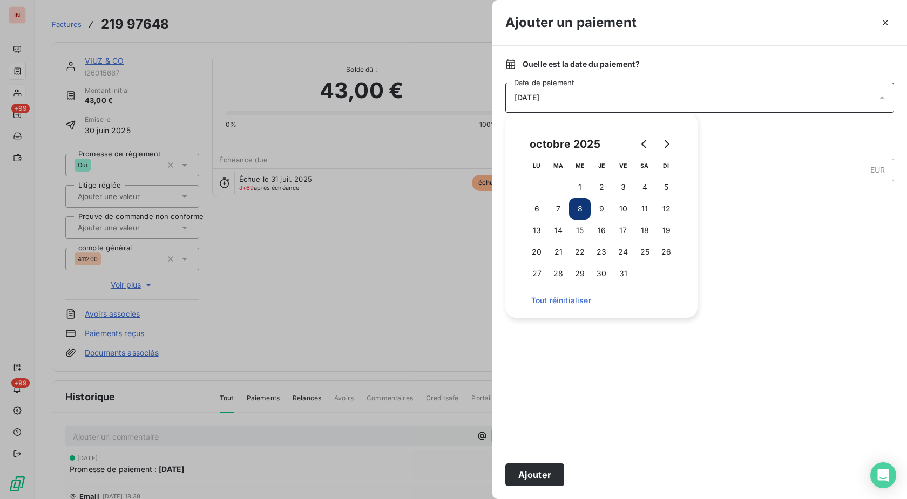
drag, startPoint x: 562, startPoint y: 209, endPoint x: 554, endPoint y: 399, distance: 190.2
click at [561, 212] on button "7" at bounding box center [558, 209] width 22 height 22
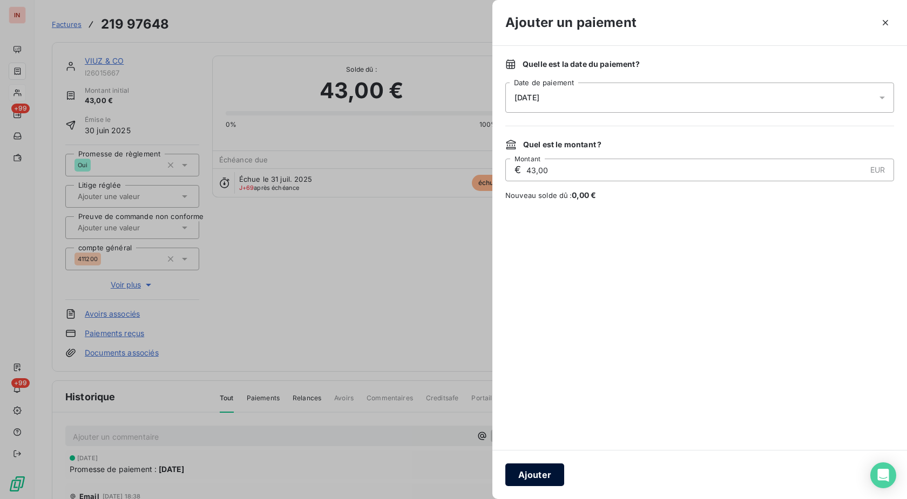
click at [546, 474] on button "Ajouter" at bounding box center [534, 475] width 59 height 23
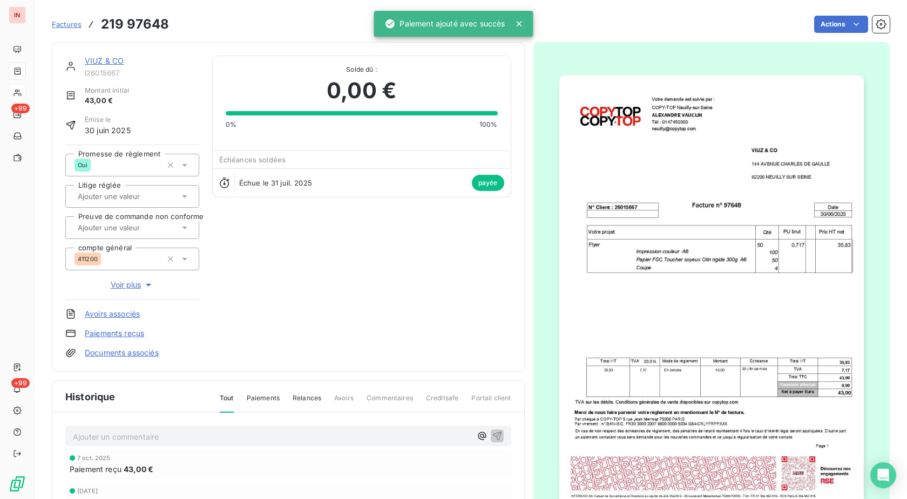
click at [113, 63] on link "VIUZ & CO" at bounding box center [104, 60] width 39 height 9
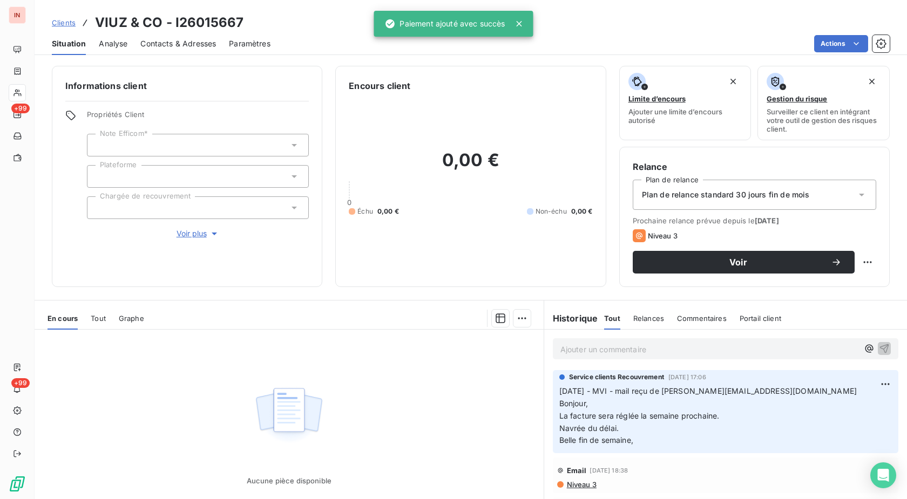
click at [199, 234] on span "Voir plus" at bounding box center [198, 233] width 43 height 11
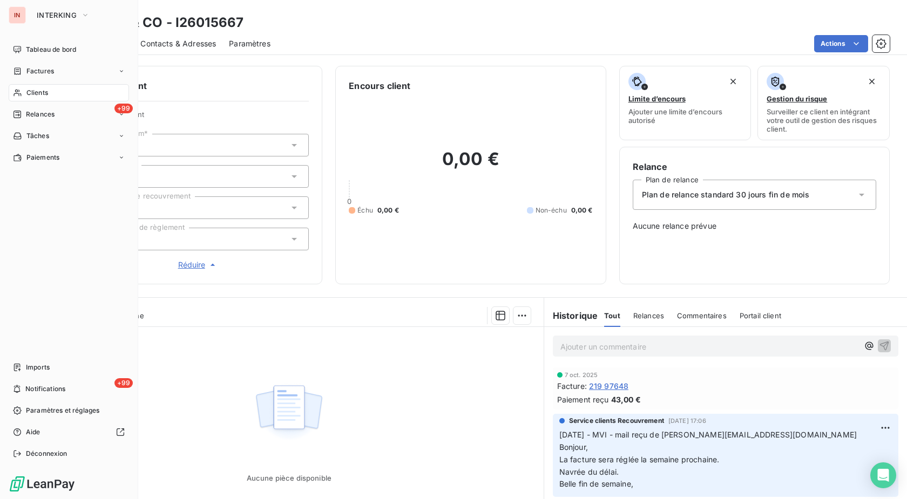
click at [31, 91] on span "Clients" at bounding box center [37, 93] width 22 height 10
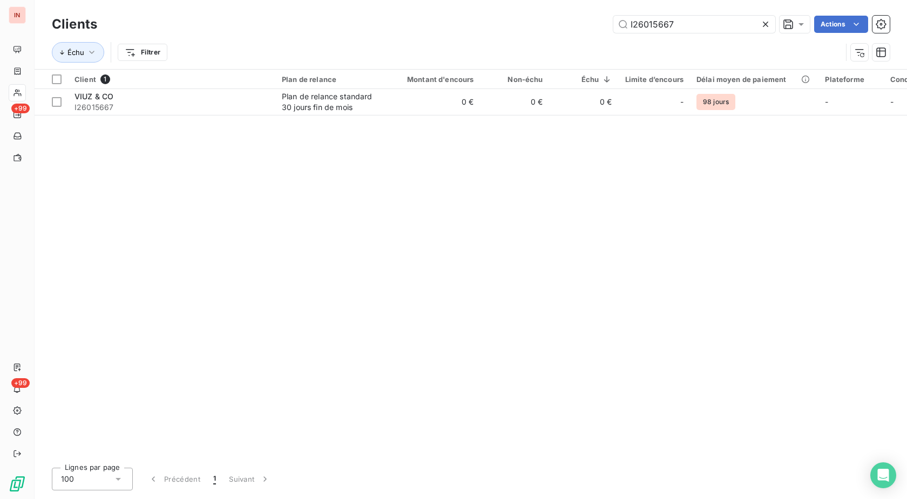
drag, startPoint x: 656, startPoint y: 22, endPoint x: 506, endPoint y: 26, distance: 150.1
click at [613, 26] on input "I26015667" at bounding box center [694, 24] width 162 height 17
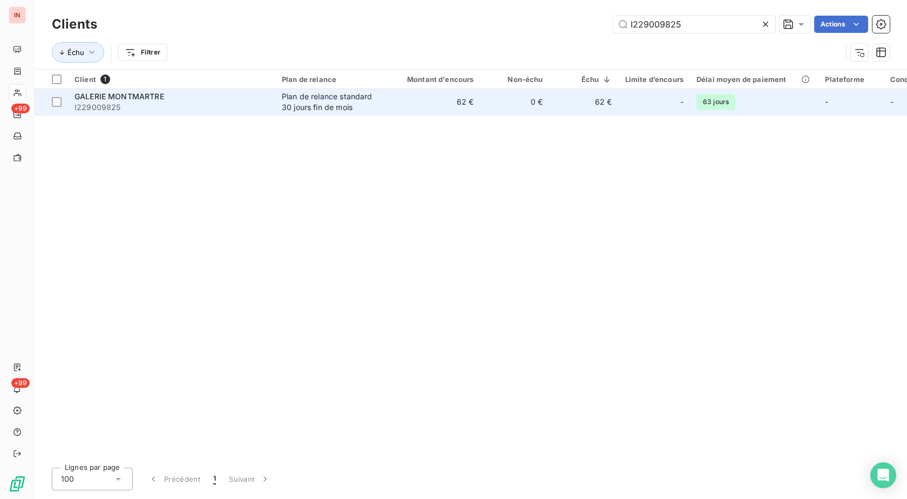
type input "I229009825"
click at [439, 106] on td "62 €" at bounding box center [434, 102] width 93 height 26
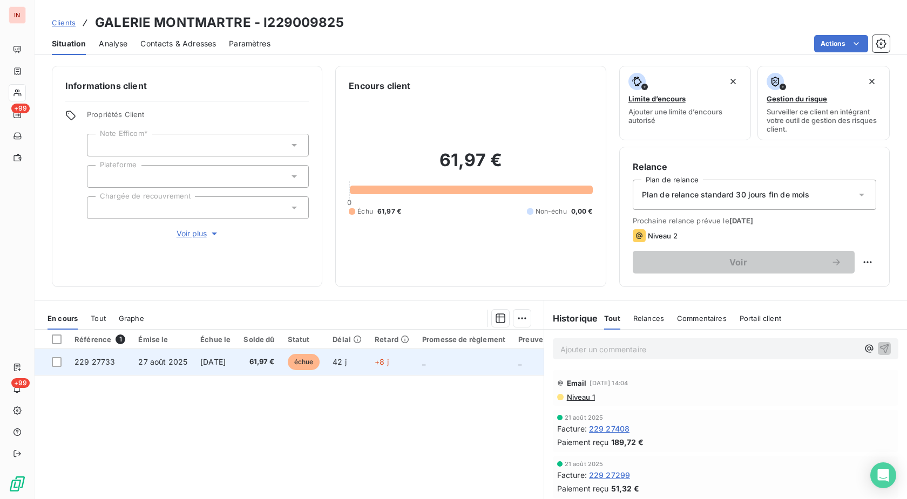
click at [368, 360] on td "42 j" at bounding box center [347, 362] width 42 height 26
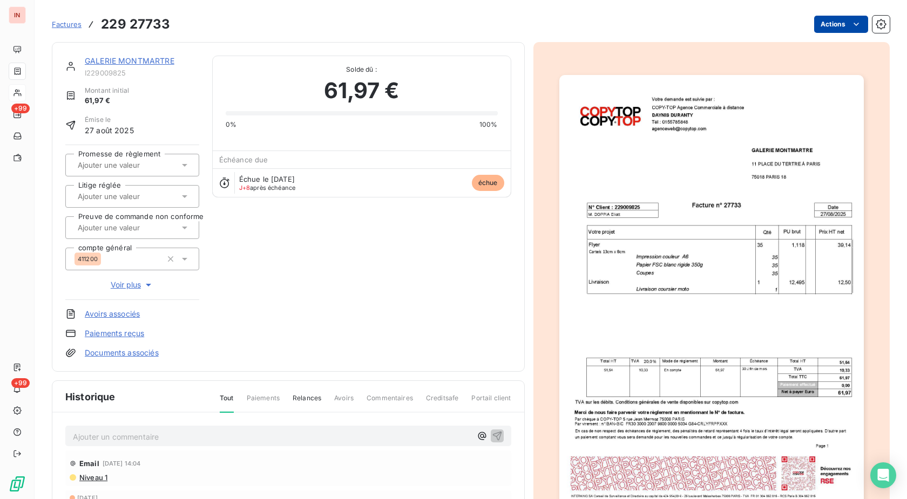
click at [822, 26] on html "IN +99 +99 Factures 229 27733 Actions GALERIE MONTMARTRE I229009825 Montant ini…" at bounding box center [453, 249] width 907 height 499
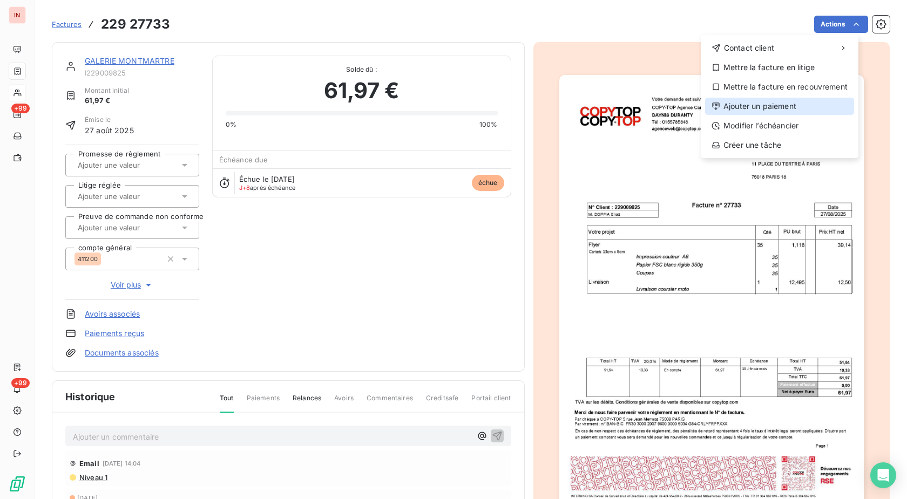
click at [756, 113] on div "Ajouter un paiement" at bounding box center [779, 106] width 149 height 17
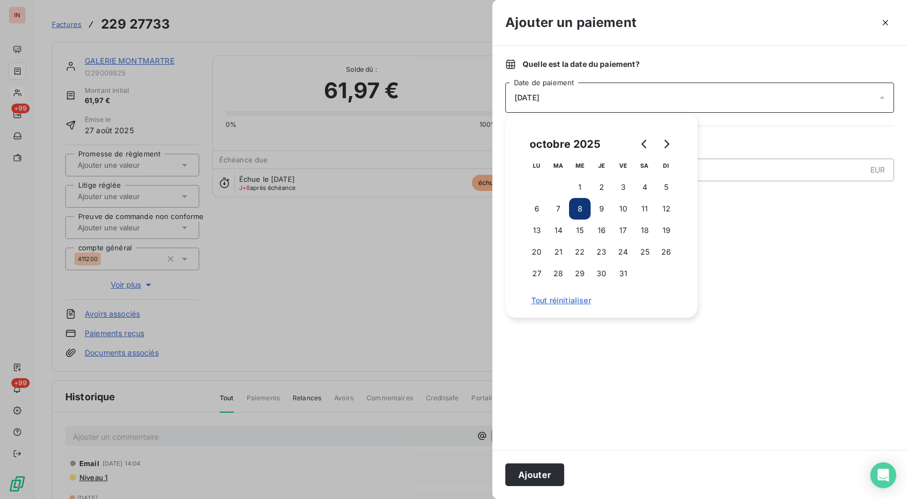
drag, startPoint x: 555, startPoint y: 213, endPoint x: 557, endPoint y: 354, distance: 140.9
click at [554, 213] on button "7" at bounding box center [558, 209] width 22 height 22
click at [561, 476] on button "Ajouter" at bounding box center [534, 475] width 59 height 23
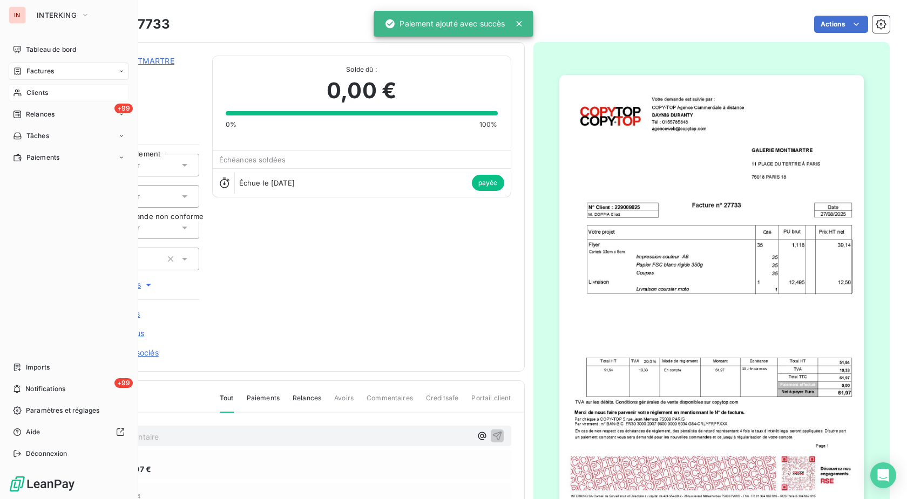
click at [23, 94] on div "Clients" at bounding box center [69, 92] width 120 height 17
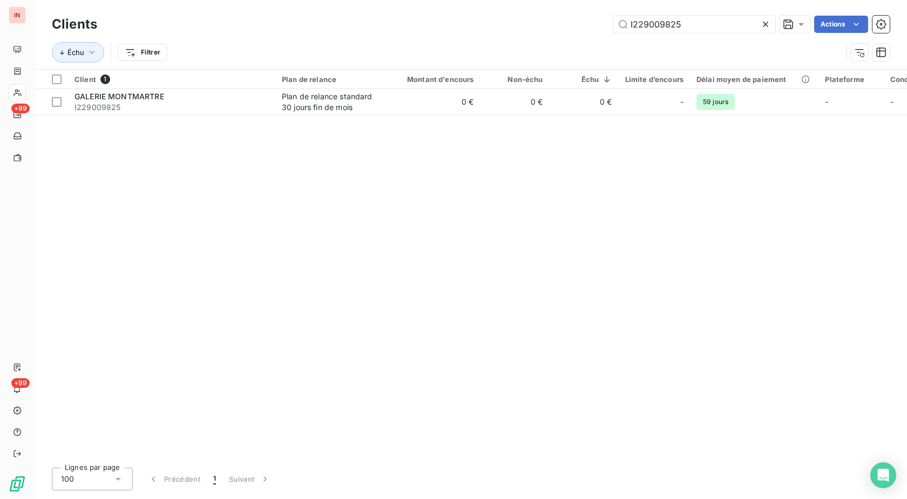
drag, startPoint x: 697, startPoint y: 26, endPoint x: 413, endPoint y: 35, distance: 283.5
click at [613, 31] on input "I229009825" at bounding box center [694, 24] width 162 height 17
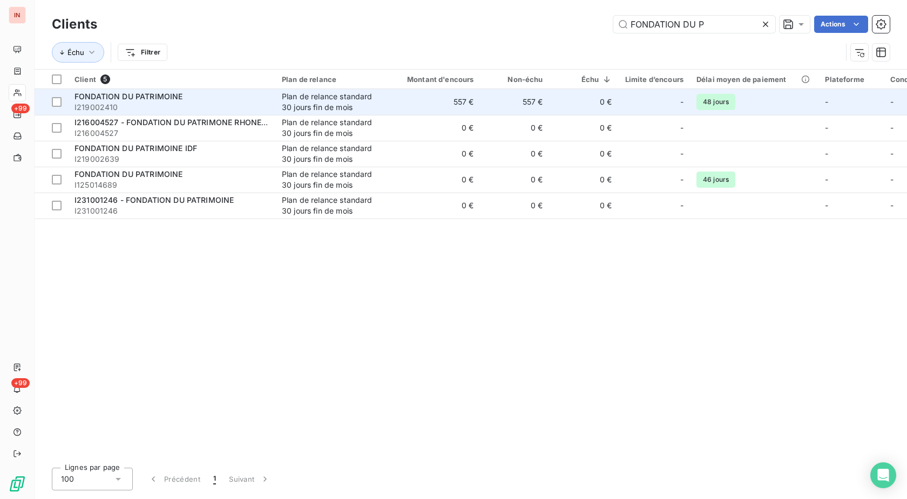
type input "FONDATION DU P"
click at [328, 109] on div "Plan de relance standard 30 jours fin de mois" at bounding box center [331, 102] width 99 height 22
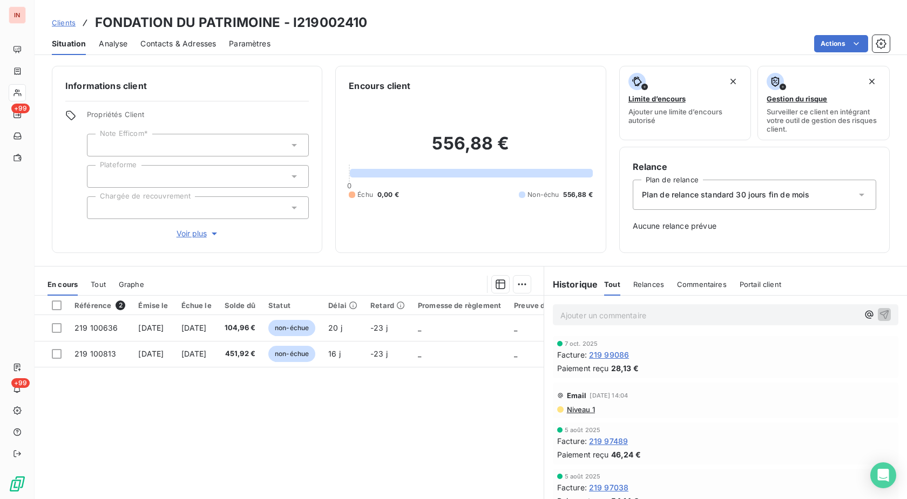
click at [342, 28] on h3 "FONDATION DU PATRIMOINE - I219002410" at bounding box center [231, 22] width 272 height 19
copy h3 "I219002410"
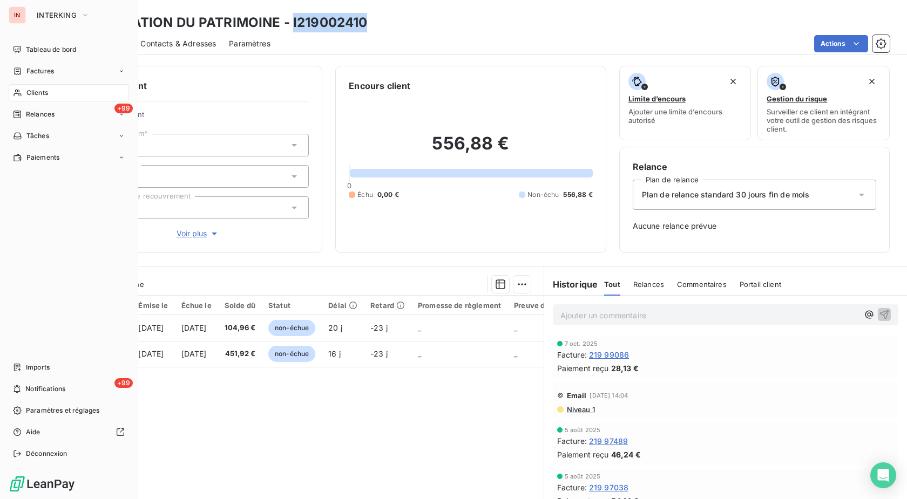
click at [24, 91] on div "Clients" at bounding box center [69, 92] width 120 height 17
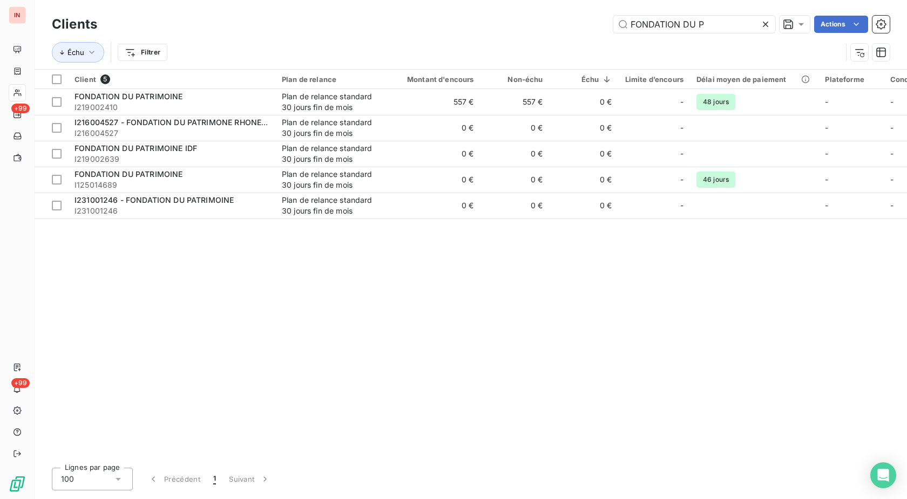
drag, startPoint x: 725, startPoint y: 33, endPoint x: 512, endPoint y: 31, distance: 212.7
click at [512, 31] on div "Clients FONDATION DU P Actions" at bounding box center [471, 24] width 838 height 23
drag, startPoint x: 723, startPoint y: 21, endPoint x: 458, endPoint y: 25, distance: 265.1
click at [613, 22] on input "FONDATION DU P" at bounding box center [694, 24] width 162 height 17
paste input "I125014306"
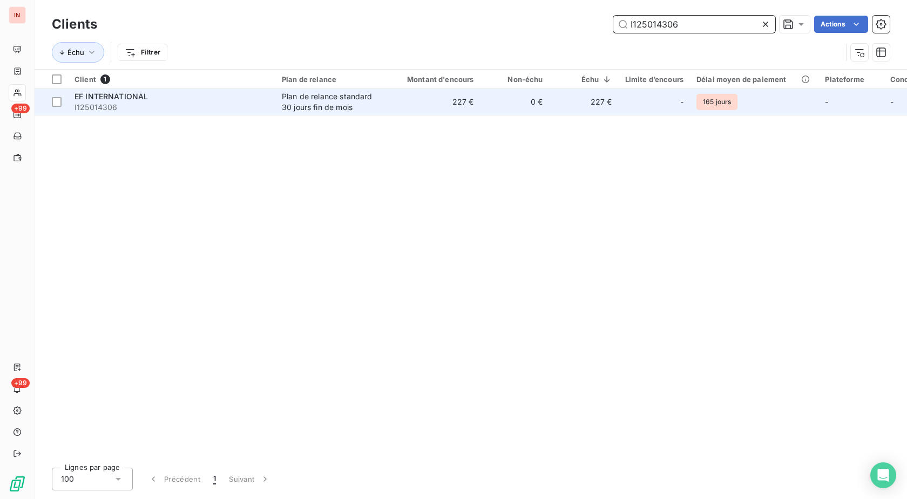
type input "I125014306"
click at [374, 108] on div "Plan de relance standard 30 jours fin de mois" at bounding box center [331, 102] width 99 height 22
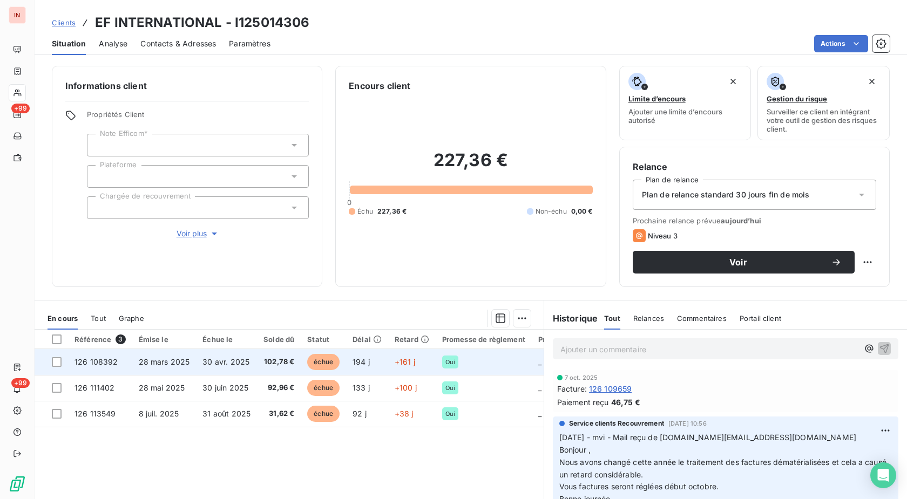
click at [421, 366] on td "+161 j" at bounding box center [412, 362] width 48 height 26
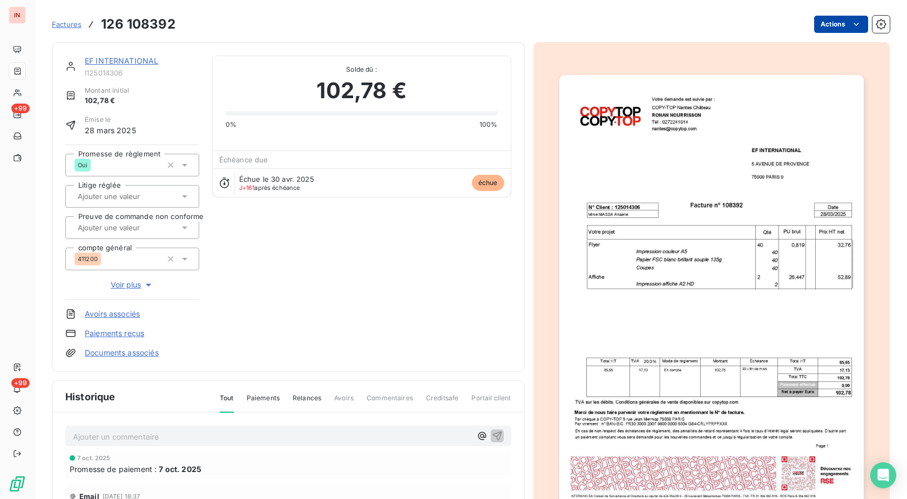
click at [830, 25] on html "IN +99 +99 Factures 126 108392 Actions EF INTERNATIONAL I125014306 Montant init…" at bounding box center [453, 249] width 907 height 499
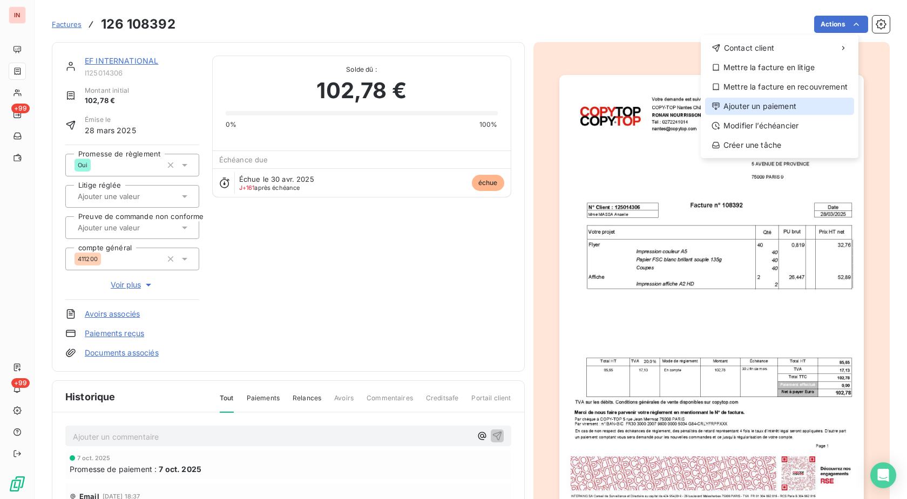
click at [782, 110] on div "Ajouter un paiement" at bounding box center [779, 106] width 149 height 17
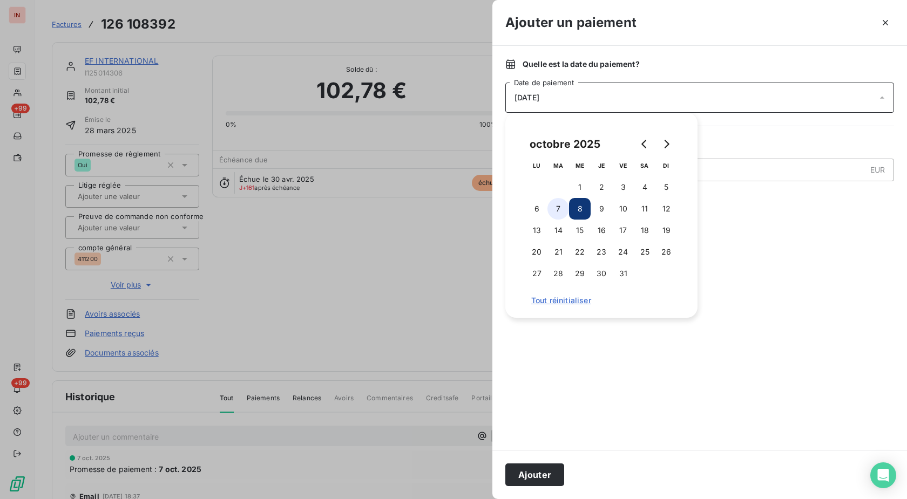
click at [553, 208] on button "7" at bounding box center [558, 209] width 22 height 22
drag, startPoint x: 550, startPoint y: 473, endPoint x: 543, endPoint y: 463, distance: 12.9
click at [550, 473] on button "Ajouter" at bounding box center [534, 475] width 59 height 23
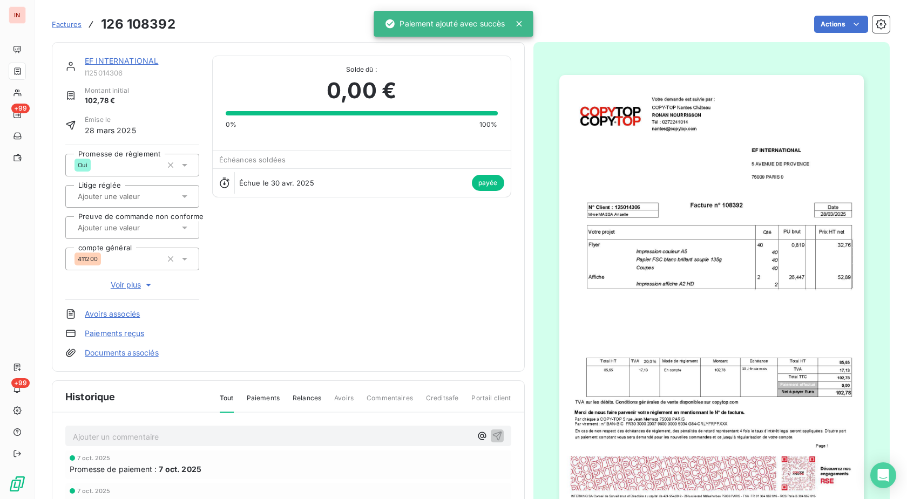
click at [143, 63] on link "EF INTERNATIONAL" at bounding box center [121, 60] width 73 height 9
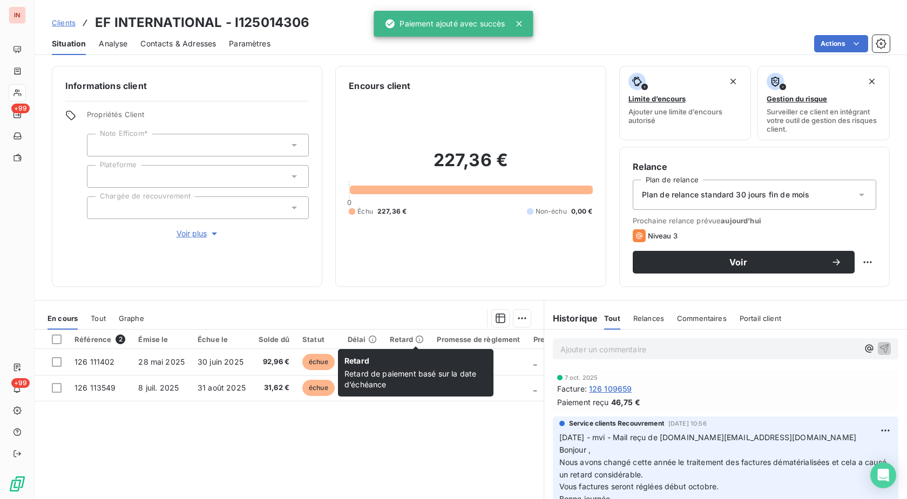
drag, startPoint x: 417, startPoint y: 343, endPoint x: 657, endPoint y: 157, distance: 303.5
click at [427, 364] on span "Retard" at bounding box center [415, 362] width 143 height 13
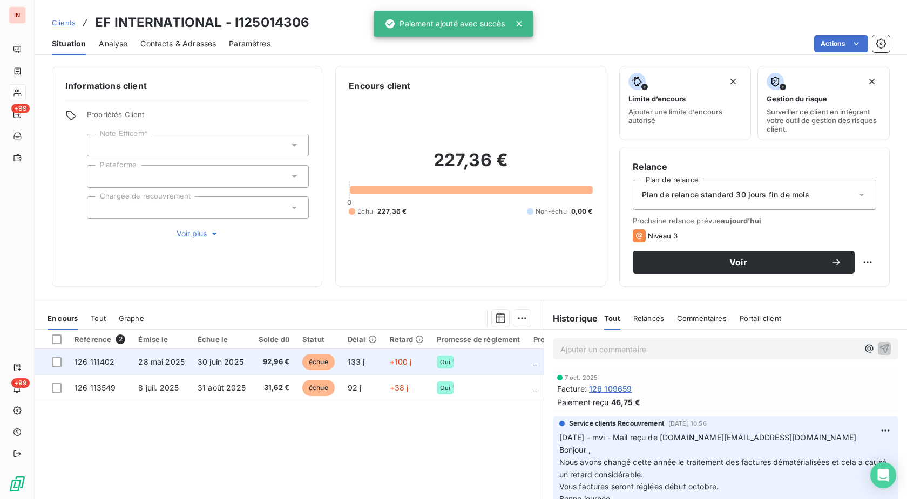
click at [408, 365] on span "+100 j" at bounding box center [401, 361] width 22 height 9
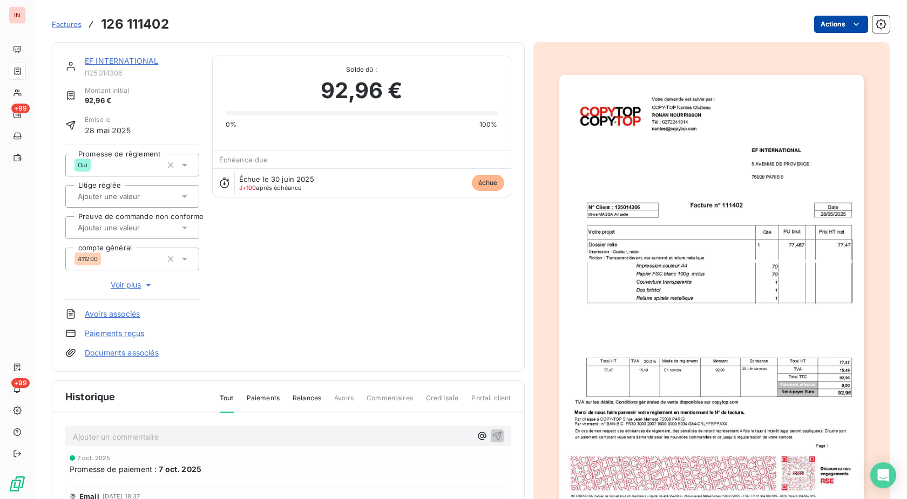
click at [840, 26] on html "IN +99 +99 Factures 126 111402 Actions EF INTERNATIONAL I125014306 Montant init…" at bounding box center [453, 249] width 907 height 499
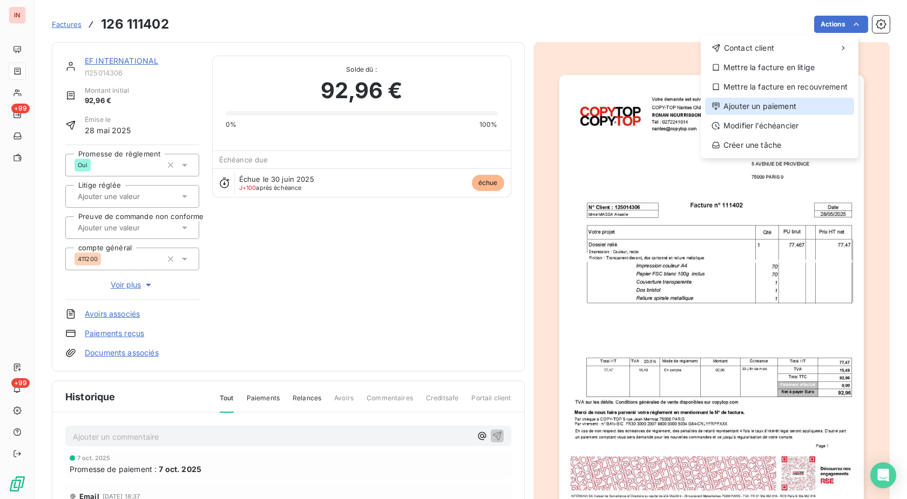
click at [792, 105] on div "Ajouter un paiement" at bounding box center [779, 106] width 149 height 17
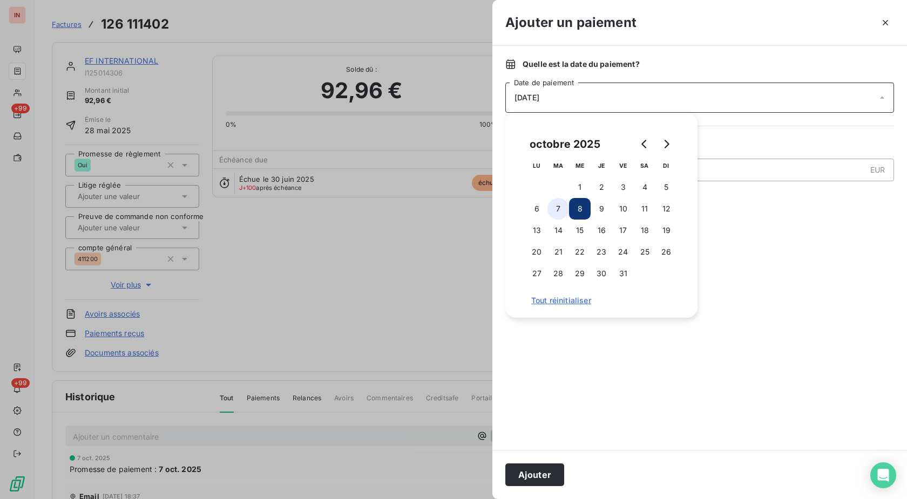
click at [557, 206] on button "7" at bounding box center [558, 209] width 22 height 22
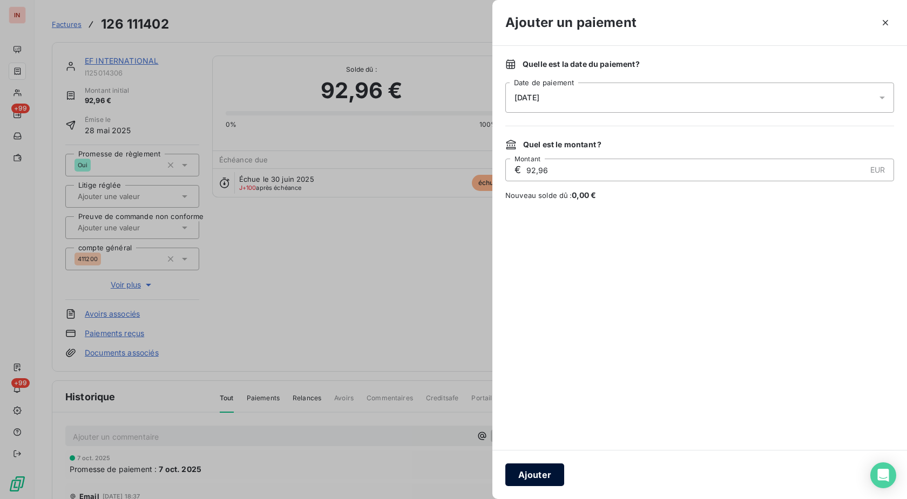
click at [531, 472] on button "Ajouter" at bounding box center [534, 475] width 59 height 23
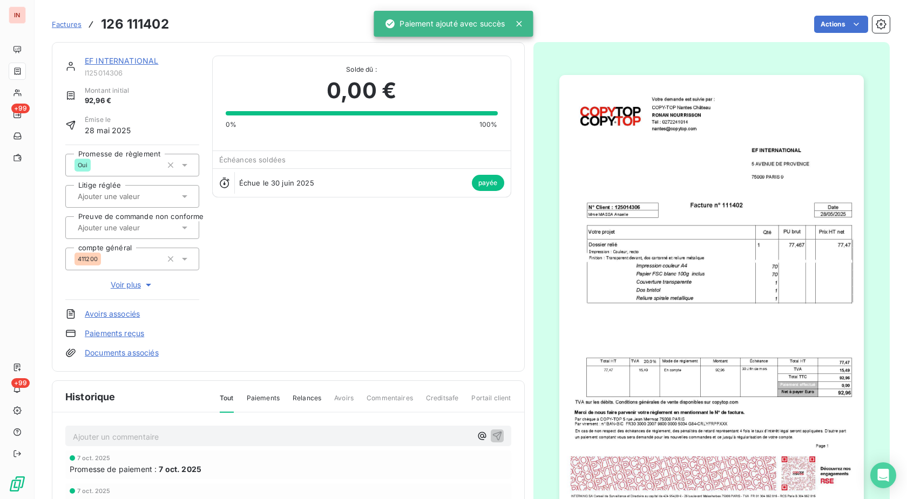
click at [142, 62] on link "EF INTERNATIONAL" at bounding box center [121, 60] width 73 height 9
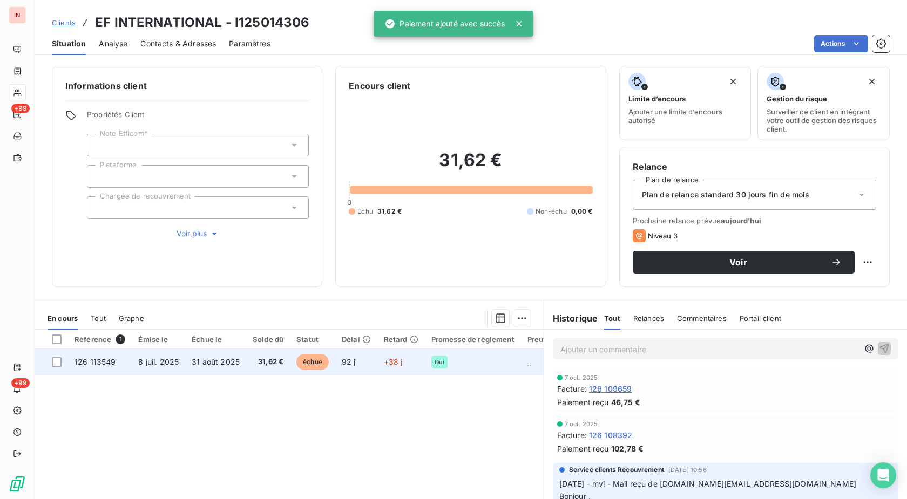
click at [413, 371] on td "+38 j" at bounding box center [401, 362] width 48 height 26
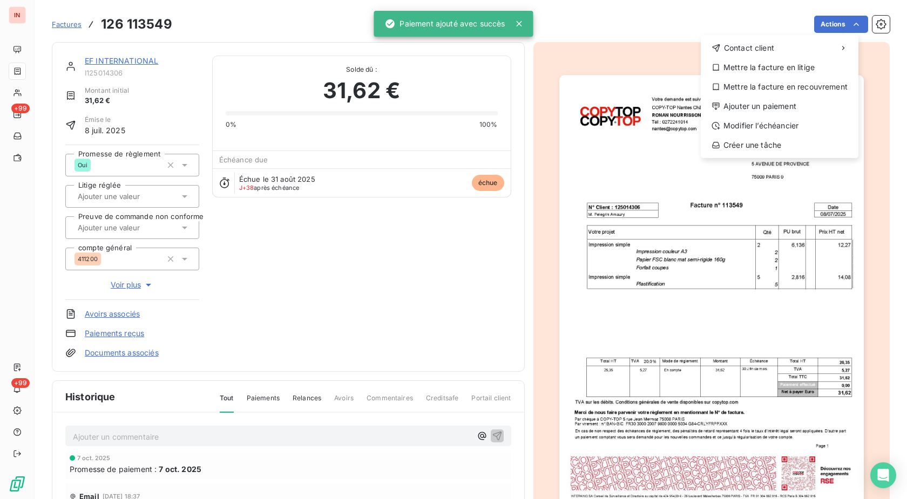
click at [844, 19] on html "IN +99 +99 Factures [PHONE_NUMBER] Actions Contact client Mettre la facture en …" at bounding box center [453, 249] width 907 height 499
click at [770, 103] on div "Ajouter un paiement" at bounding box center [779, 106] width 149 height 17
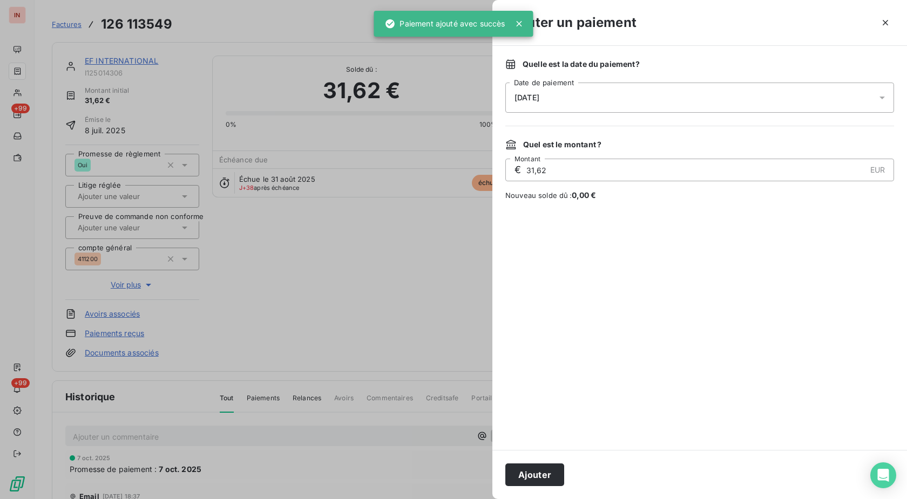
click at [697, 96] on div "[DATE]" at bounding box center [699, 98] width 389 height 30
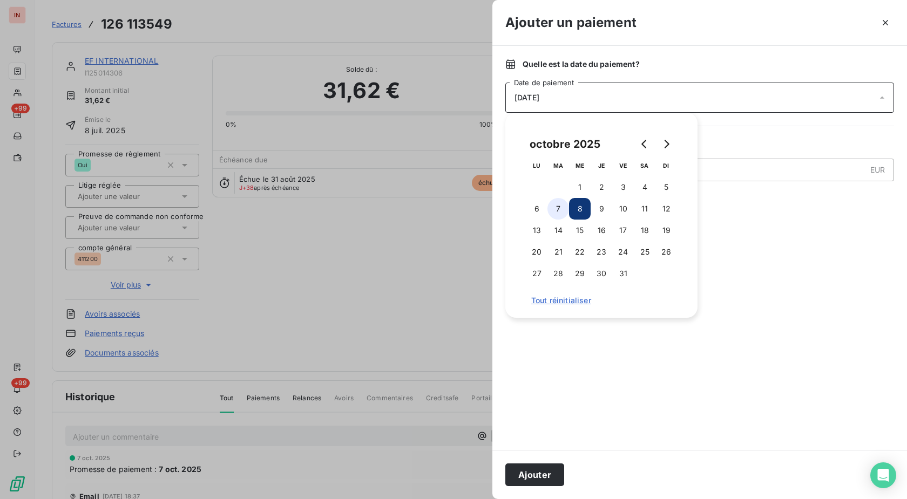
click at [563, 209] on button "7" at bounding box center [558, 209] width 22 height 22
click at [540, 474] on button "Ajouter" at bounding box center [534, 475] width 59 height 23
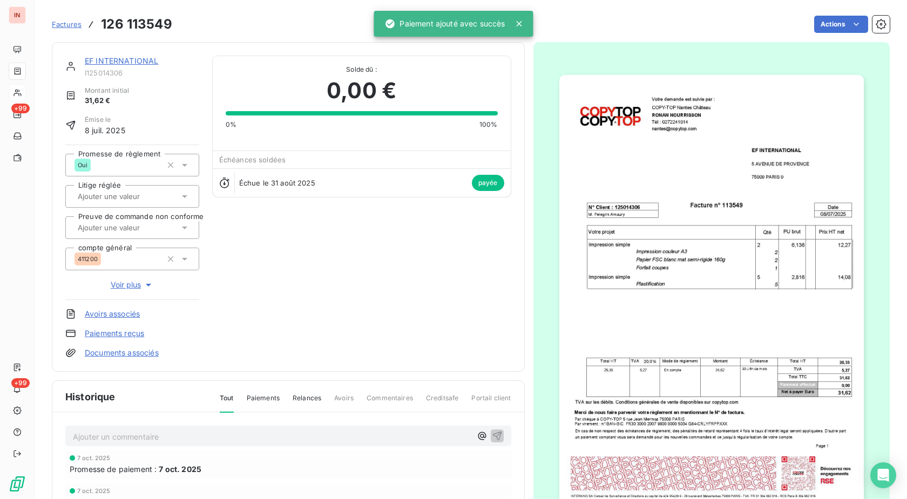
click at [18, 97] on icon at bounding box center [17, 93] width 9 height 9
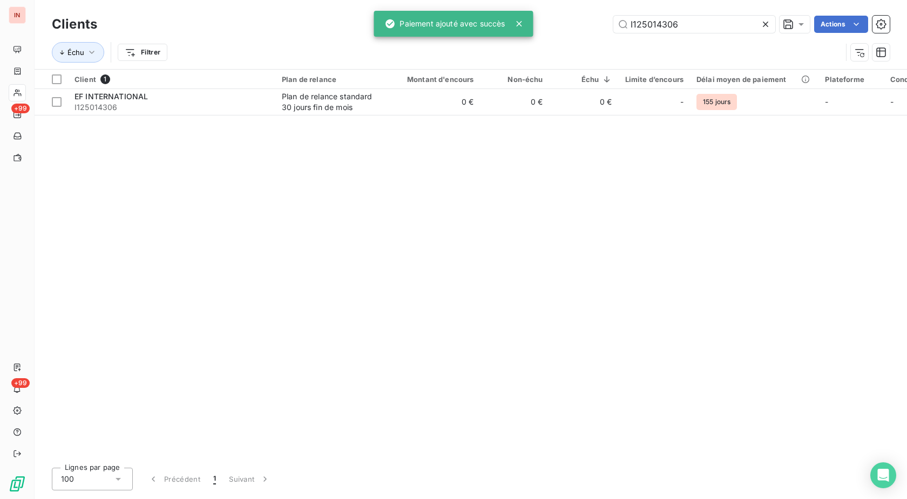
drag, startPoint x: 689, startPoint y: 24, endPoint x: 438, endPoint y: 46, distance: 252.0
click at [613, 33] on input "I125014306" at bounding box center [694, 24] width 162 height 17
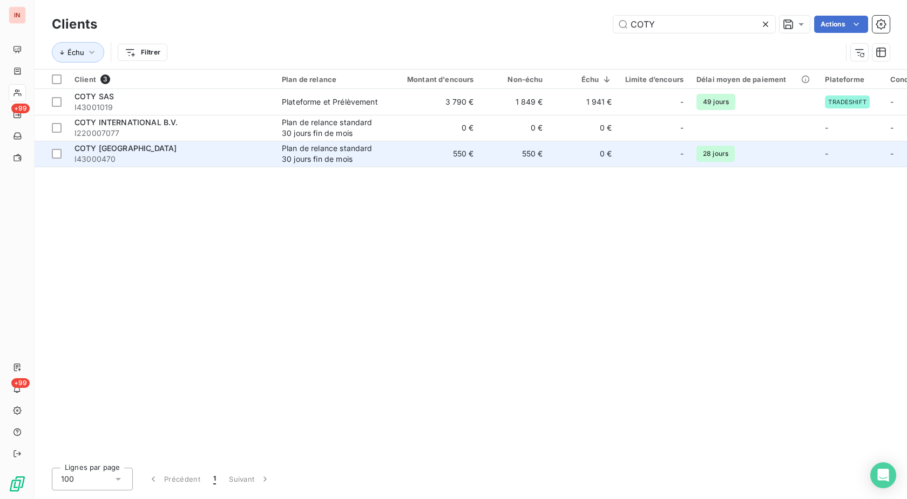
type input "COTY"
click at [291, 152] on div "Plan de relance standard 30 jours fin de mois" at bounding box center [331, 154] width 99 height 22
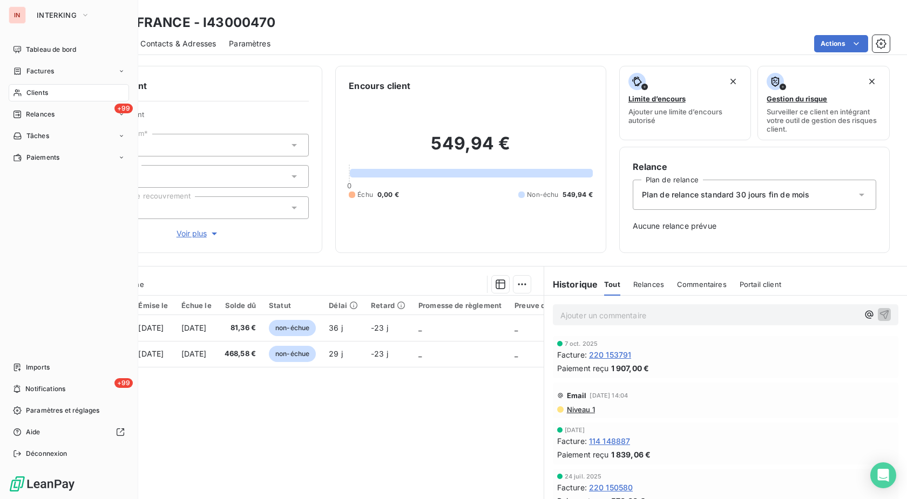
click at [36, 95] on span "Clients" at bounding box center [37, 93] width 22 height 10
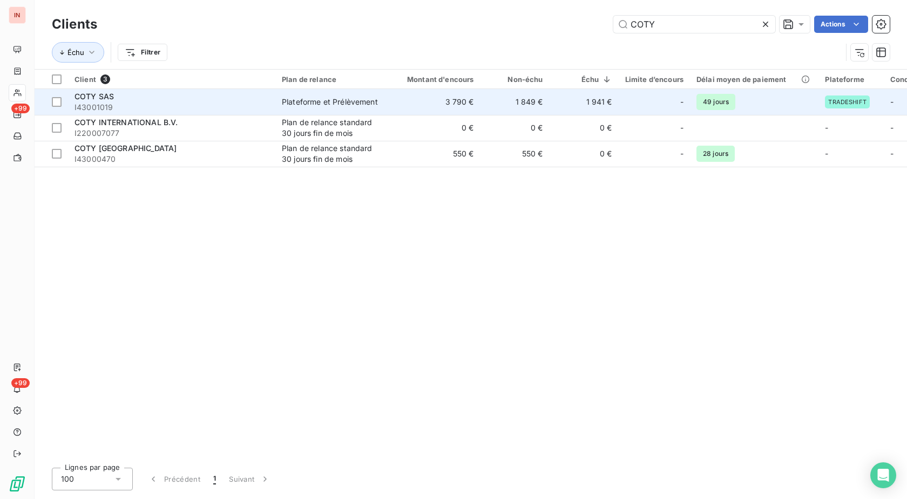
click at [433, 110] on td "3 790 €" at bounding box center [434, 102] width 93 height 26
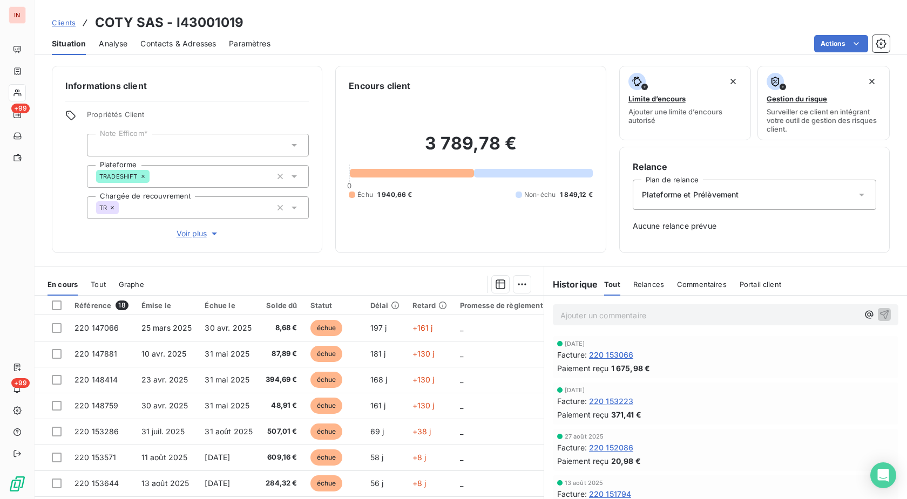
click at [208, 22] on h3 "COTY SAS - I43001019" at bounding box center [169, 22] width 148 height 19
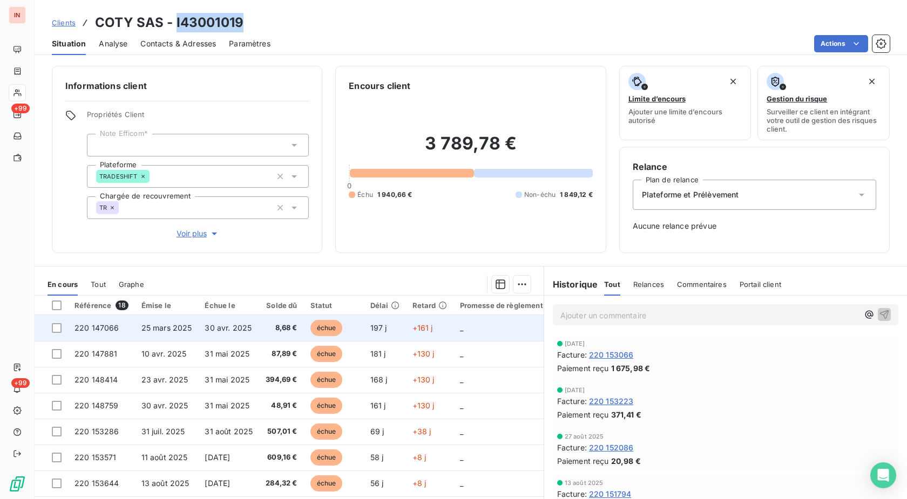
copy h3 "I43001019"
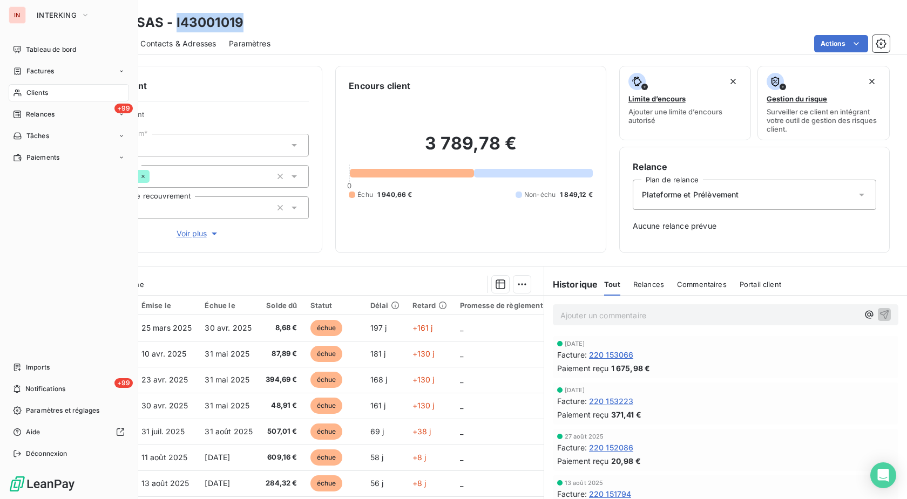
click at [28, 92] on span "Clients" at bounding box center [37, 93] width 22 height 10
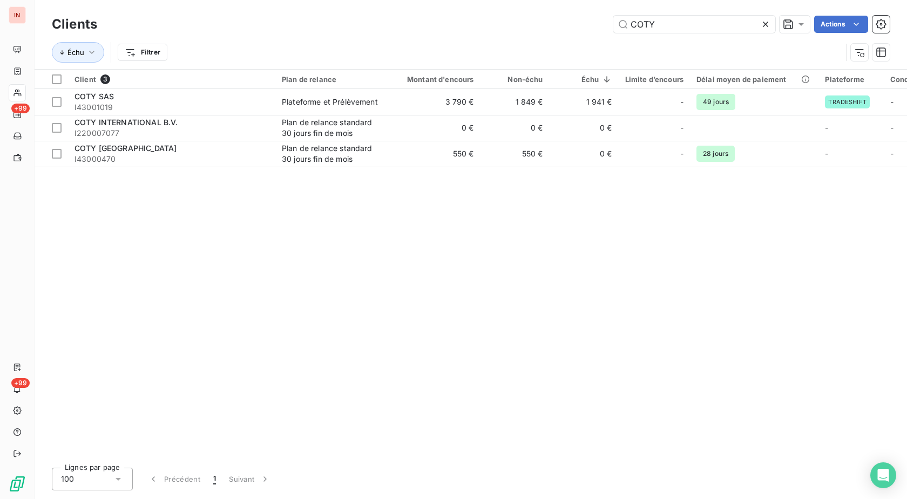
drag, startPoint x: 689, startPoint y: 25, endPoint x: 547, endPoint y: 16, distance: 142.3
click at [613, 16] on input "COTY" at bounding box center [694, 24] width 162 height 17
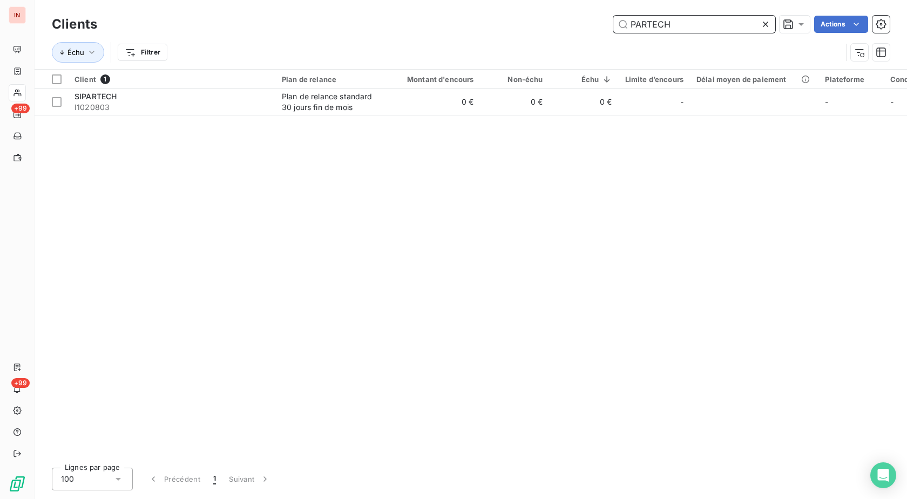
drag, startPoint x: 639, startPoint y: 25, endPoint x: 398, endPoint y: 60, distance: 243.2
click at [613, 33] on input "PARTECH" at bounding box center [694, 24] width 162 height 17
paste input "I113002462"
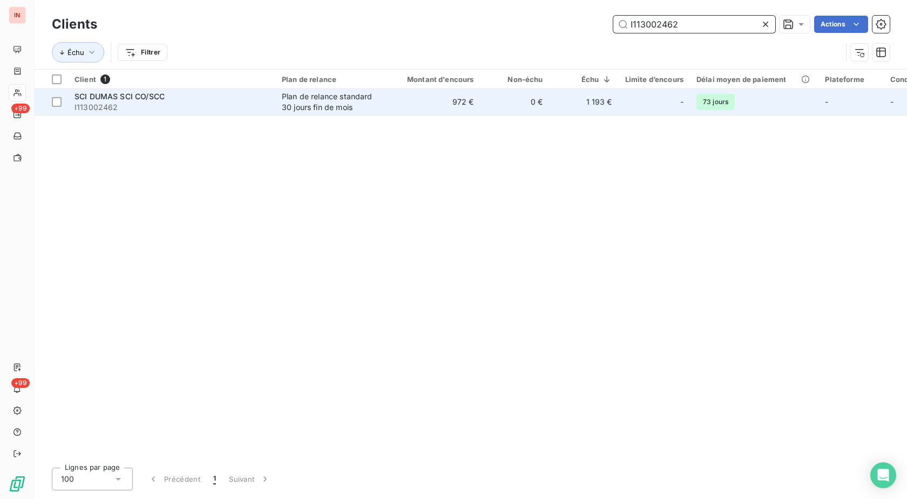
type input "I113002462"
click at [316, 111] on div "Plan de relance standard 30 jours fin de mois" at bounding box center [331, 102] width 99 height 22
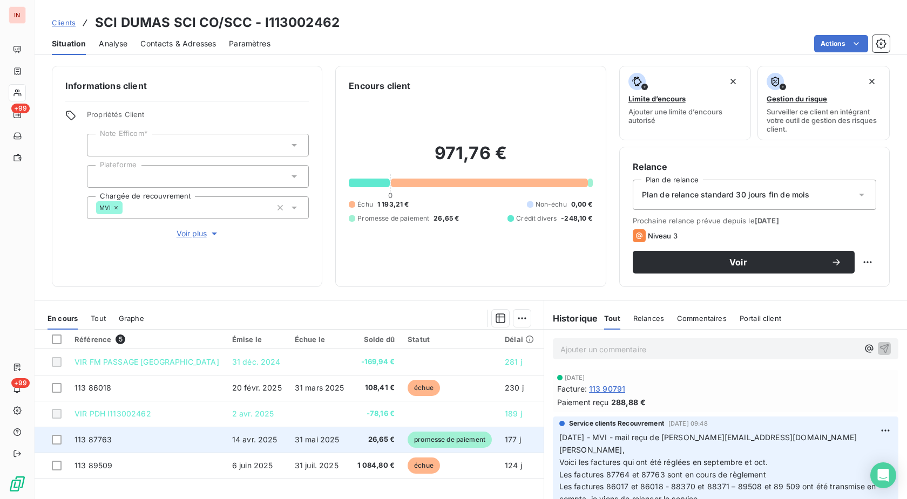
click at [418, 439] on span "promesse de paiement" at bounding box center [450, 440] width 84 height 16
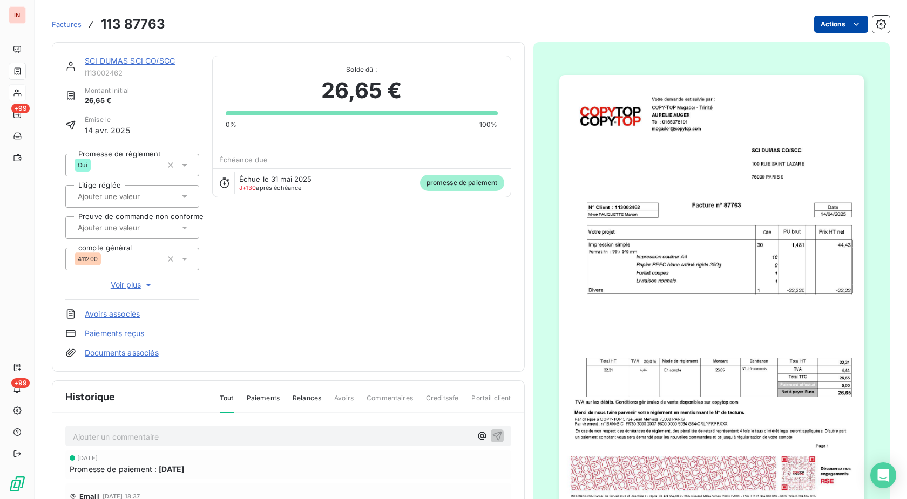
click at [825, 28] on html "IN +99 +99 Factures 113 87763 Actions SCI DUMAS SCI CO/SCC I113002462 Montant i…" at bounding box center [453, 249] width 907 height 499
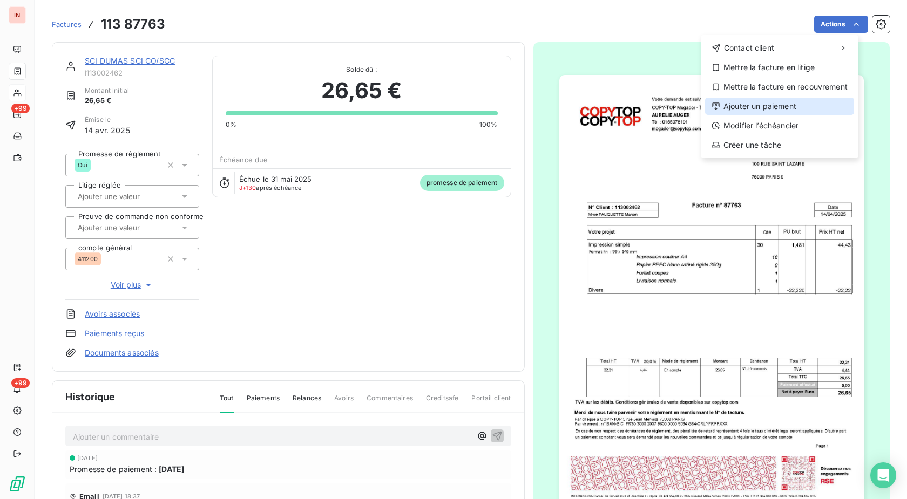
click at [778, 106] on div "Ajouter un paiement" at bounding box center [779, 106] width 149 height 17
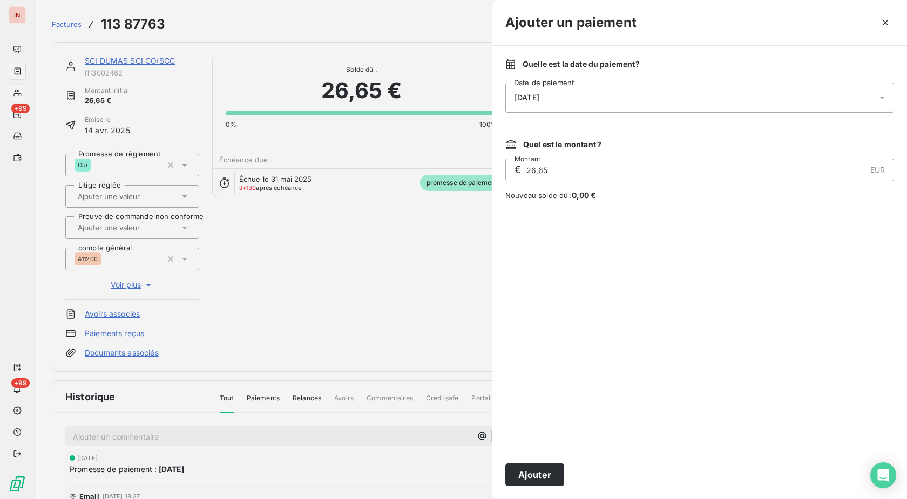
click at [707, 101] on div "[DATE]" at bounding box center [699, 98] width 389 height 30
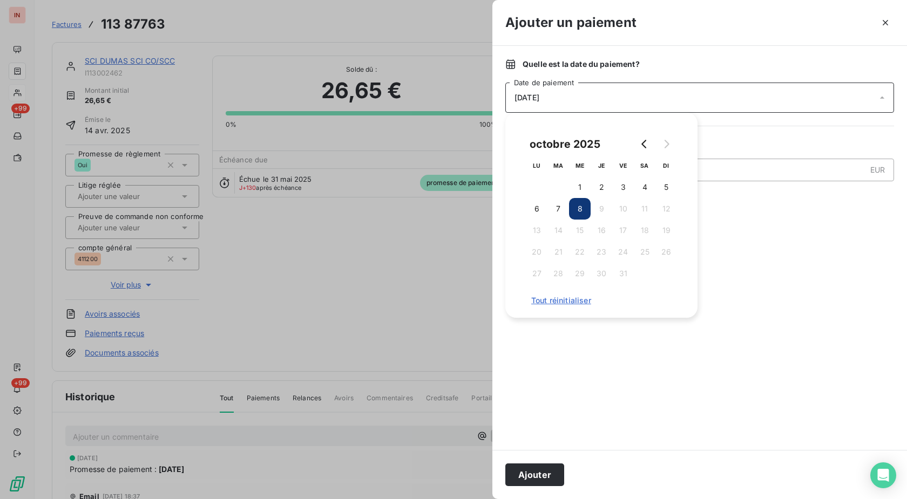
click at [559, 211] on button "7" at bounding box center [558, 209] width 22 height 22
drag, startPoint x: 535, startPoint y: 471, endPoint x: 838, endPoint y: 360, distance: 323.1
click at [535, 471] on button "Ajouter" at bounding box center [534, 475] width 59 height 23
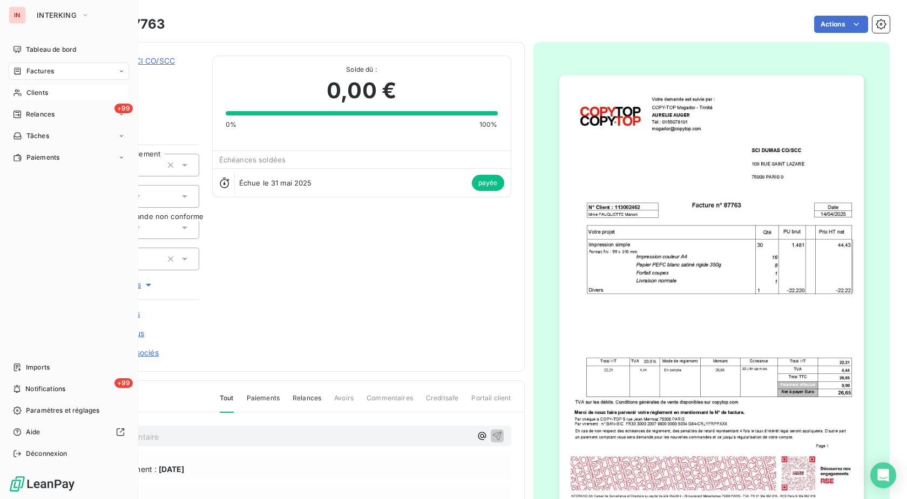
click at [23, 87] on div "Clients" at bounding box center [69, 92] width 120 height 17
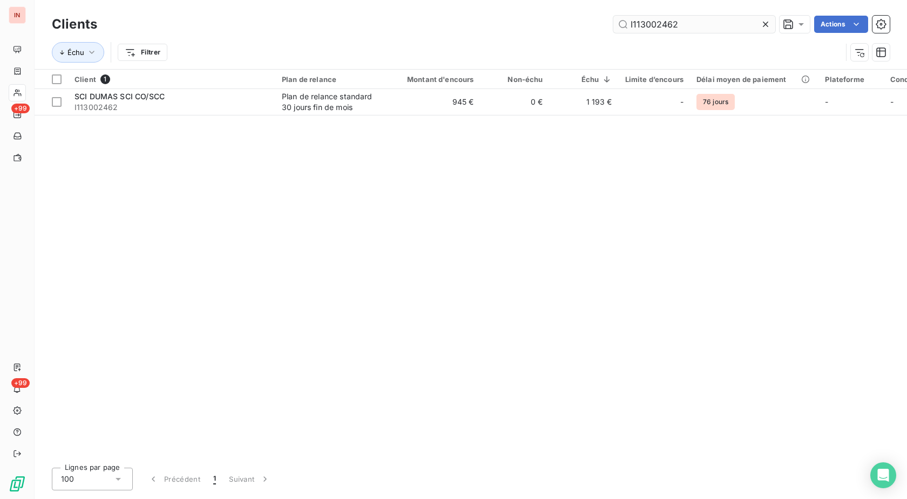
click at [703, 25] on input "I113002462" at bounding box center [694, 24] width 162 height 17
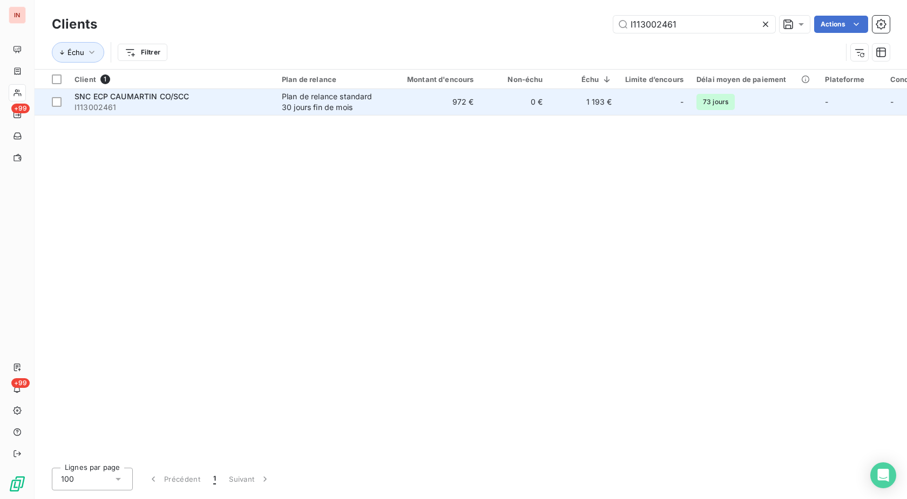
type input "I113002461"
click at [311, 103] on div "Plan de relance standard 30 jours fin de mois" at bounding box center [331, 102] width 99 height 22
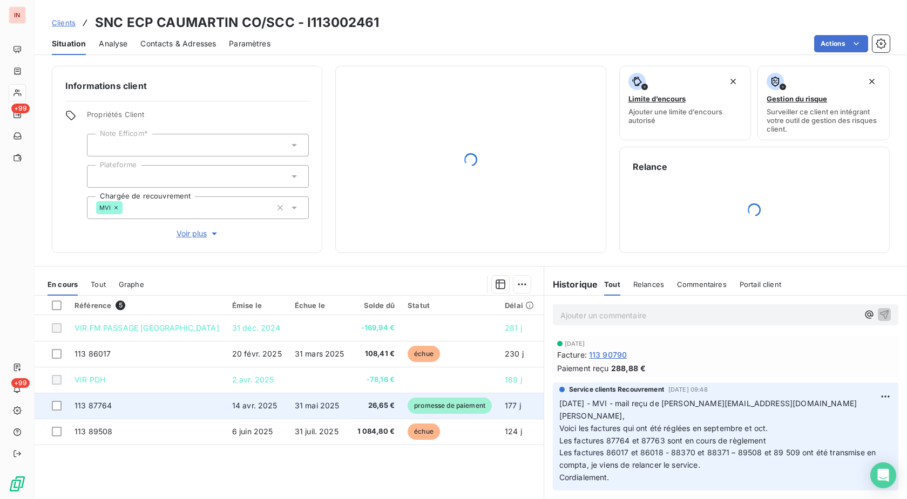
click at [408, 413] on span "promesse de paiement" at bounding box center [450, 406] width 84 height 16
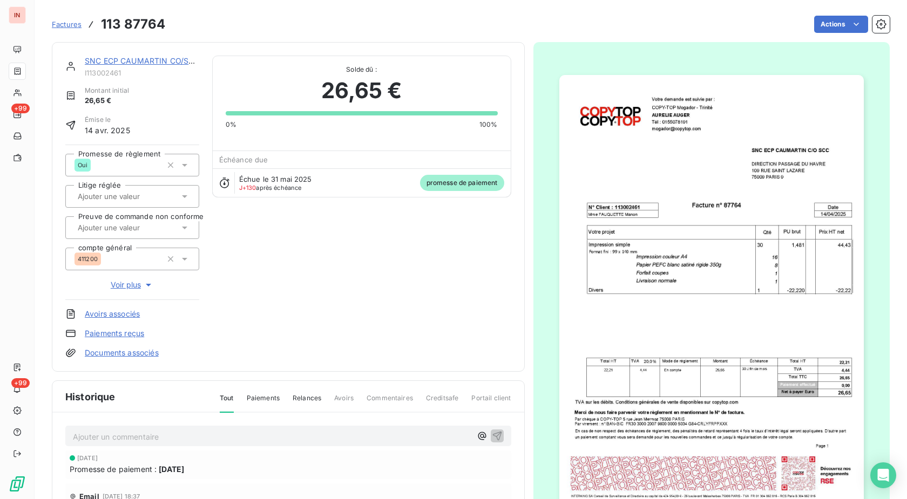
click at [844, 26] on html "IN +99 +99 Factures 113 87764 Actions SNC ECP CAUMARTIN CO/SCC I113002461 Monta…" at bounding box center [453, 249] width 907 height 499
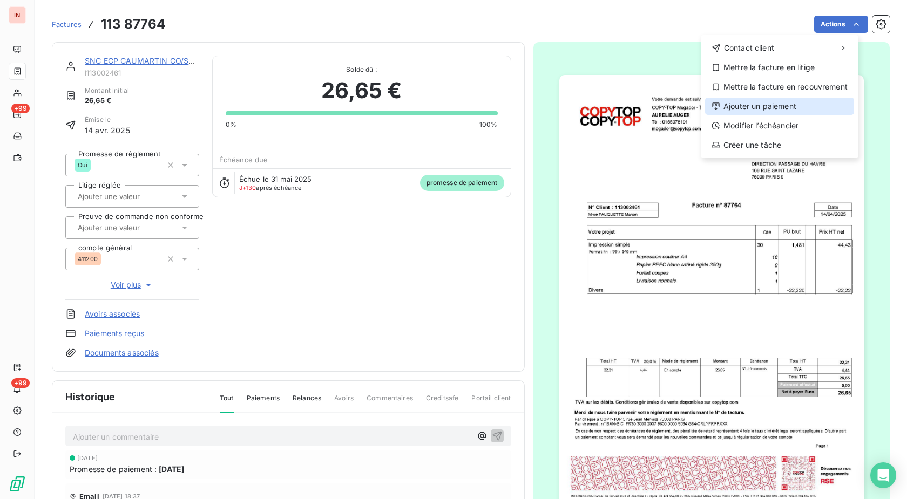
click at [791, 105] on div "Ajouter un paiement" at bounding box center [779, 106] width 149 height 17
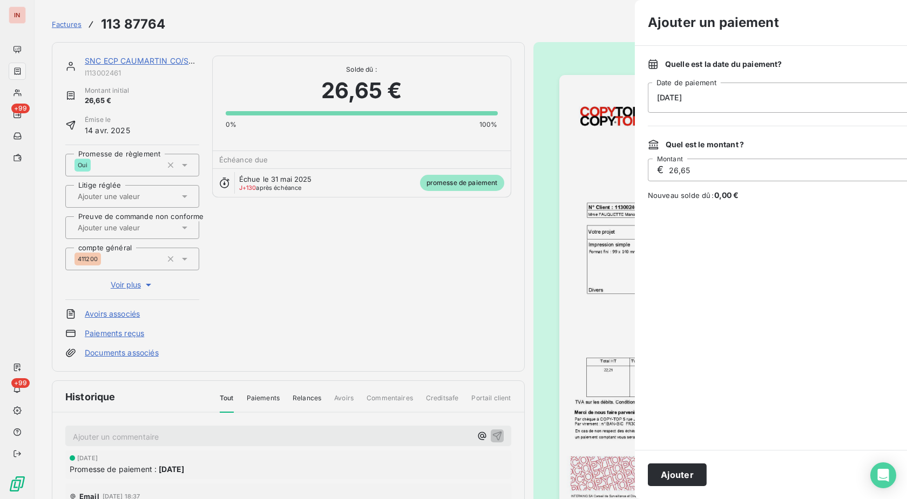
click at [673, 98] on div "[DATE]" at bounding box center [842, 98] width 389 height 30
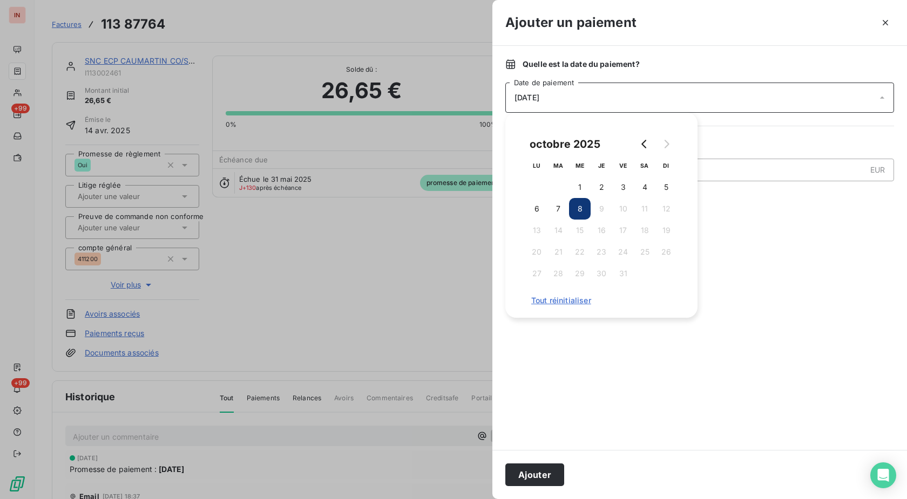
drag, startPoint x: 561, startPoint y: 216, endPoint x: 563, endPoint y: 381, distance: 164.1
click at [561, 218] on button "7" at bounding box center [558, 209] width 22 height 22
click at [546, 472] on button "Ajouter" at bounding box center [534, 475] width 59 height 23
